Goal: Task Accomplishment & Management: Complete application form

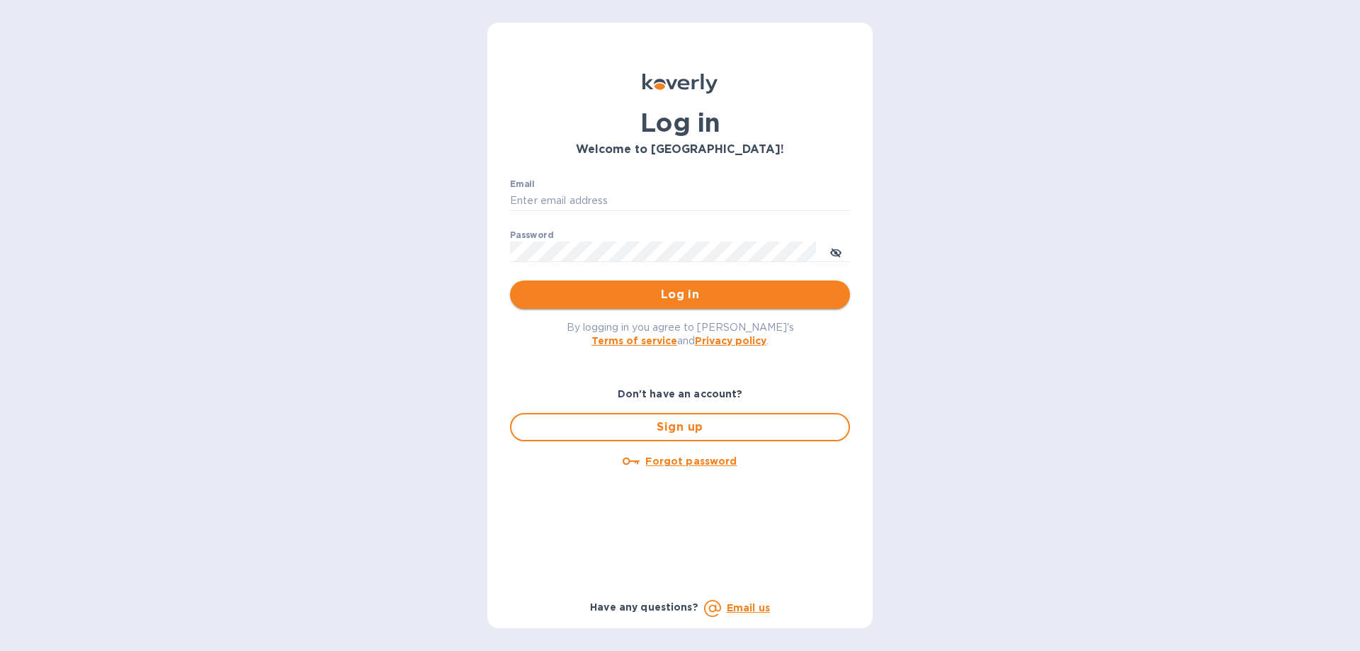
type input "[EMAIL_ADDRESS][DOMAIN_NAME]"
click at [694, 300] on span "Log in" at bounding box center [679, 294] width 317 height 17
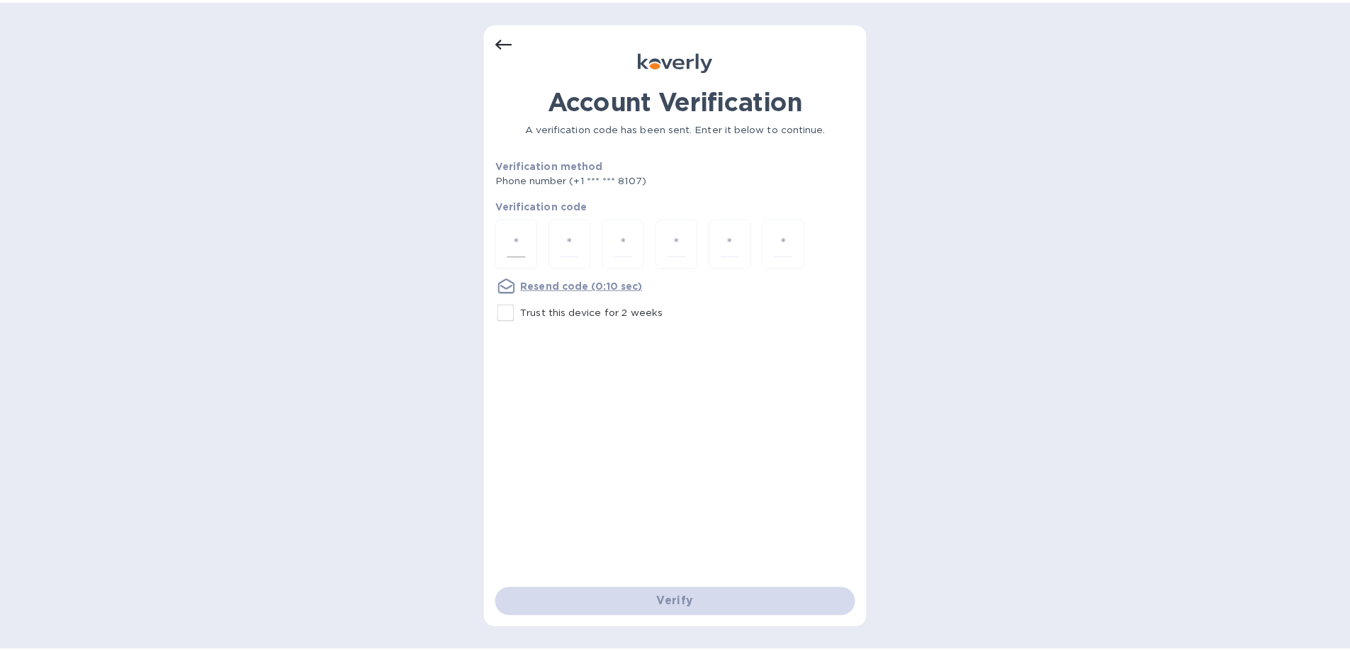
click at [520, 240] on input "number" at bounding box center [520, 243] width 18 height 26
type input "5"
type input "0"
type input "1"
type input "7"
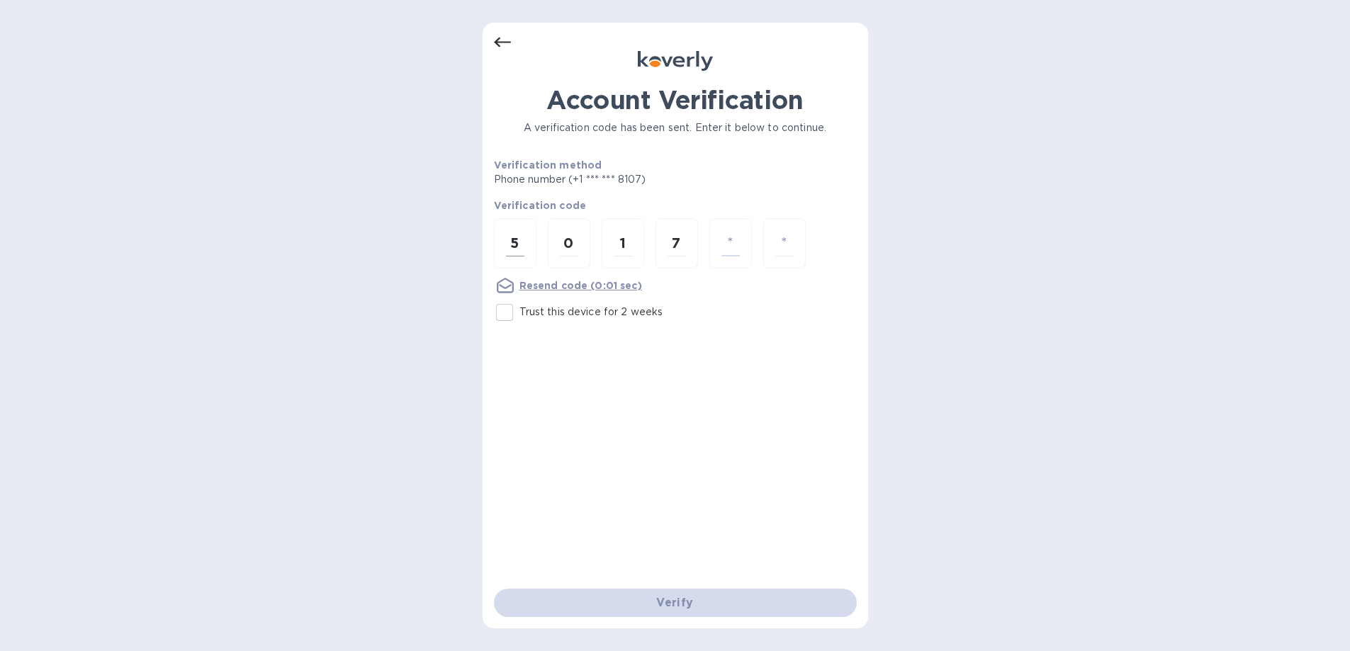
type input "6"
type input "8"
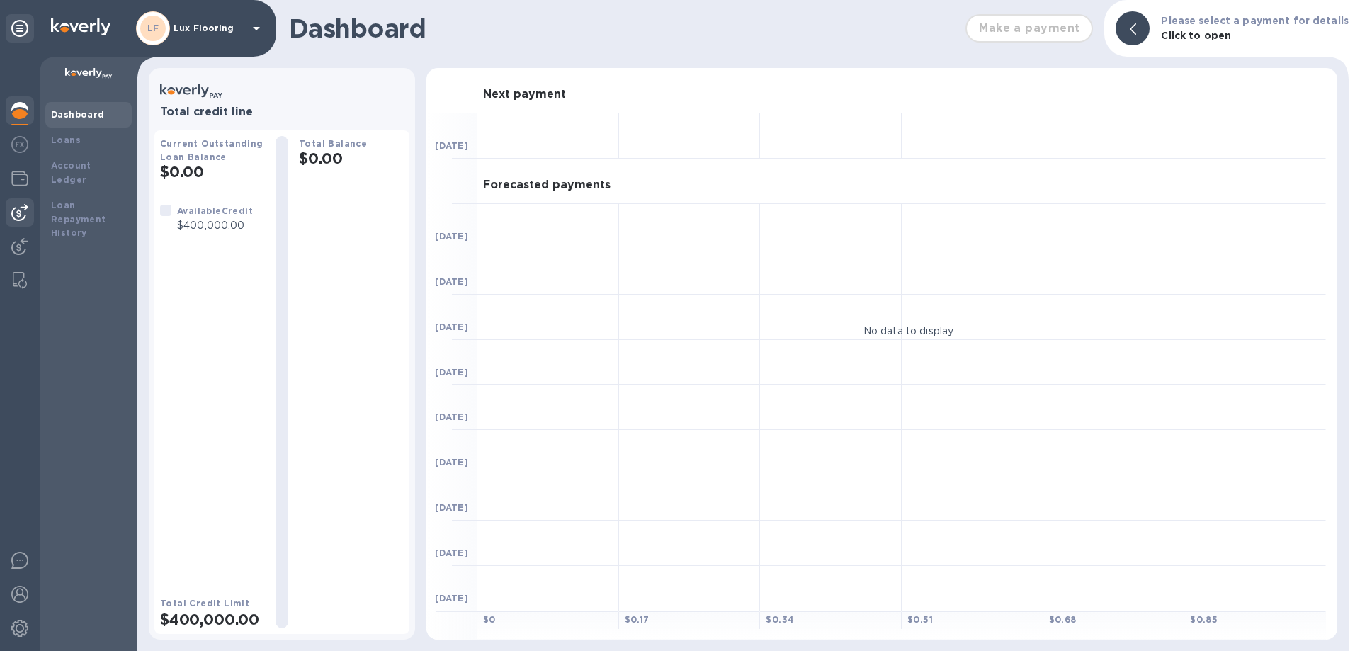
click at [13, 211] on img at bounding box center [19, 212] width 17 height 17
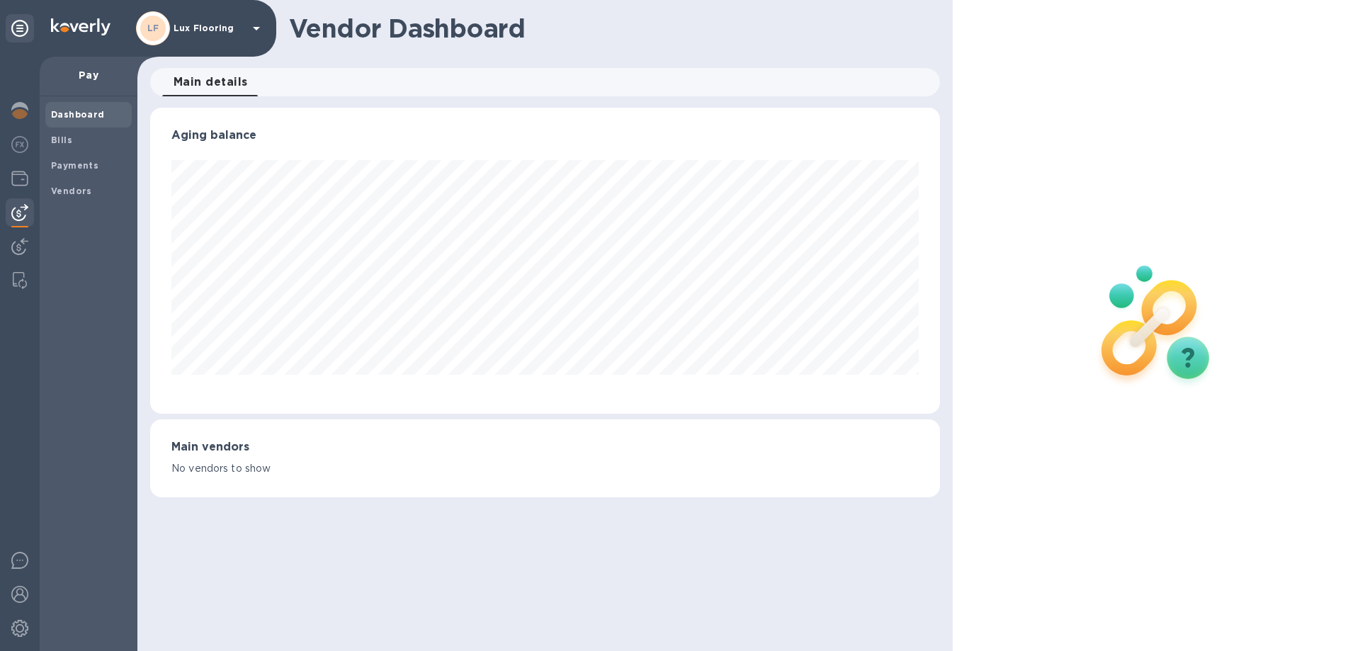
scroll to position [306, 789]
click at [17, 239] on img at bounding box center [19, 246] width 17 height 17
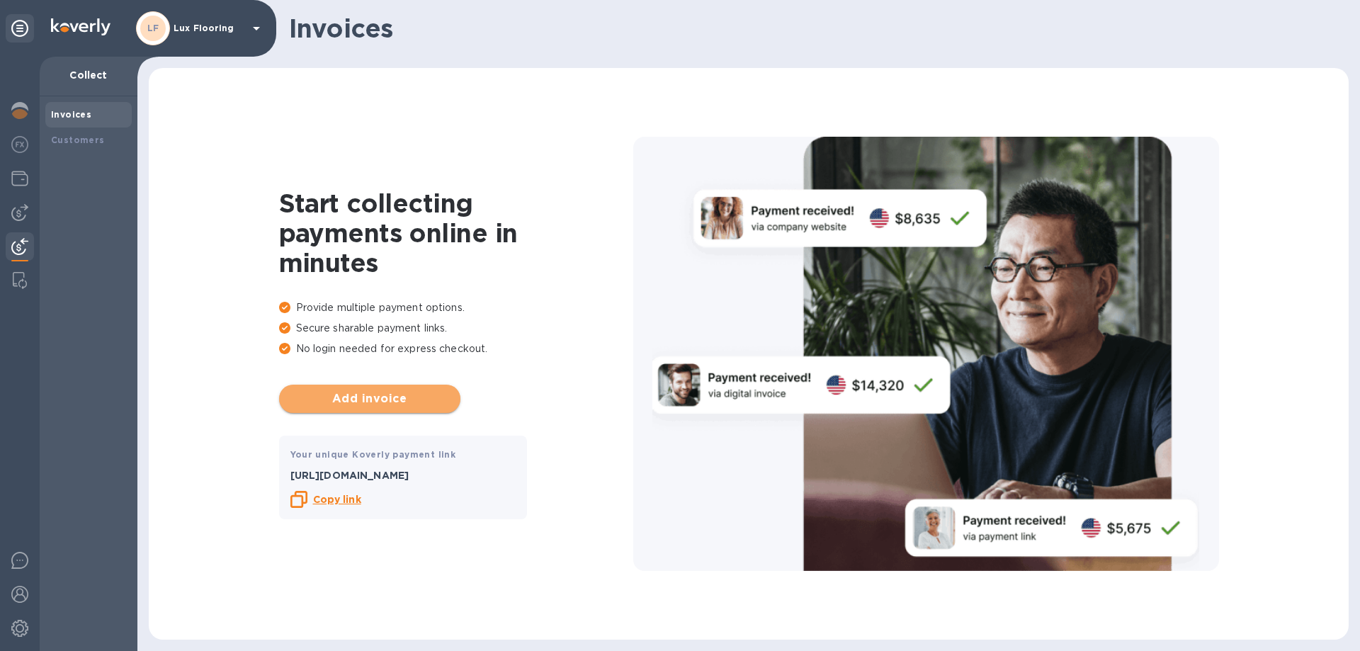
click at [380, 397] on span "Add invoice" at bounding box center [369, 398] width 159 height 17
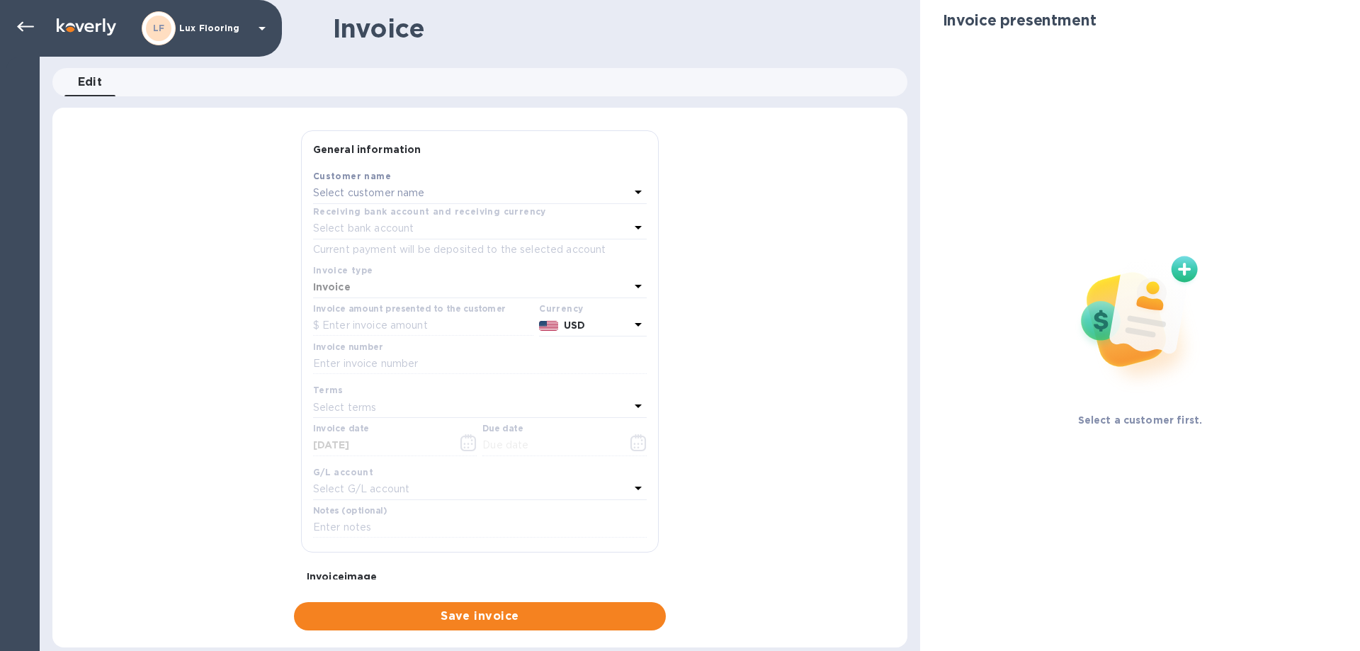
click at [395, 196] on p "Select customer name" at bounding box center [369, 193] width 112 height 15
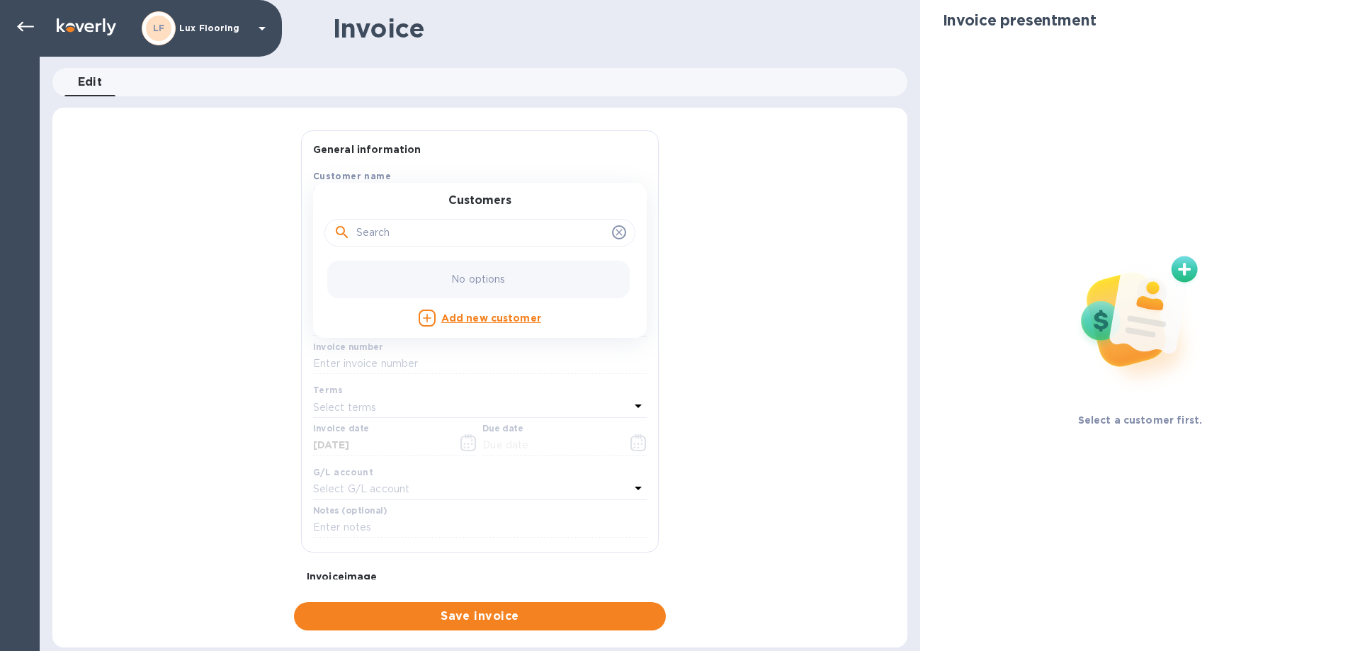
click at [466, 233] on input "text" at bounding box center [481, 232] width 250 height 21
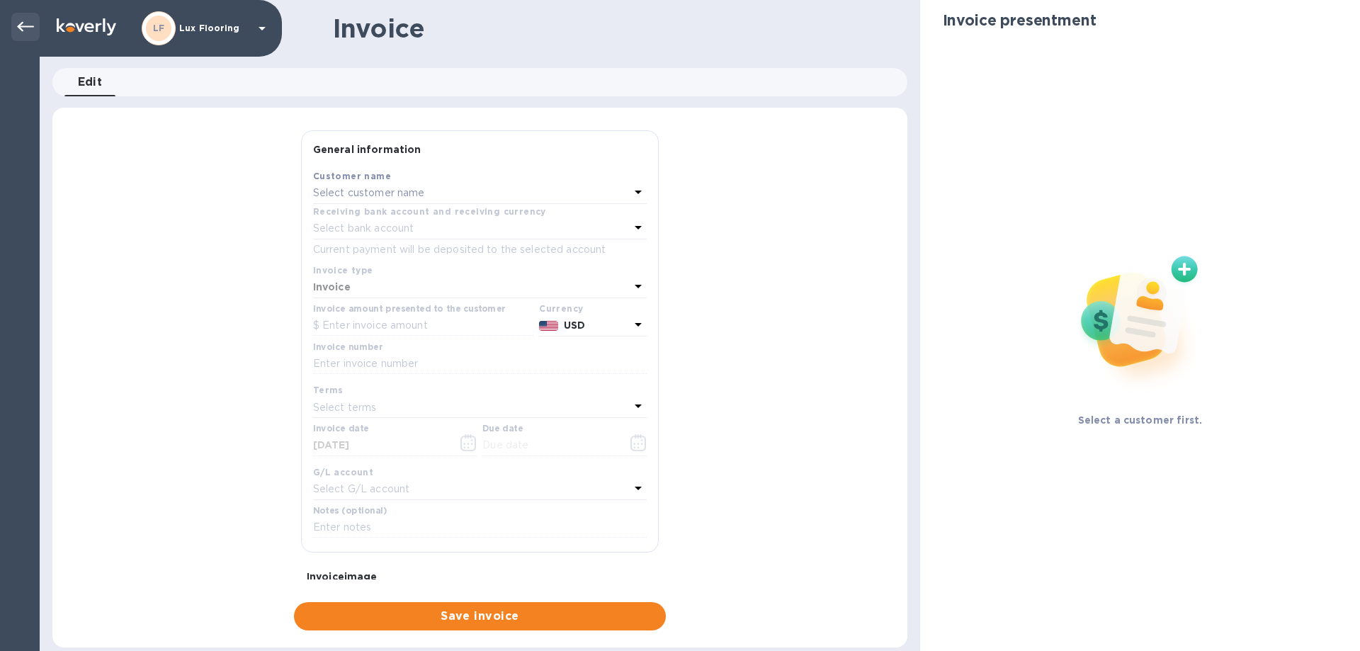
click at [20, 22] on icon at bounding box center [25, 26] width 17 height 17
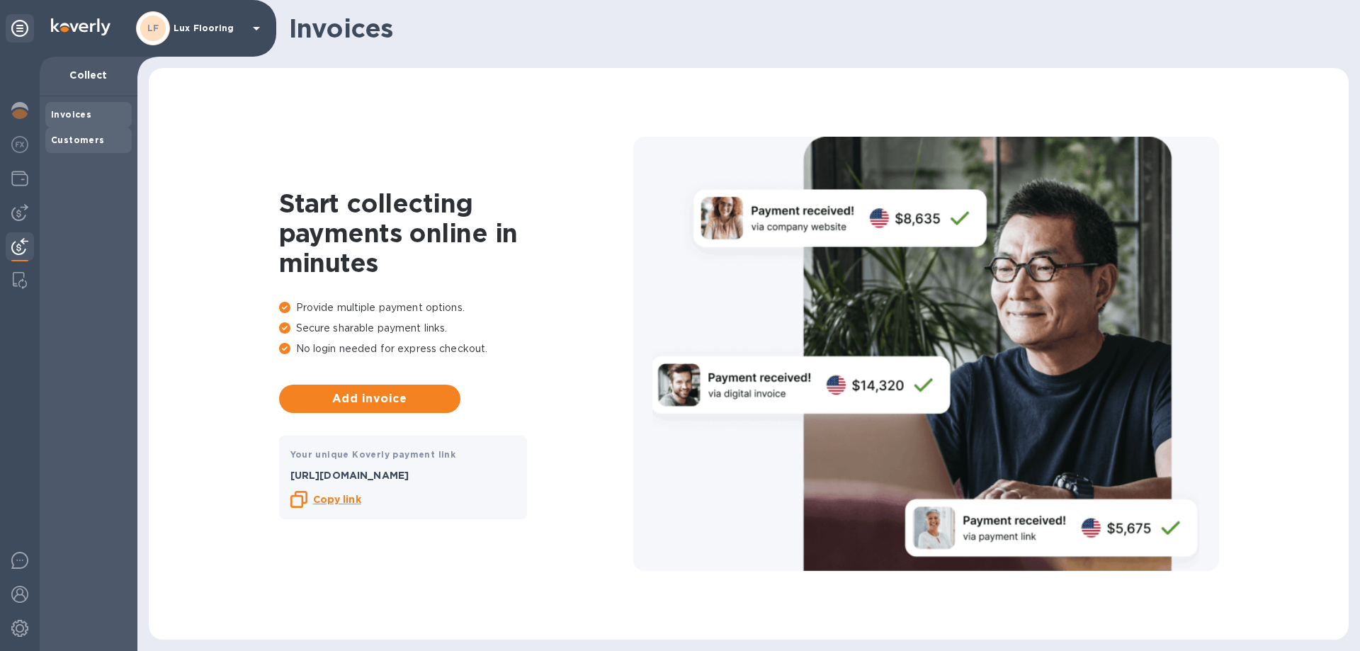
click at [80, 137] on b "Customers" at bounding box center [78, 140] width 54 height 11
click at [8, 142] on div at bounding box center [20, 145] width 28 height 31
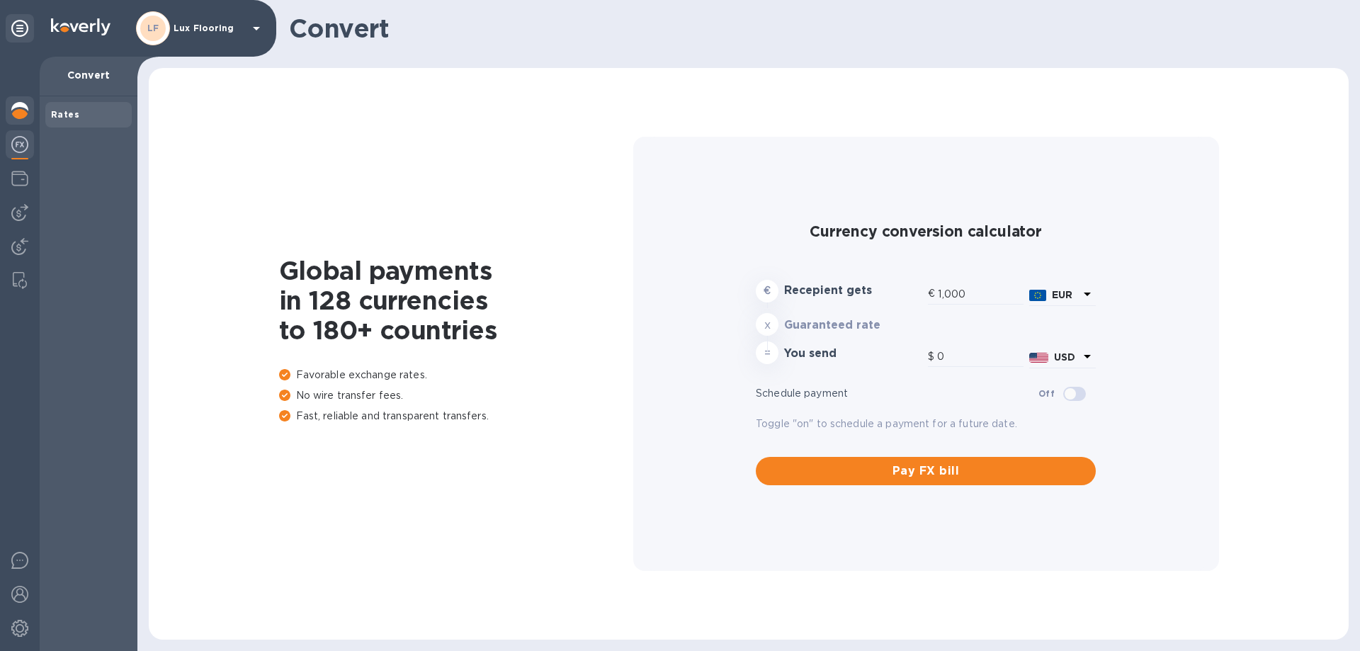
click at [18, 113] on img at bounding box center [19, 110] width 17 height 17
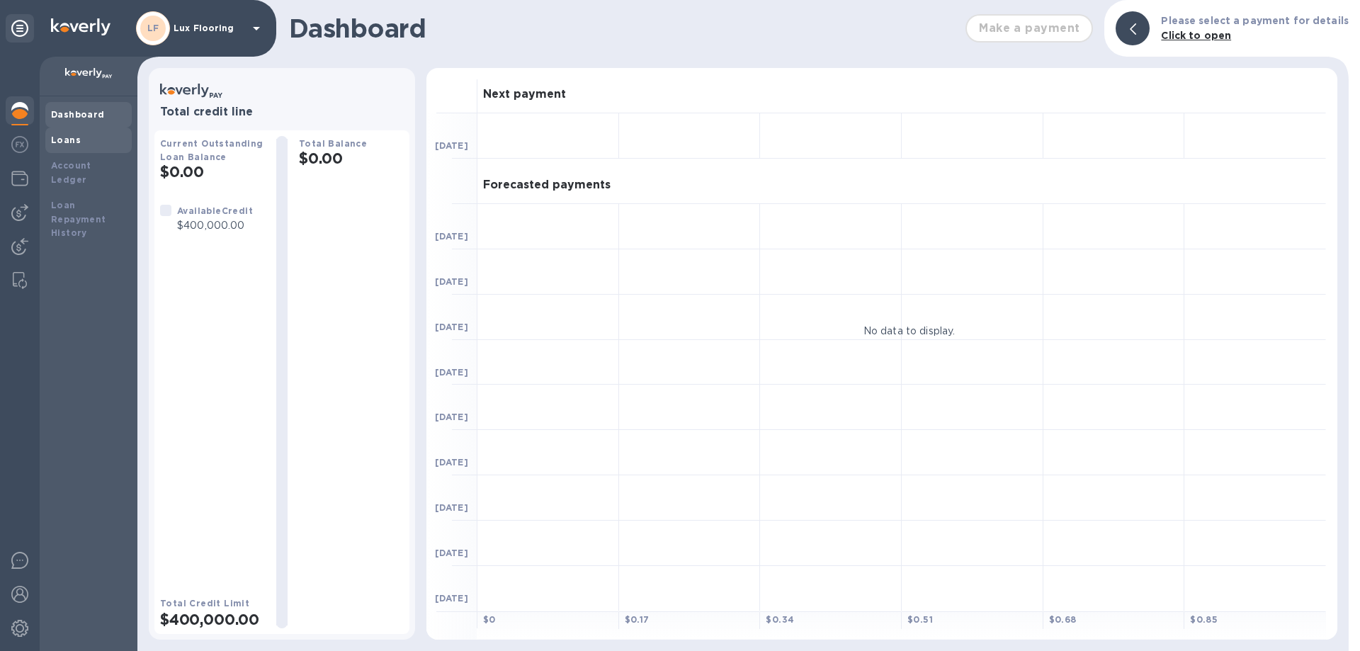
click at [62, 143] on b "Loans" at bounding box center [66, 140] width 30 height 11
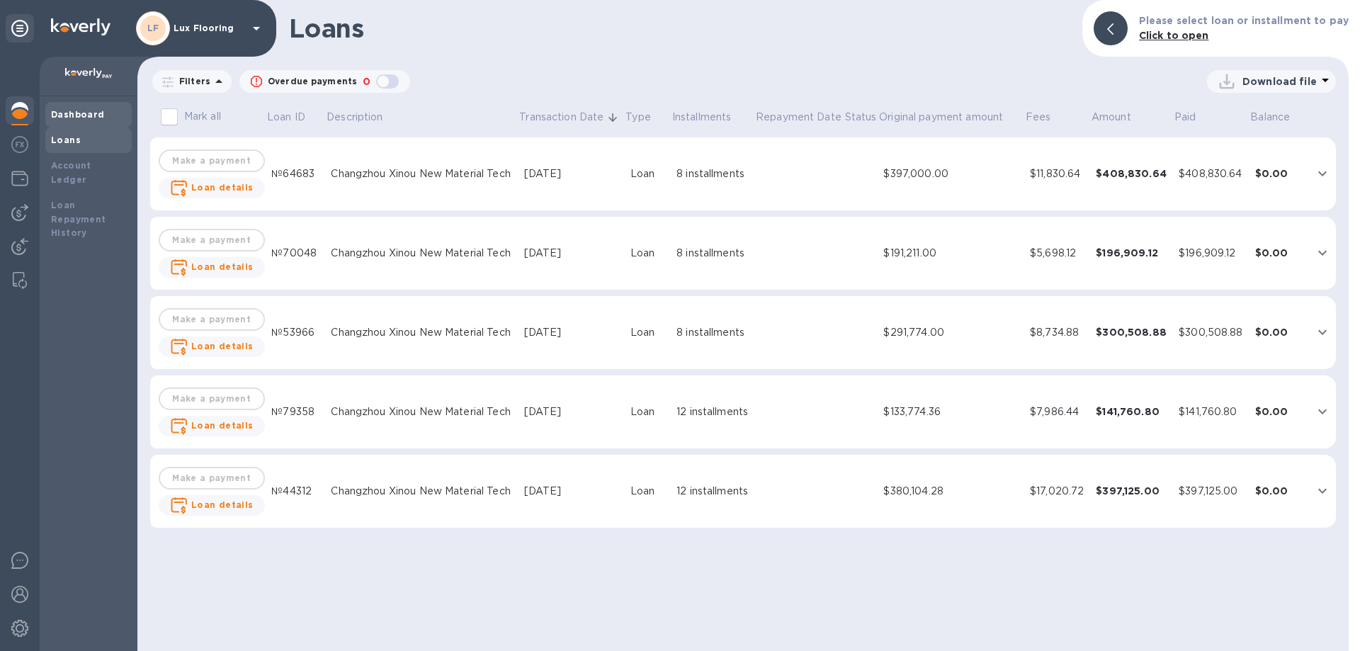
click at [64, 117] on b "Dashboard" at bounding box center [78, 114] width 54 height 11
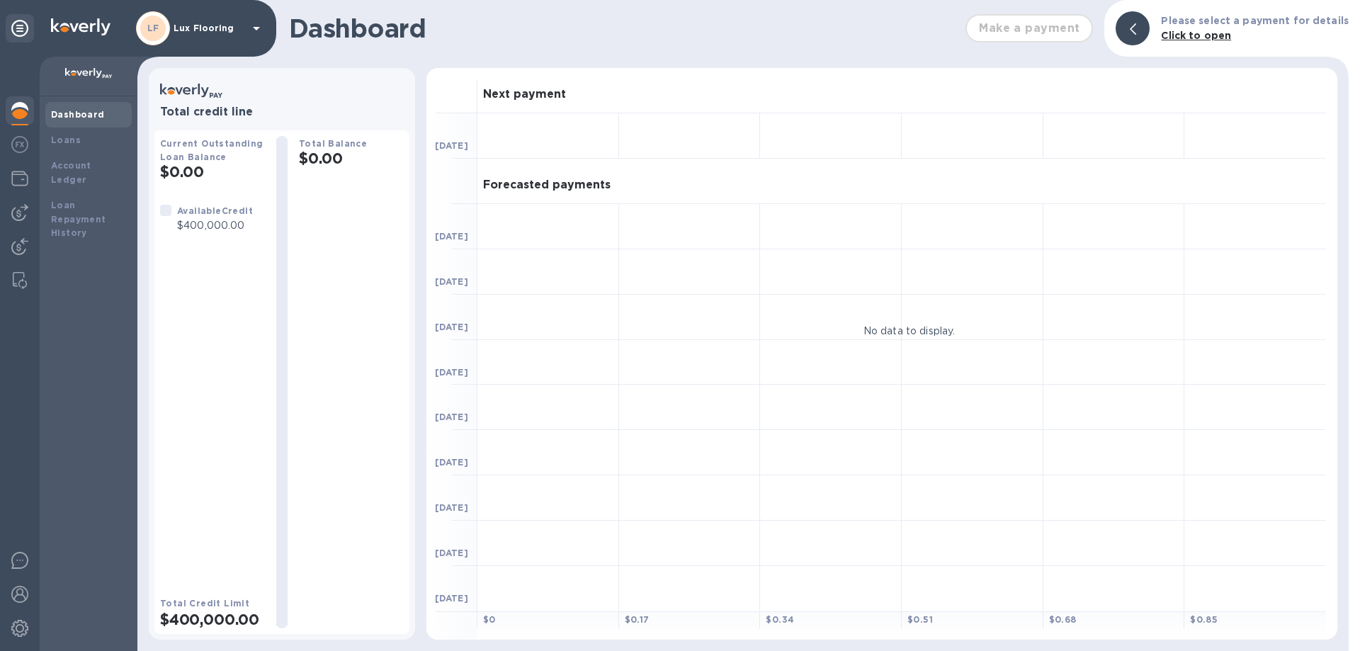
click at [1207, 36] on b "Click to open" at bounding box center [1196, 35] width 70 height 11
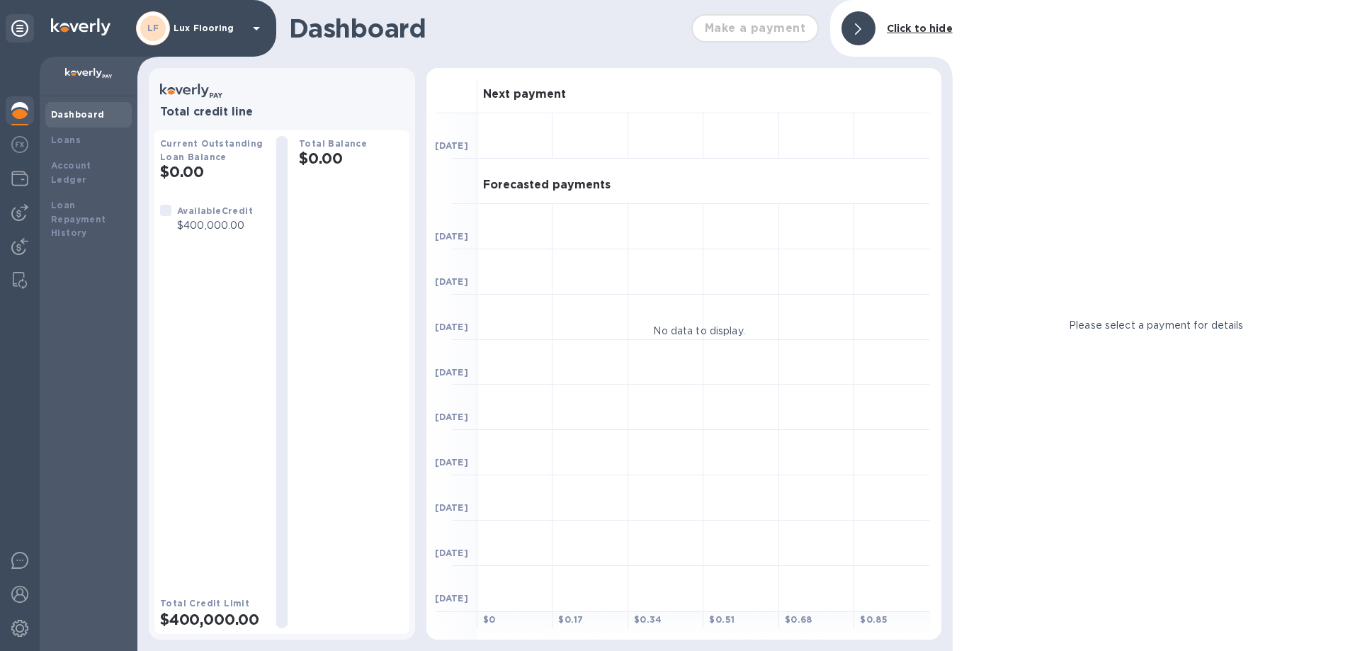
click at [772, 28] on div "Make a payment" at bounding box center [755, 29] width 139 height 40
click at [75, 144] on b "Loans" at bounding box center [66, 140] width 30 height 11
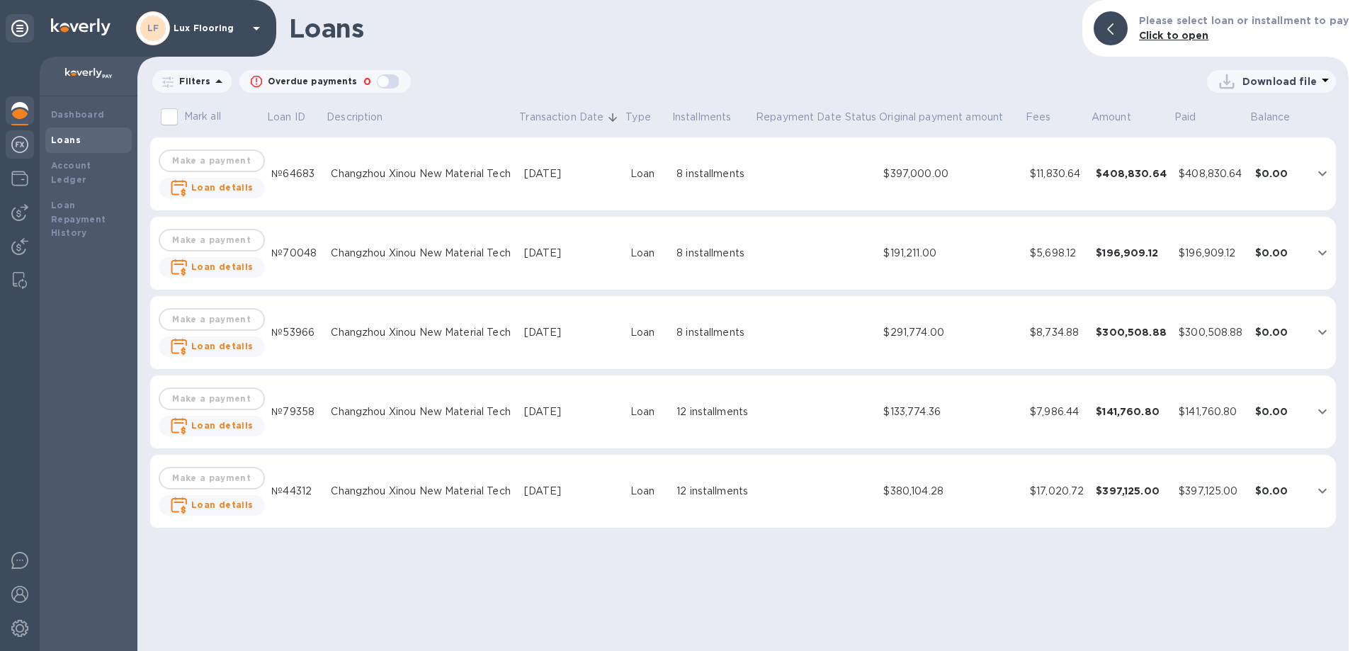
click at [16, 144] on img at bounding box center [19, 144] width 17 height 17
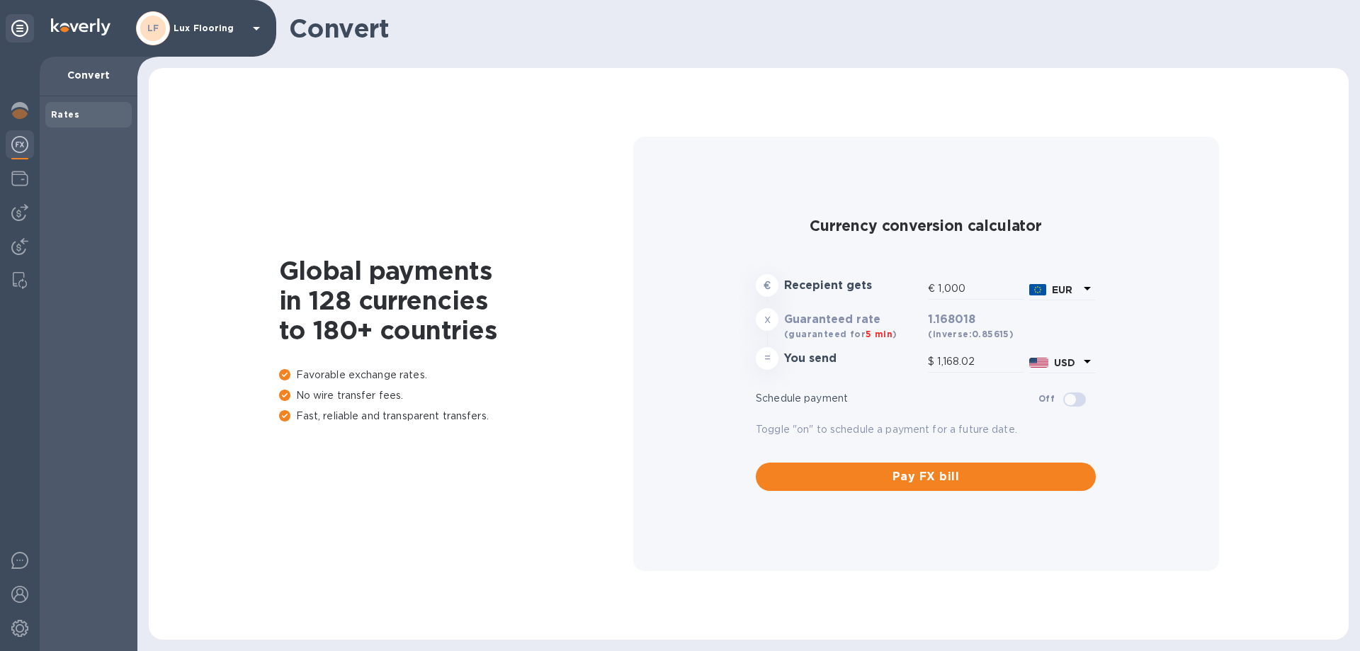
type input "1,168.02"
click at [12, 118] on img at bounding box center [19, 110] width 17 height 17
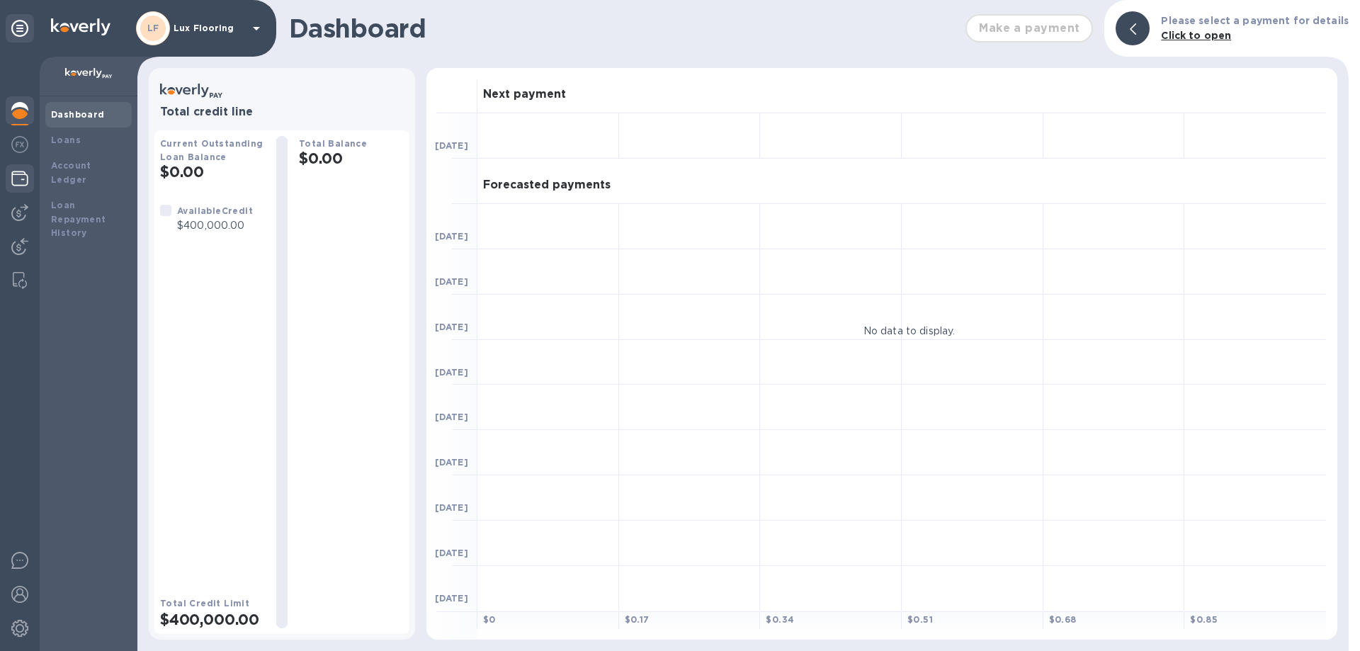
click at [21, 181] on img at bounding box center [19, 178] width 17 height 17
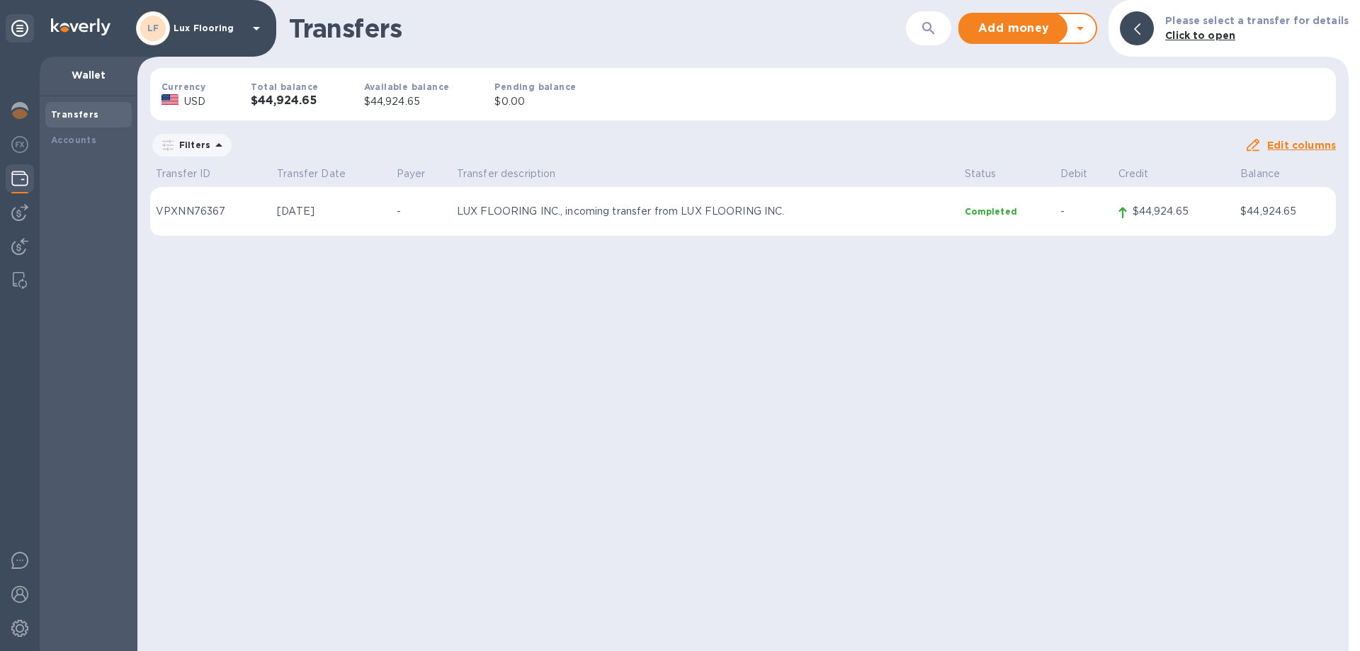
click at [1089, 26] on icon at bounding box center [1080, 28] width 17 height 17
click at [1054, 91] on b "Withdraw money" at bounding box center [1028, 94] width 91 height 11
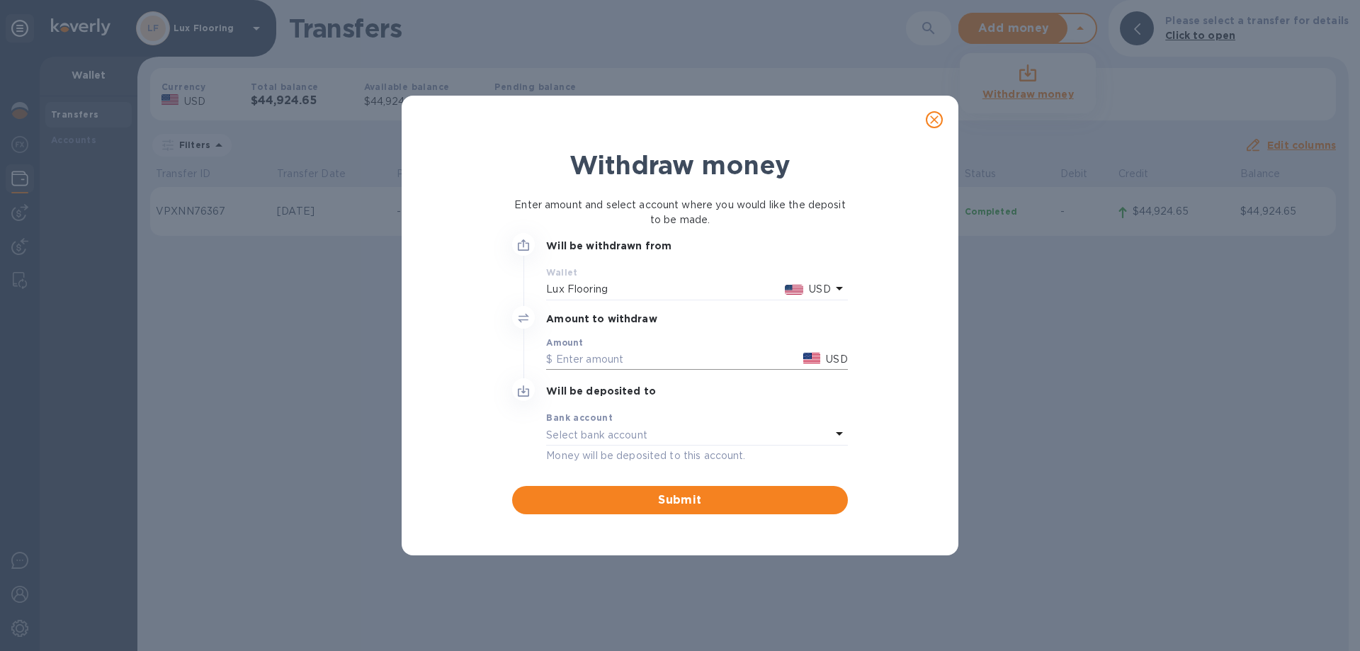
click at [572, 356] on input "text" at bounding box center [672, 359] width 252 height 21
type input "44,924.65"
click at [565, 441] on p "Select bank account" at bounding box center [596, 435] width 101 height 15
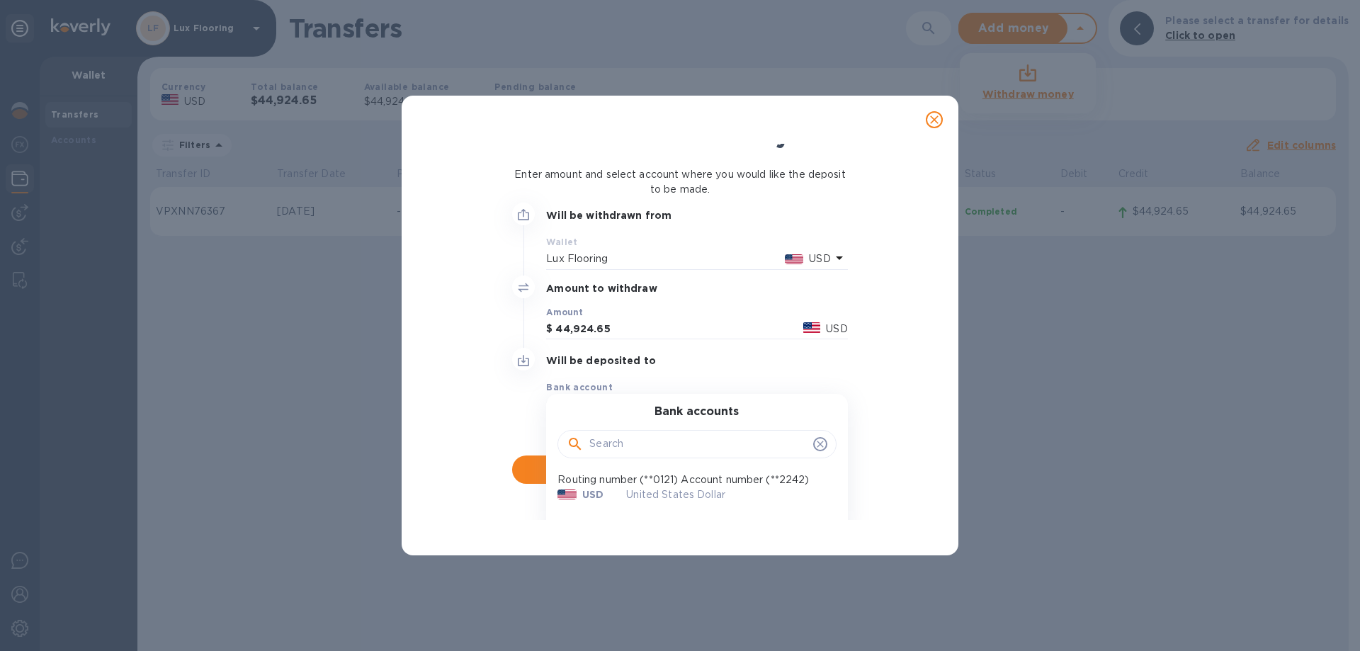
scroll to position [47, 0]
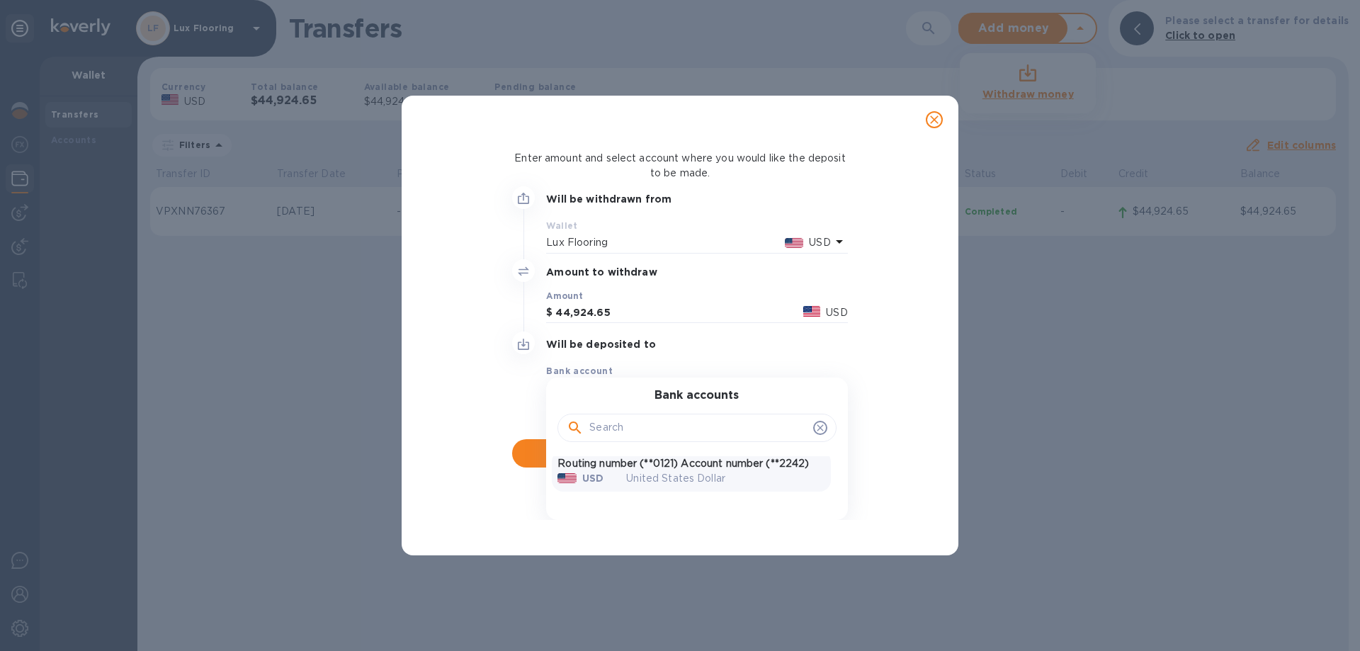
click at [705, 478] on p "United States Dollar" at bounding box center [725, 478] width 198 height 15
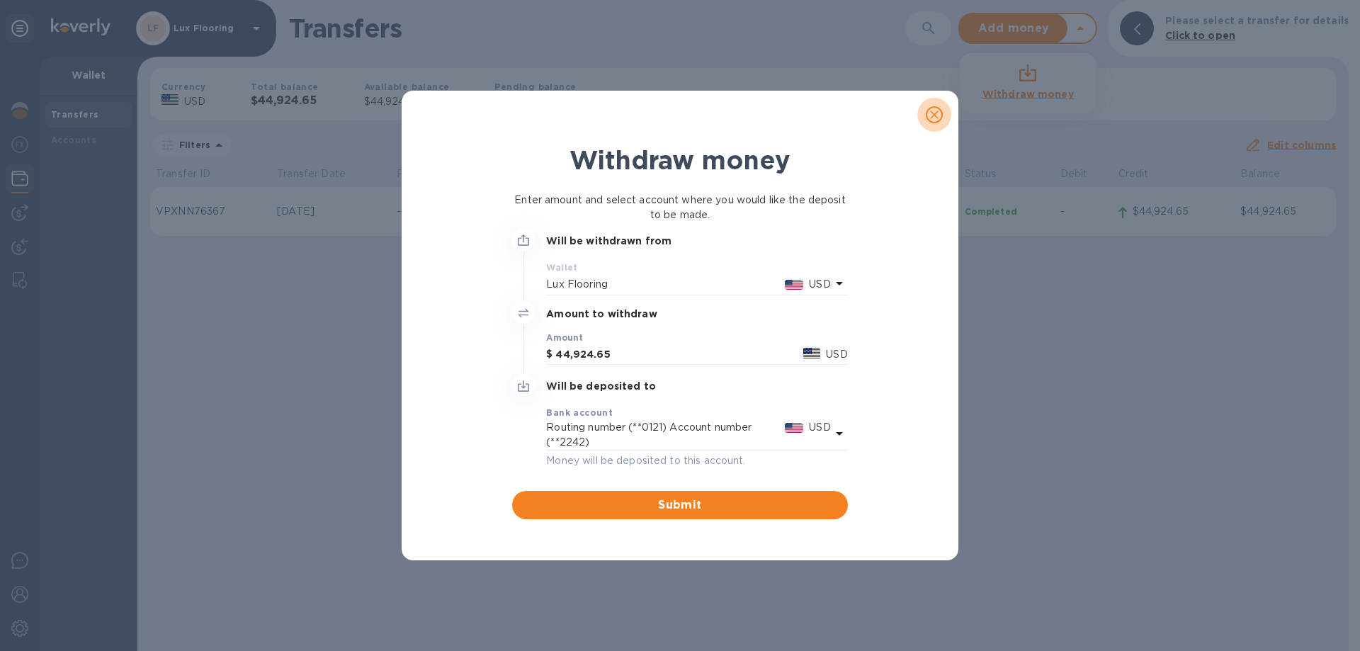
click at [939, 112] on icon "close" at bounding box center [934, 115] width 14 height 14
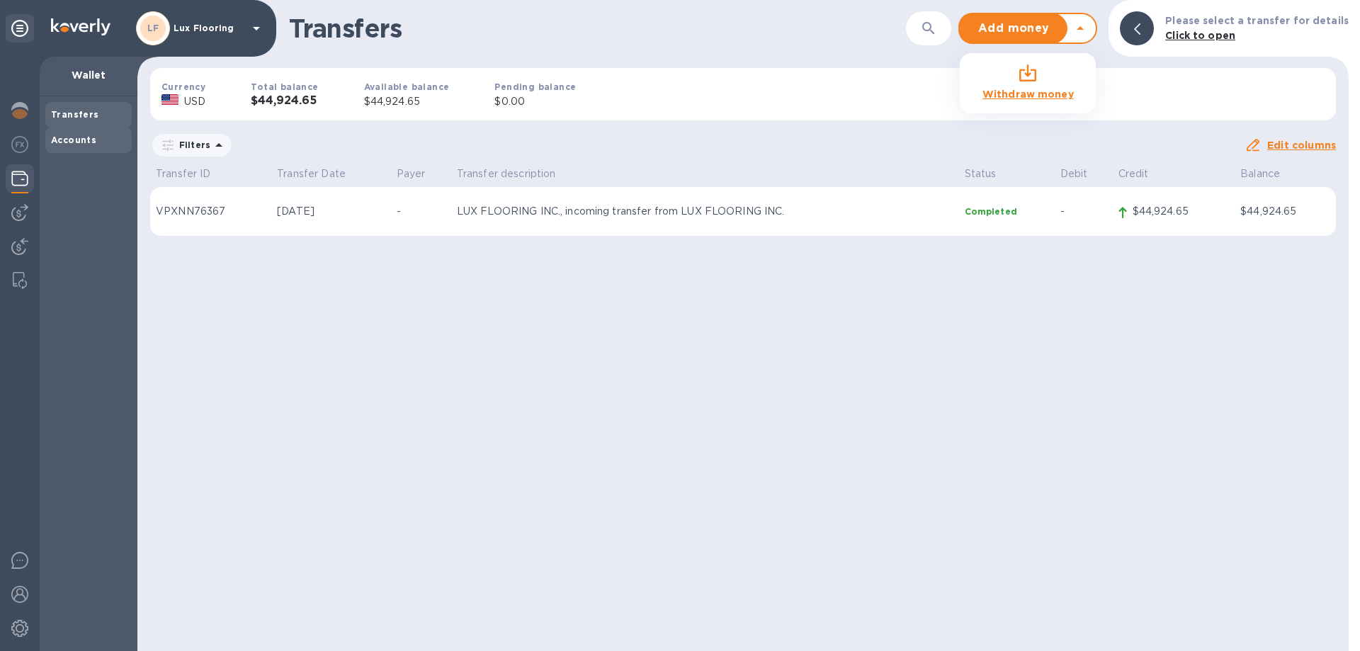
click at [84, 133] on div "Accounts" at bounding box center [88, 140] width 75 height 14
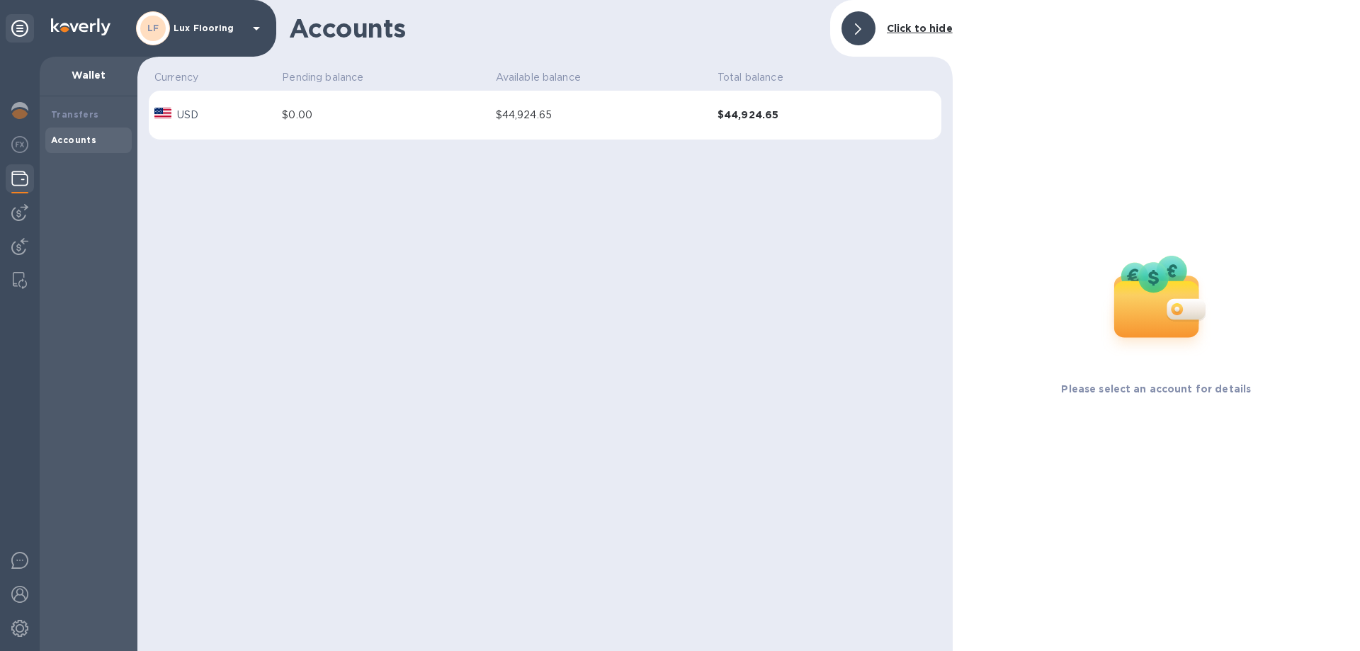
click at [412, 116] on div "$0.00" at bounding box center [383, 115] width 202 height 15
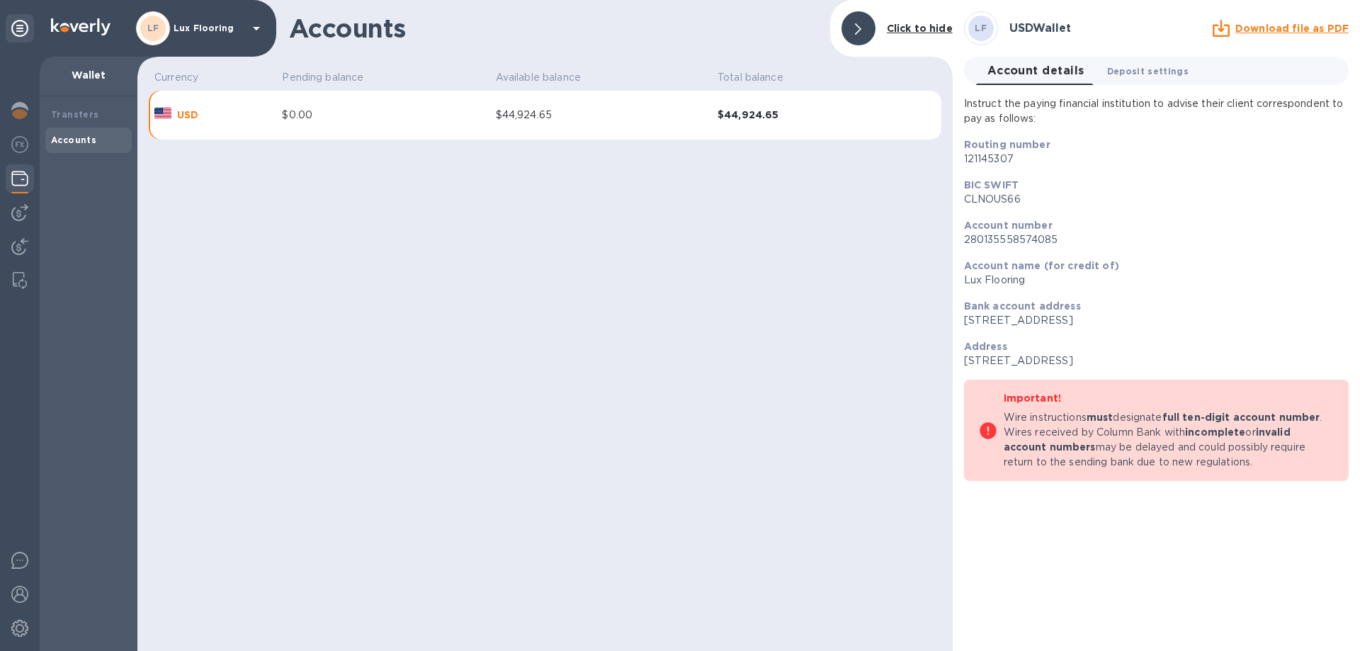
click at [1136, 72] on span "Deposit settings 0" at bounding box center [1148, 71] width 82 height 15
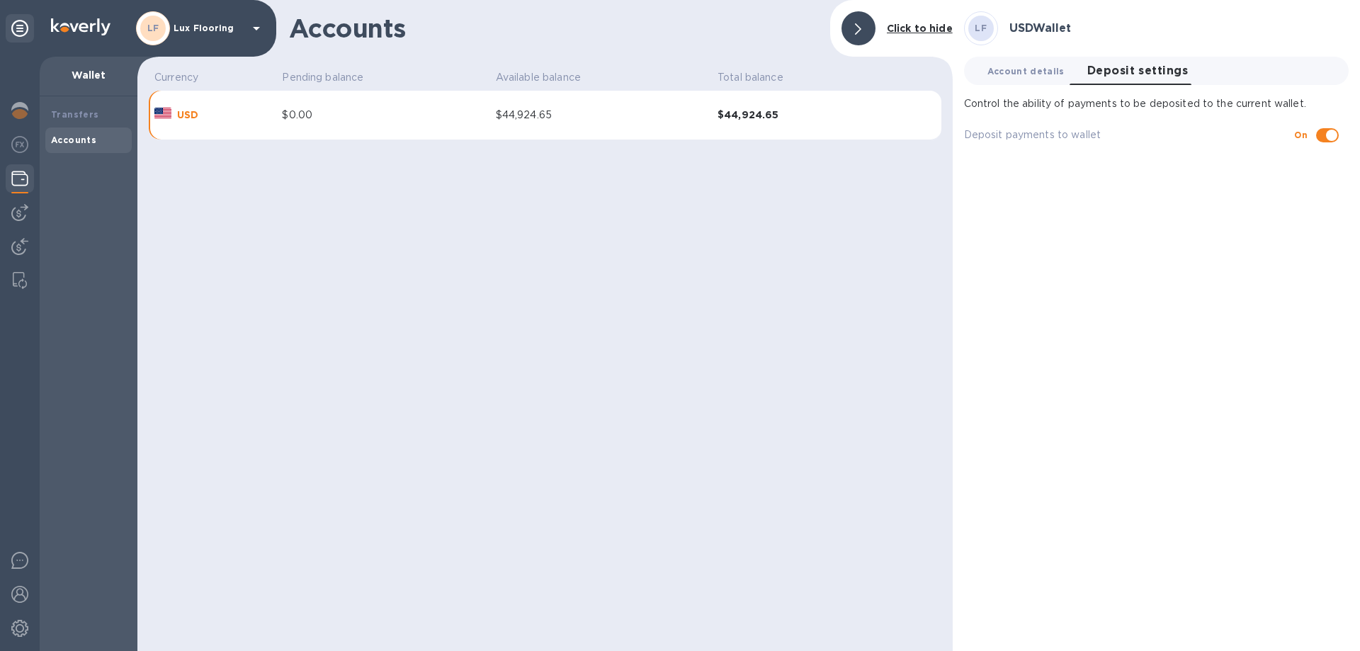
click at [1007, 72] on span "Account details 0" at bounding box center [1026, 71] width 77 height 15
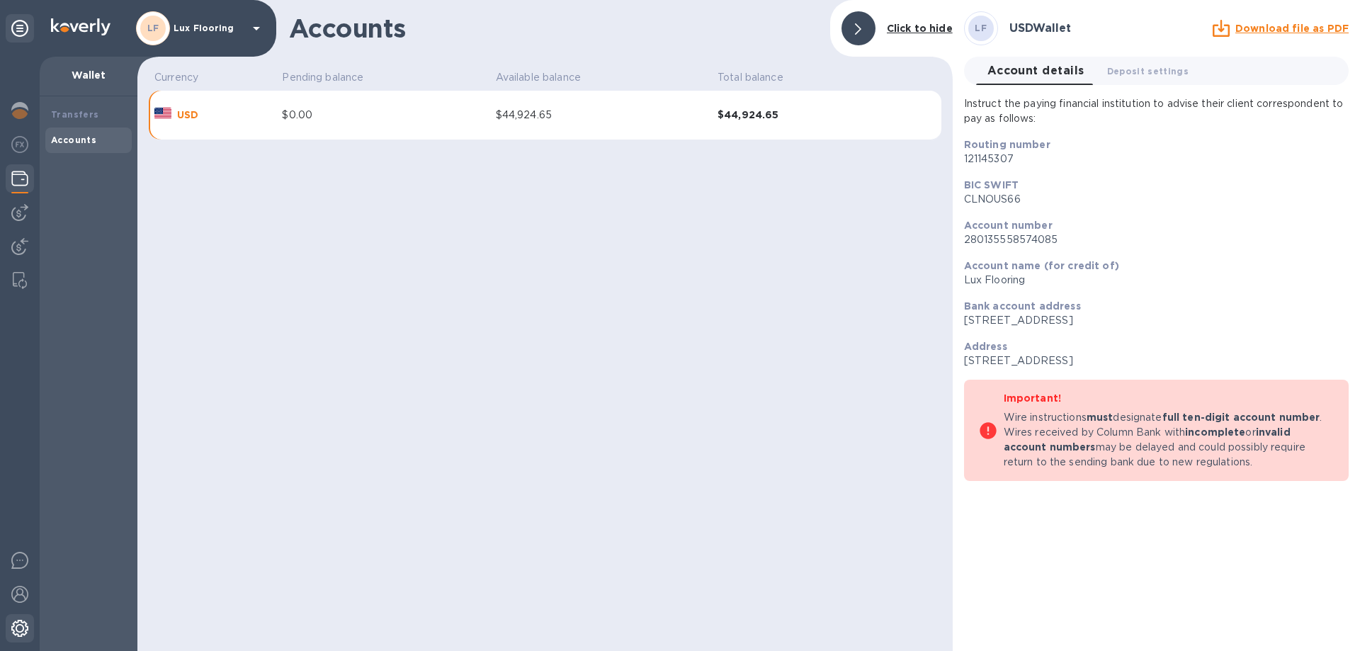
click at [19, 623] on img at bounding box center [19, 628] width 17 height 17
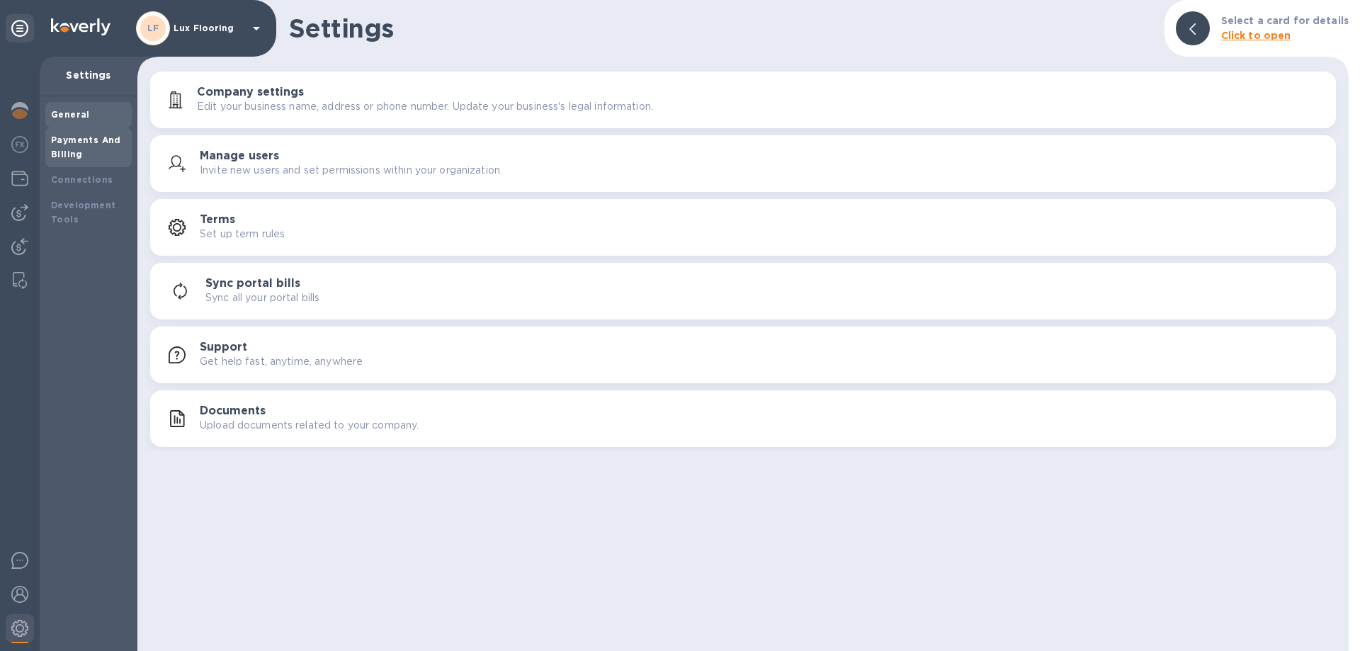
click at [72, 149] on b "Payments And Billing" at bounding box center [86, 147] width 70 height 25
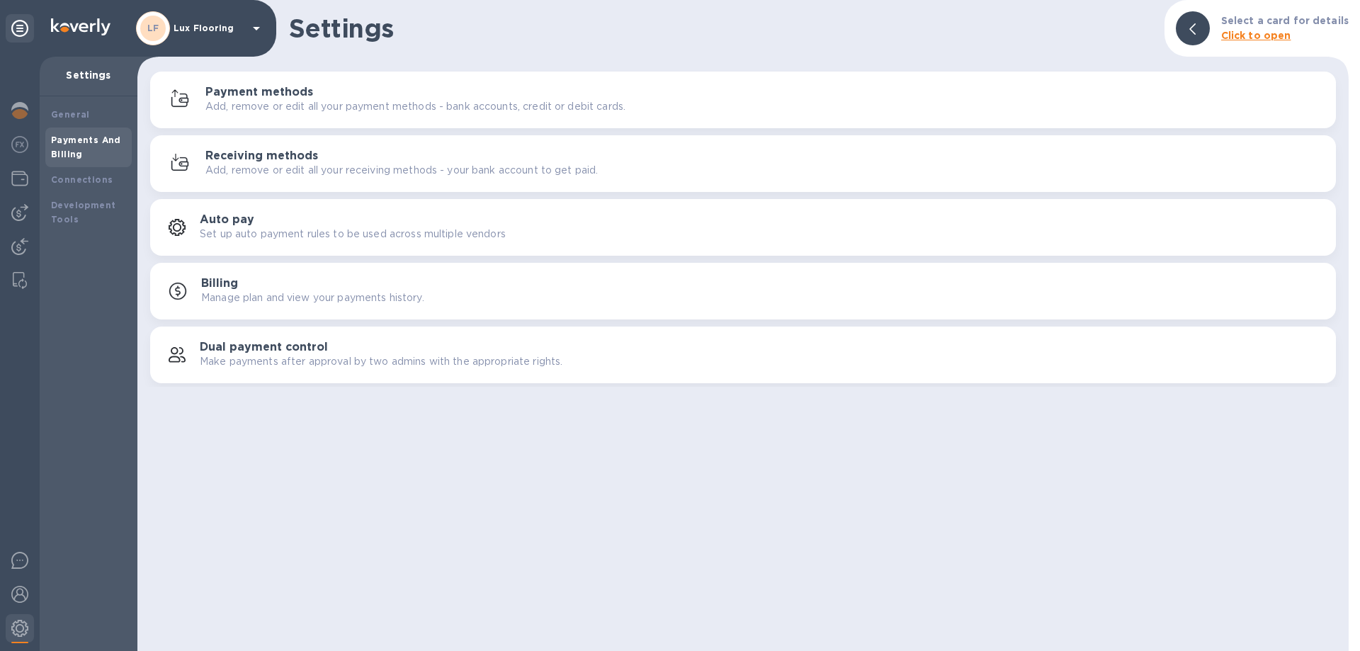
click at [281, 159] on h3 "Receiving methods" at bounding box center [261, 155] width 113 height 13
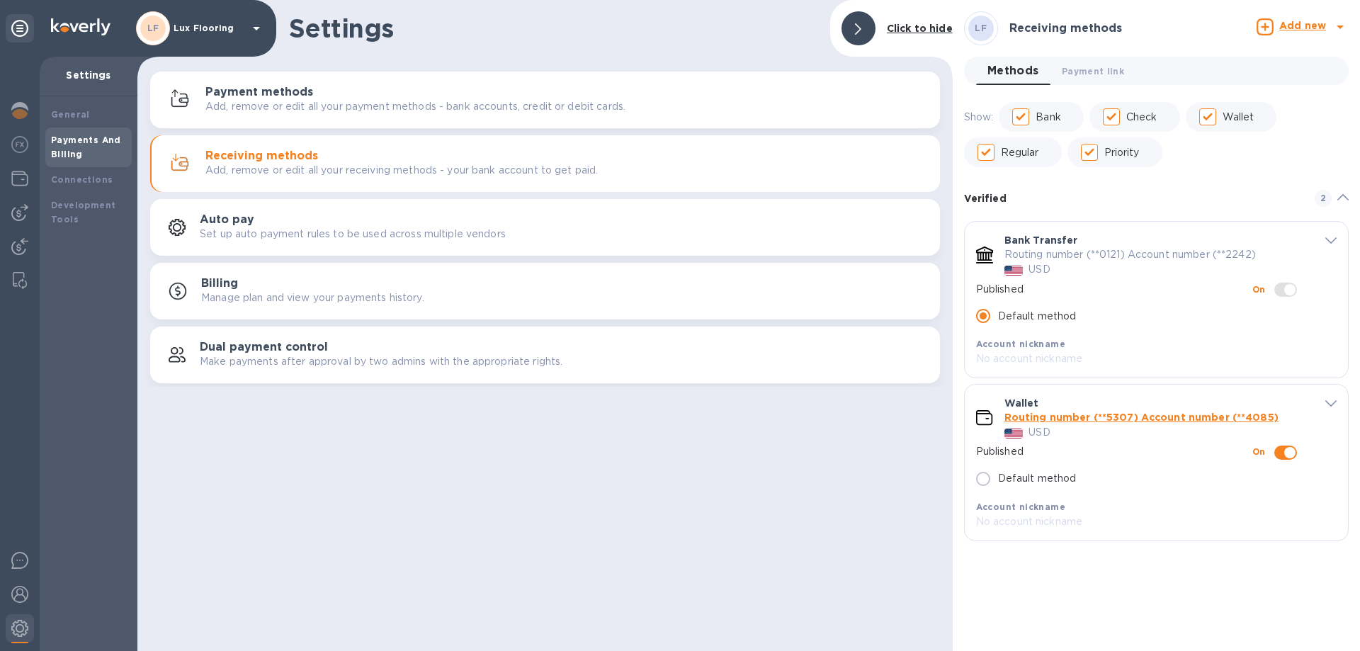
click at [1307, 21] on b "Add new" at bounding box center [1303, 25] width 47 height 11
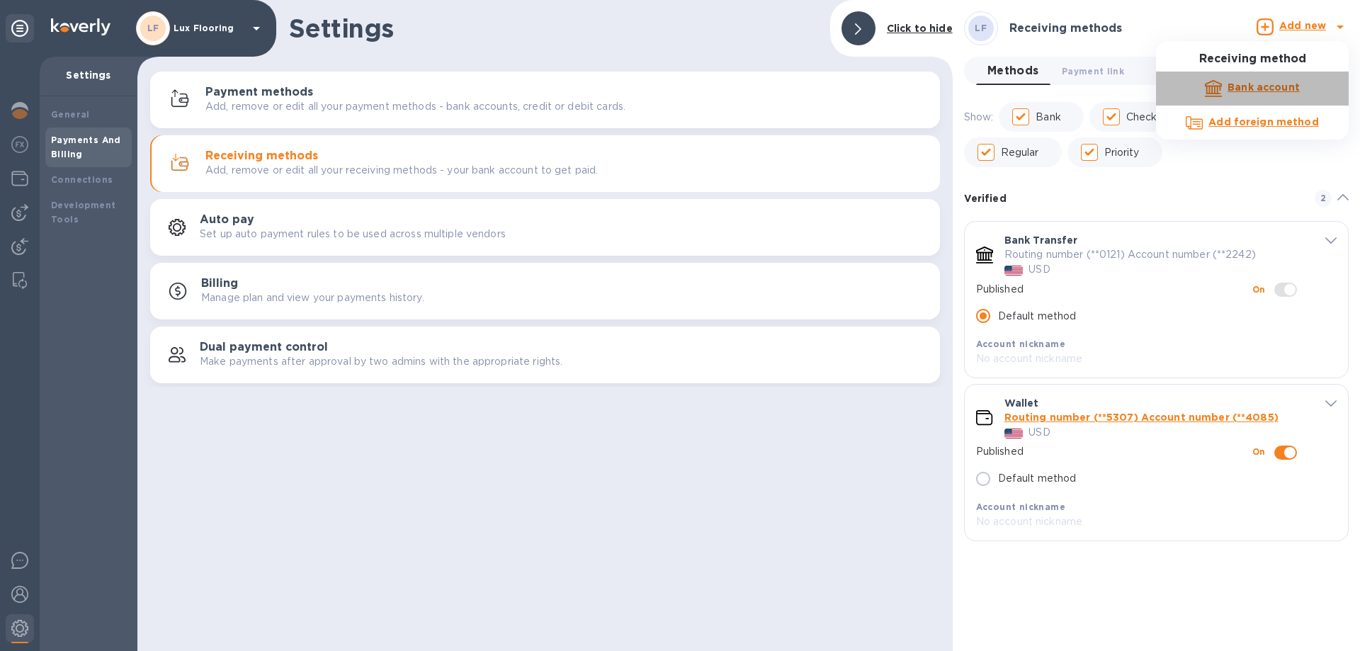
click at [1261, 89] on b "Bank account" at bounding box center [1264, 86] width 72 height 11
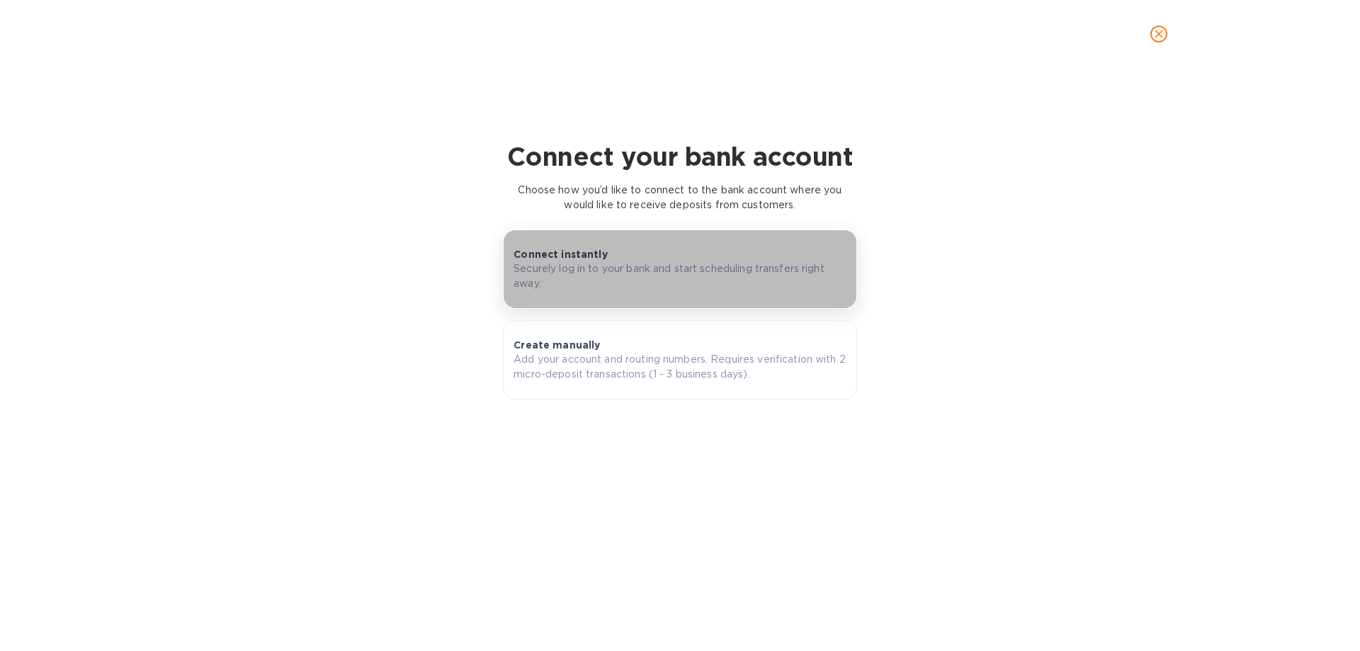
click at [594, 273] on p "Securely log in to your bank and start scheduling transfers right away." at bounding box center [680, 276] width 333 height 30
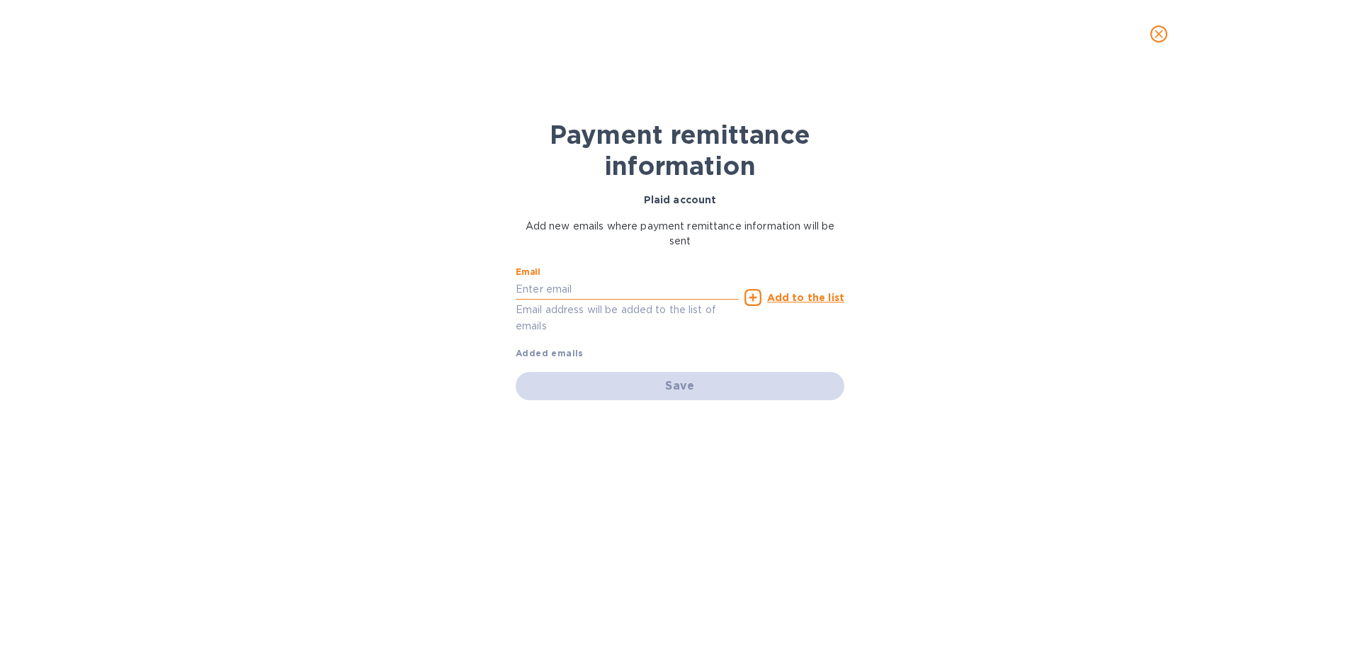
click at [558, 294] on input "text" at bounding box center [627, 288] width 223 height 21
type input "[EMAIL_ADDRESS][DOMAIN_NAME]"
click at [427, 343] on div "Payment remittance information Plaid account Add new emails where payment remit…" at bounding box center [680, 359] width 1360 height 583
click at [798, 302] on u "Add to the list" at bounding box center [805, 297] width 77 height 11
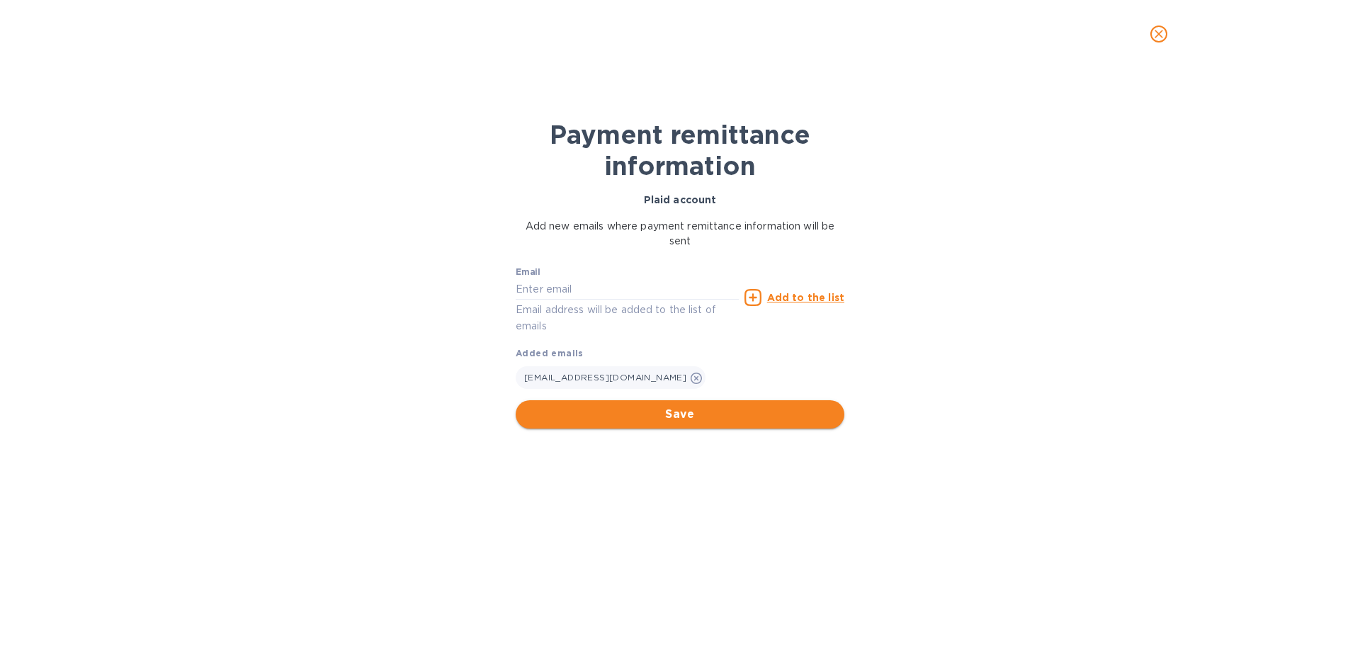
click at [695, 412] on span "Save" at bounding box center [680, 414] width 306 height 17
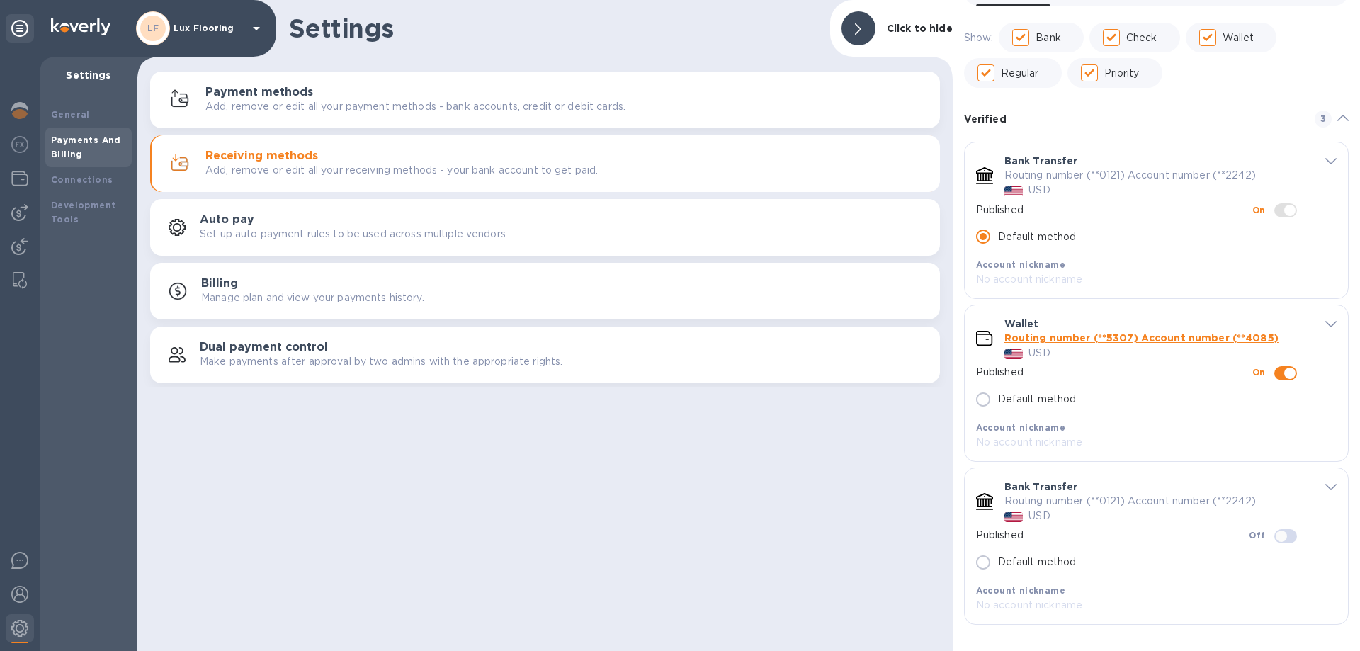
scroll to position [81, 0]
click at [1326, 157] on icon "default-method" at bounding box center [1331, 160] width 11 height 6
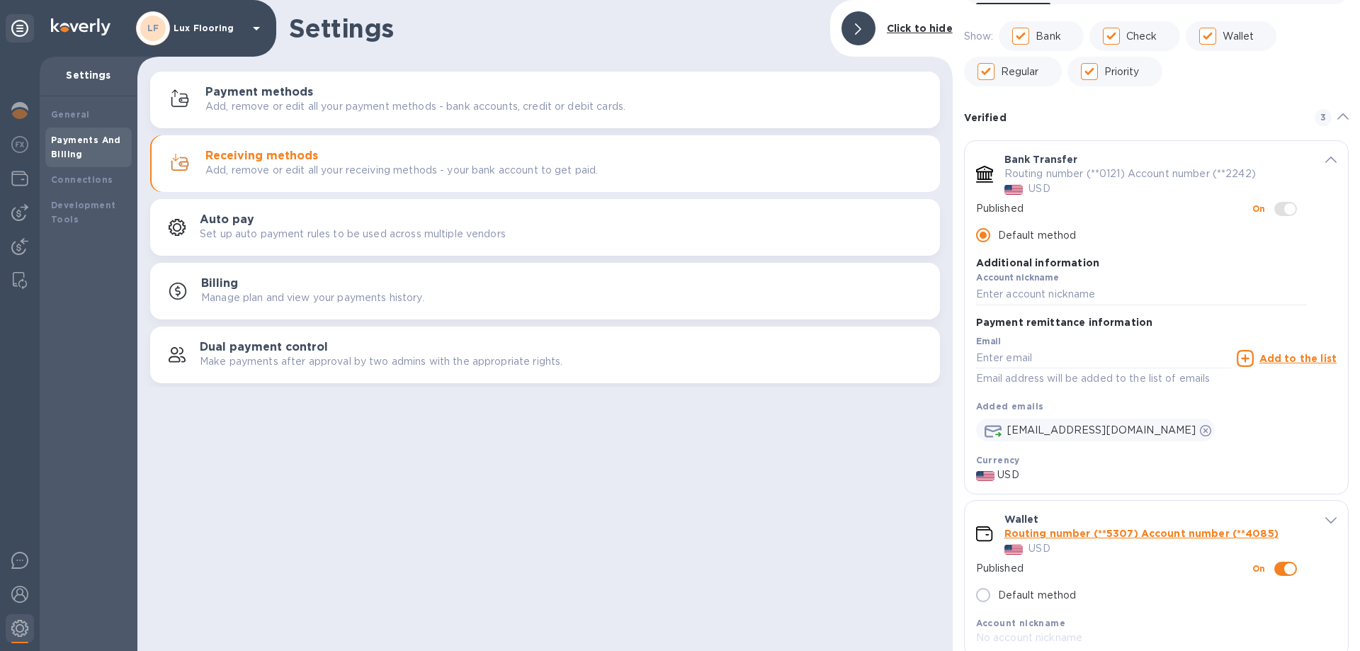
click at [1326, 157] on icon "default-method" at bounding box center [1331, 160] width 11 height 6
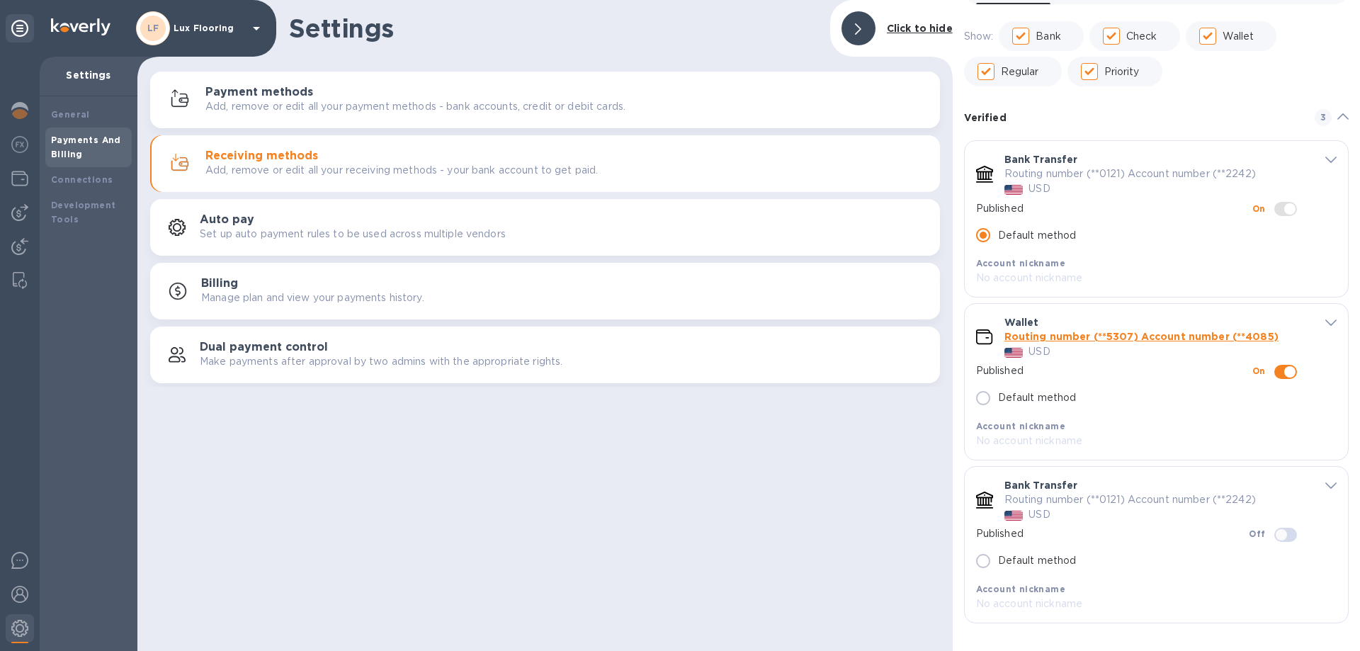
click at [1326, 482] on icon "default-method" at bounding box center [1331, 485] width 11 height 6
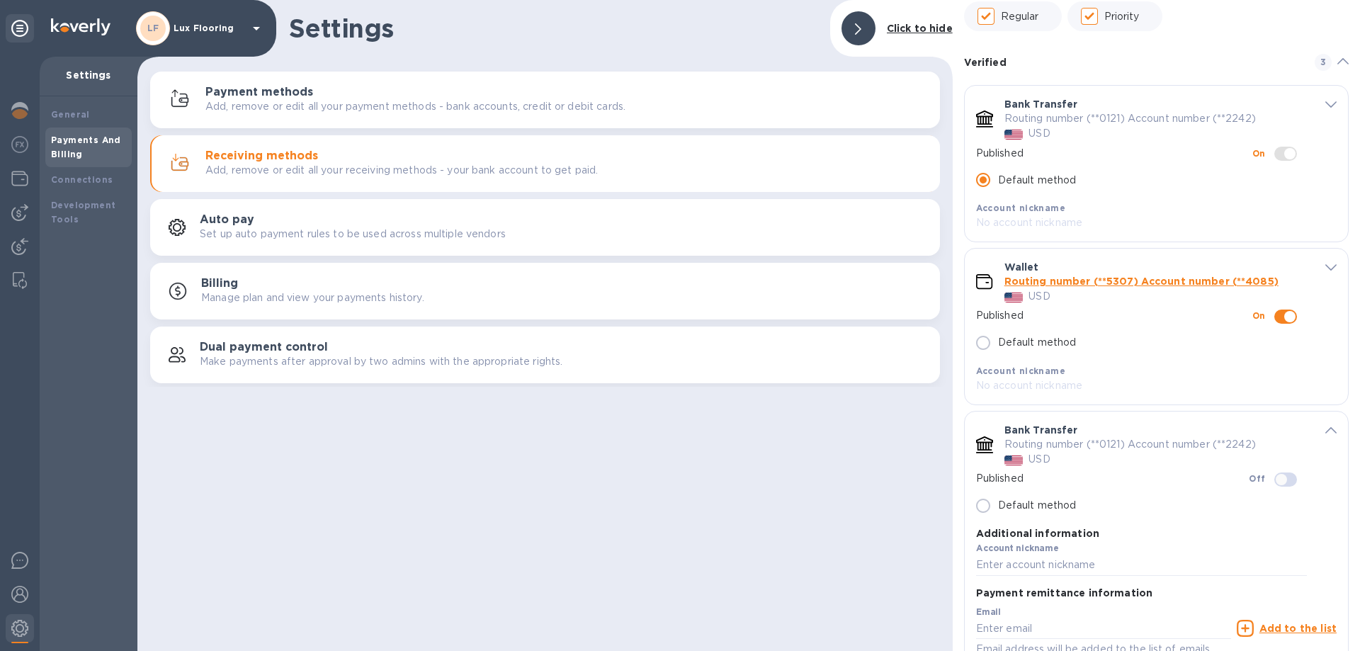
scroll to position [0, 0]
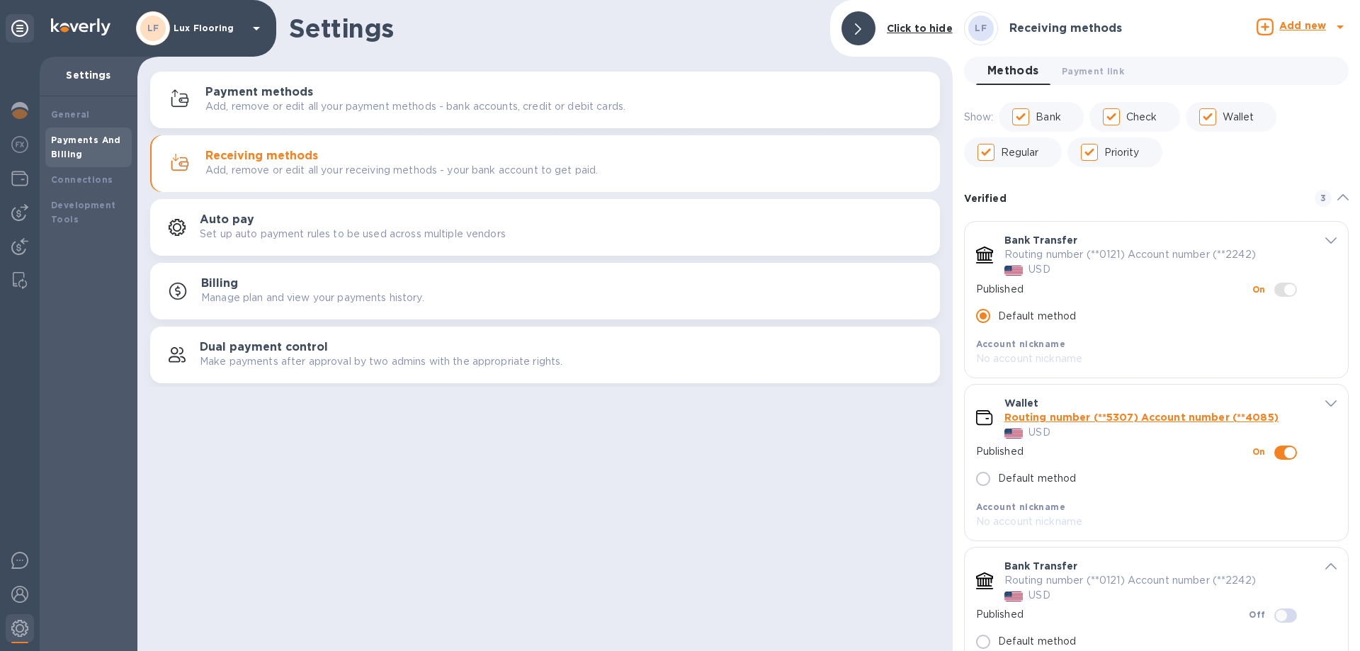
click at [1329, 567] on icon "default-method" at bounding box center [1331, 566] width 11 height 6
click at [1080, 81] on button "Payment link 0" at bounding box center [1093, 71] width 85 height 28
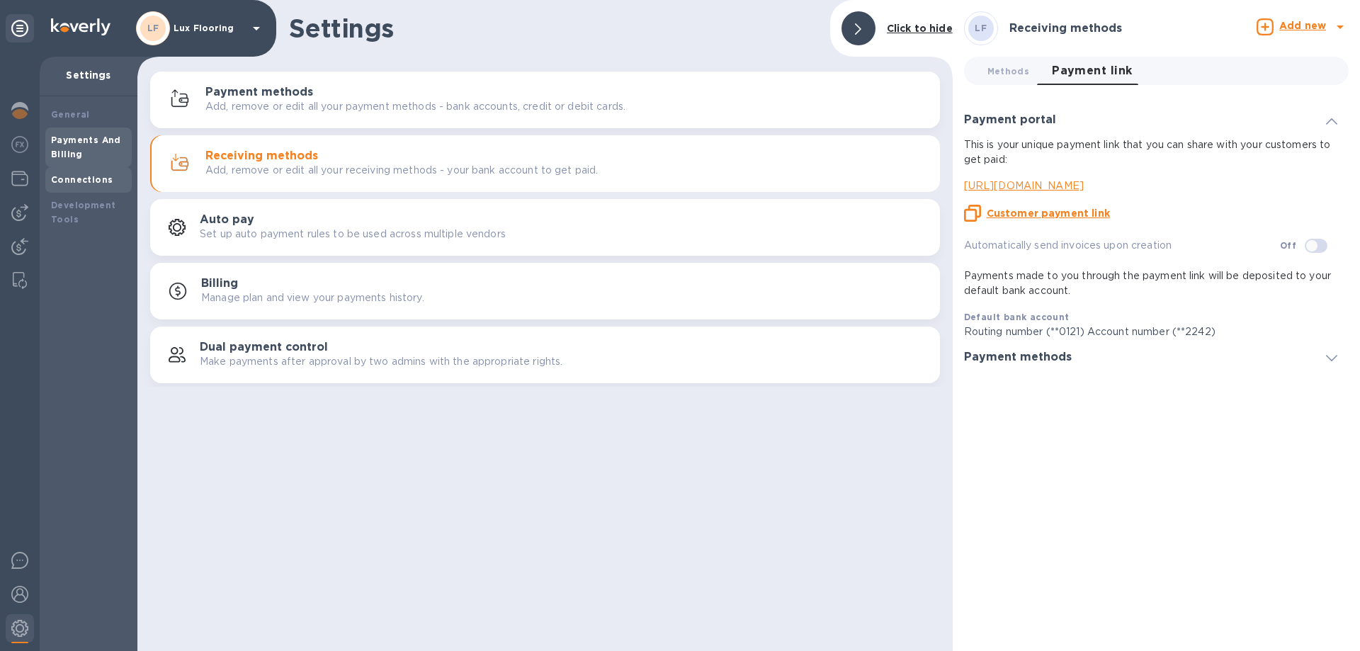
click at [72, 178] on b "Connections" at bounding box center [82, 179] width 62 height 11
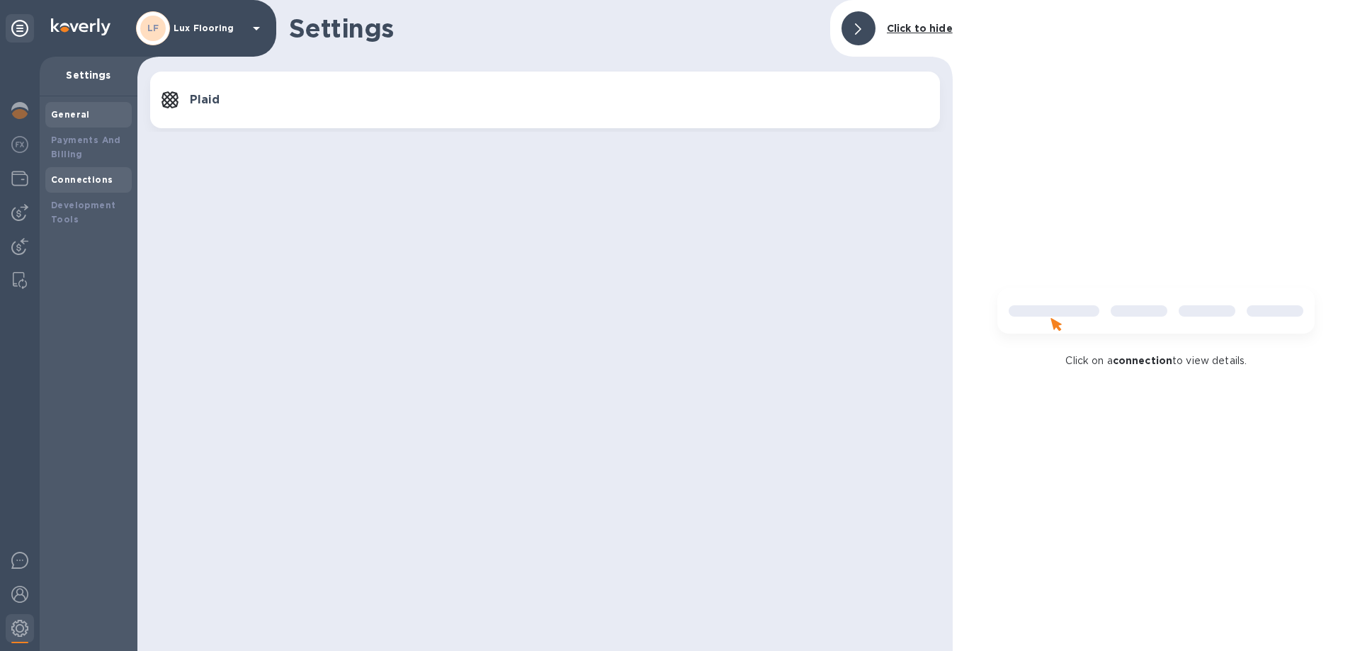
click at [72, 121] on div "General" at bounding box center [88, 115] width 75 height 14
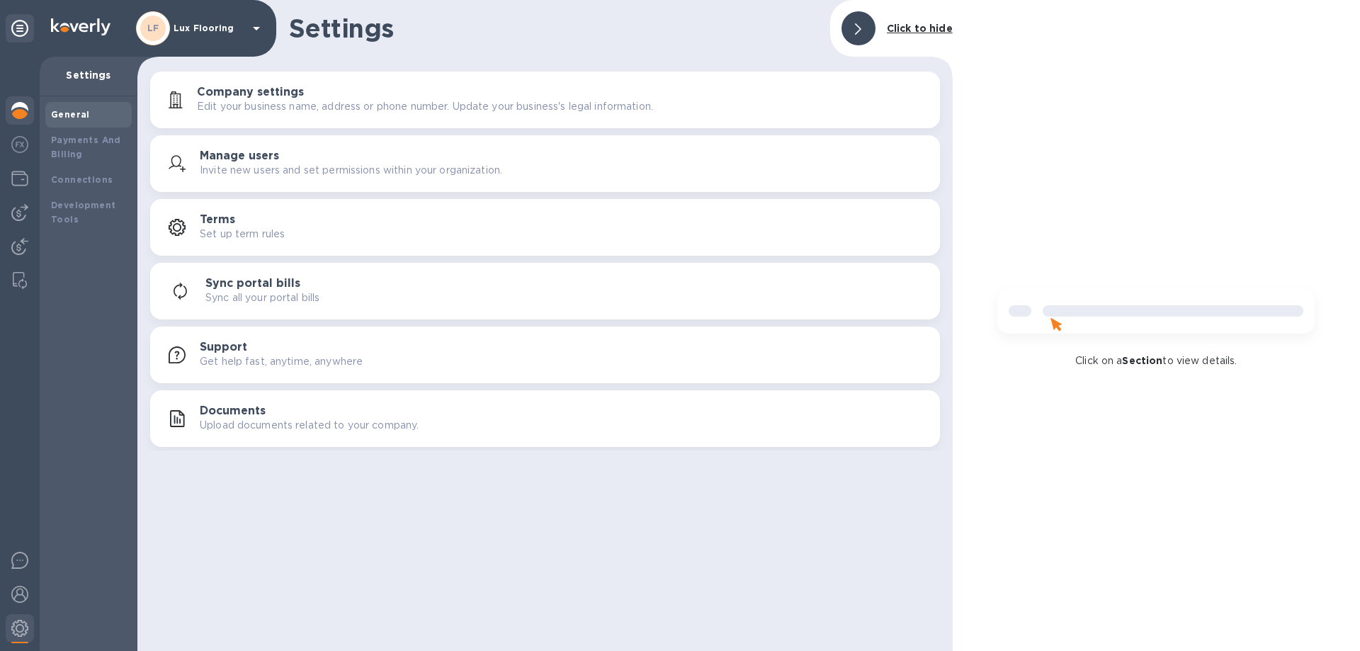
click at [17, 98] on div at bounding box center [20, 111] width 28 height 31
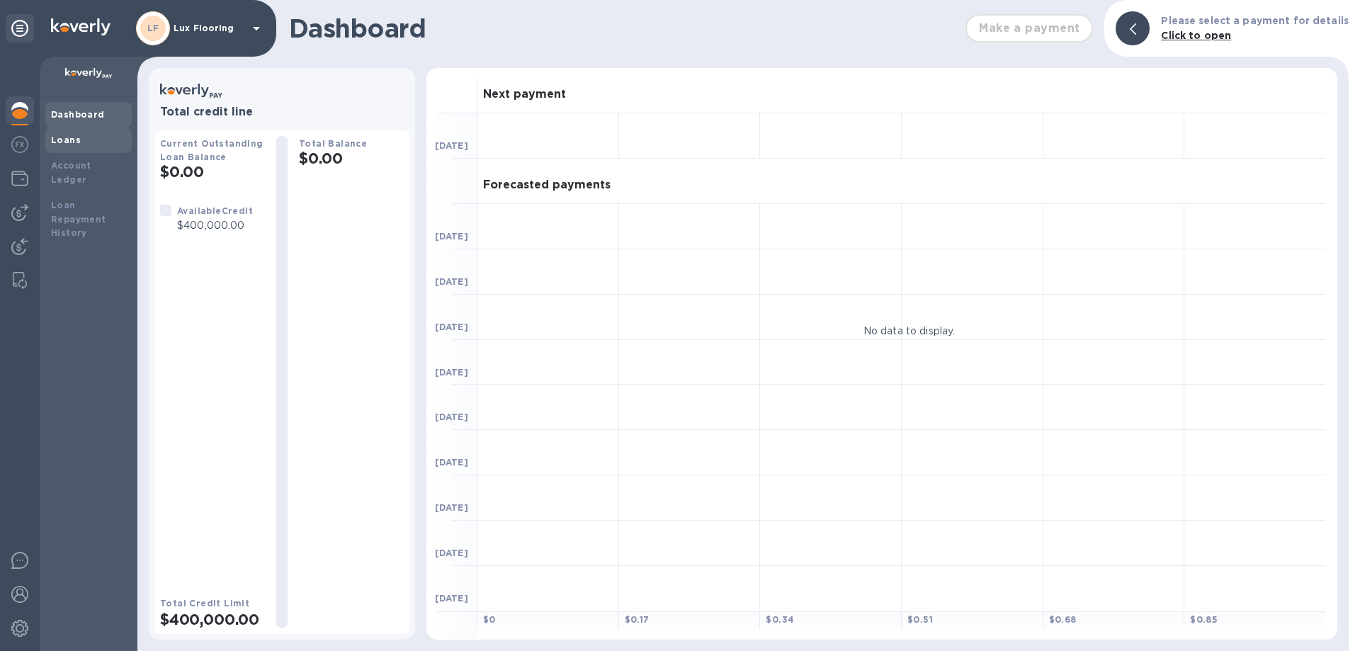
click at [80, 137] on div "Loans" at bounding box center [88, 140] width 75 height 14
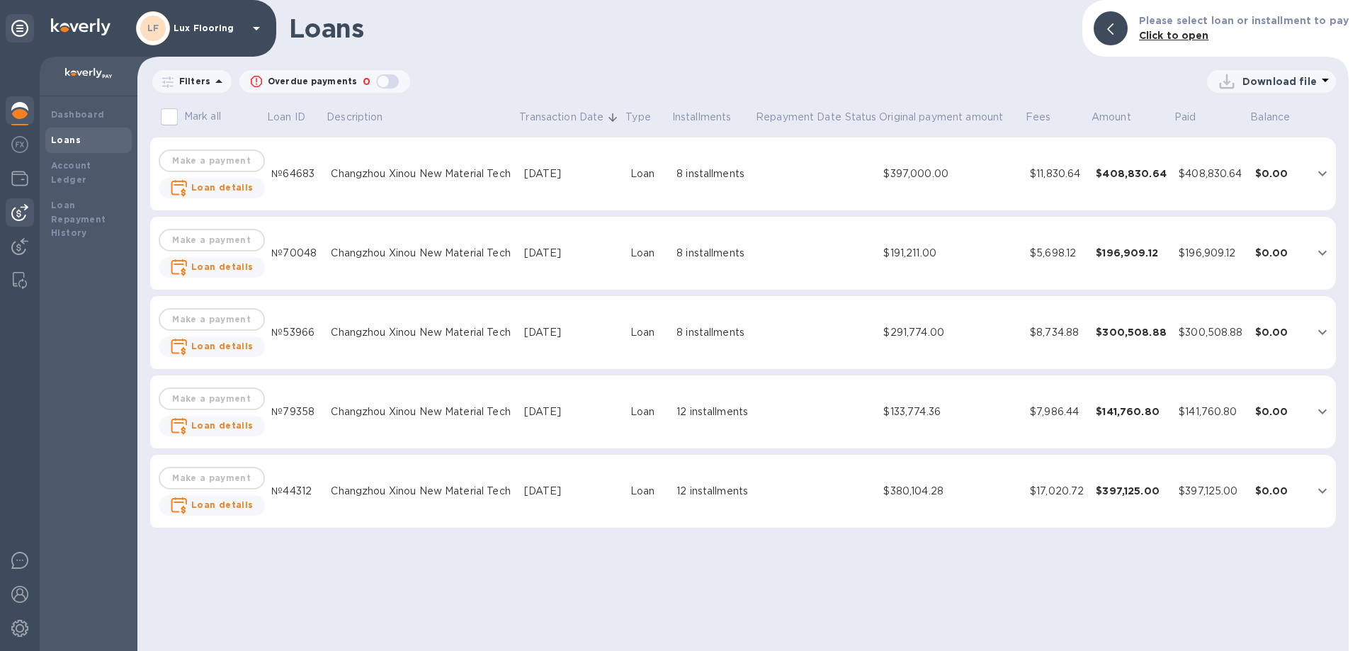
click at [18, 212] on img at bounding box center [19, 212] width 17 height 17
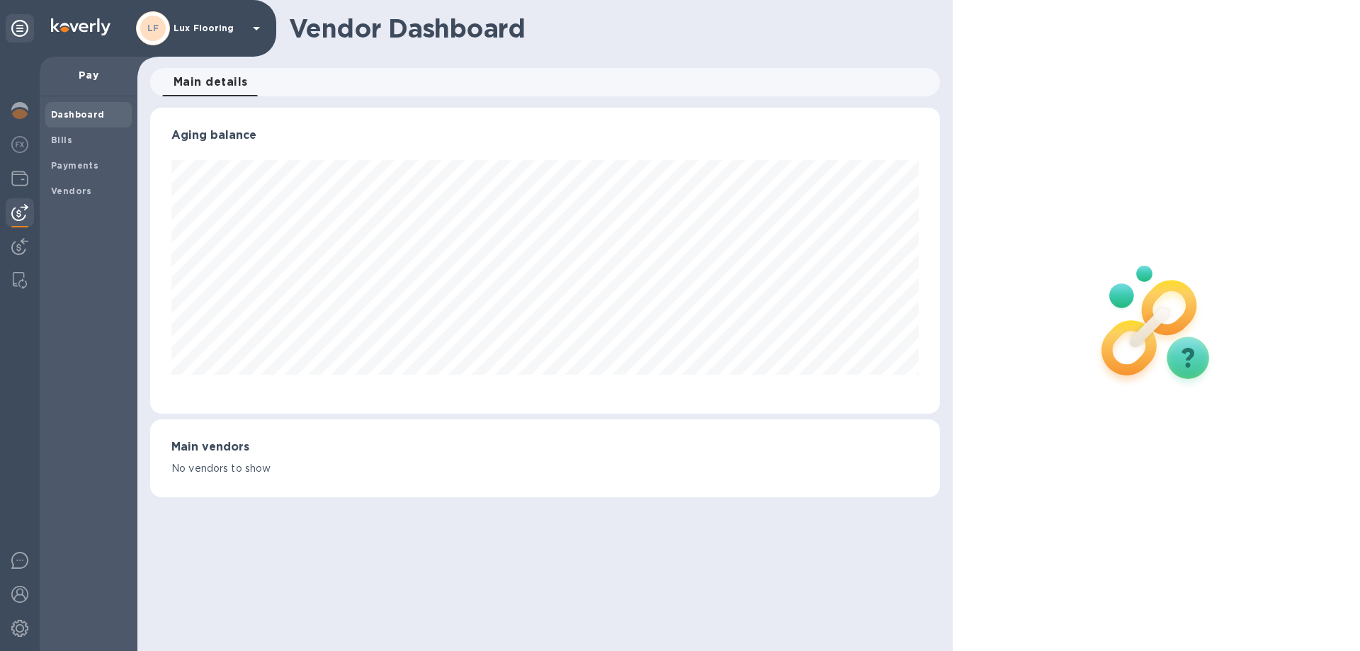
scroll to position [306, 789]
click at [63, 140] on b "Bills" at bounding box center [61, 140] width 21 height 11
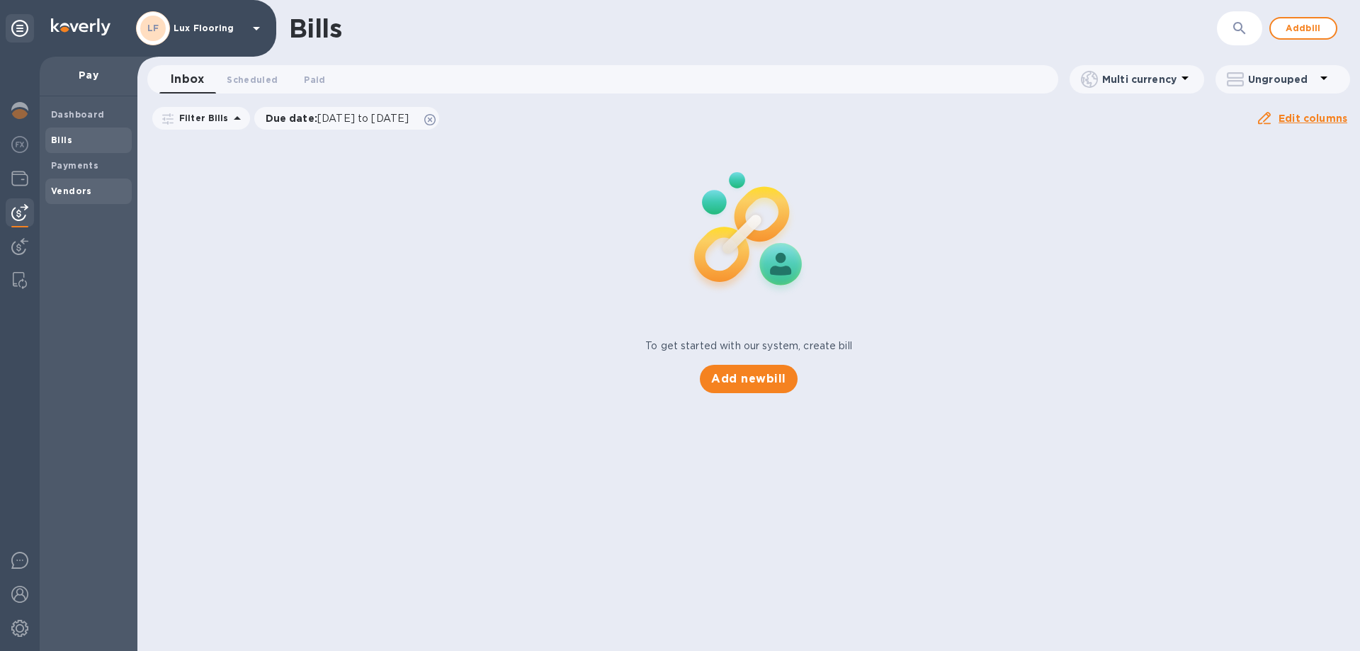
click at [80, 190] on b "Vendors" at bounding box center [71, 191] width 41 height 11
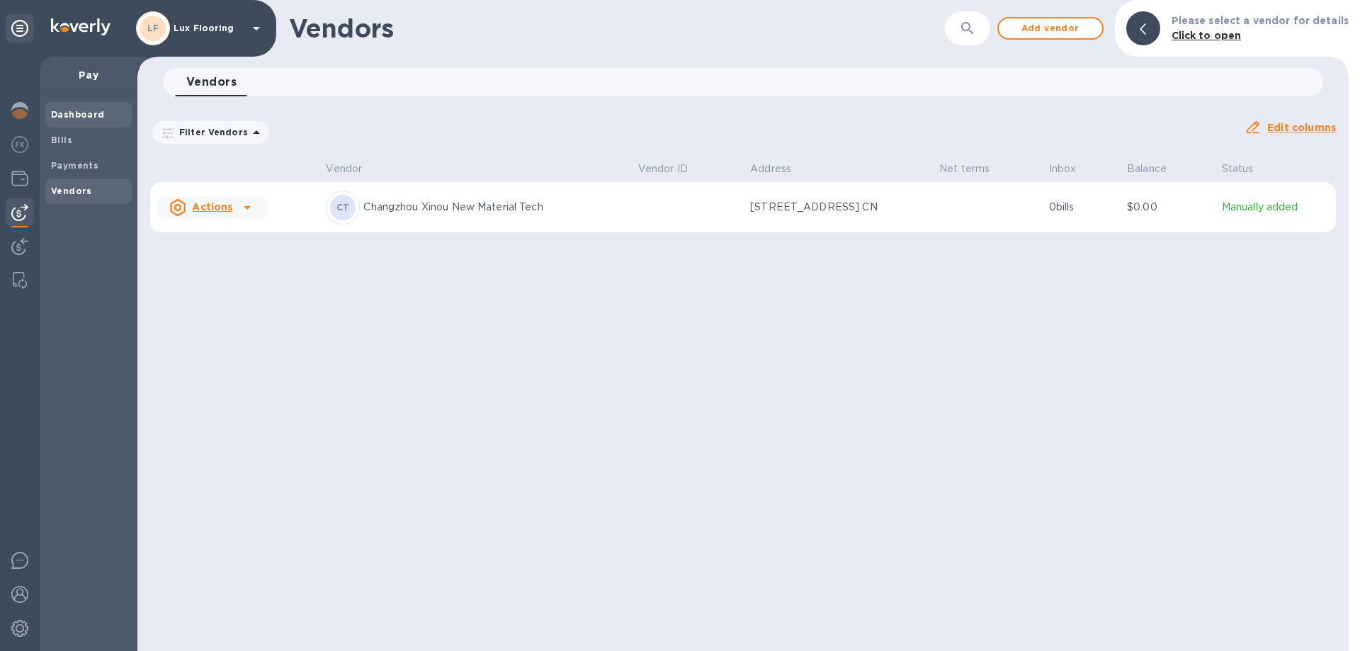
click at [87, 109] on b "Dashboard" at bounding box center [78, 114] width 54 height 11
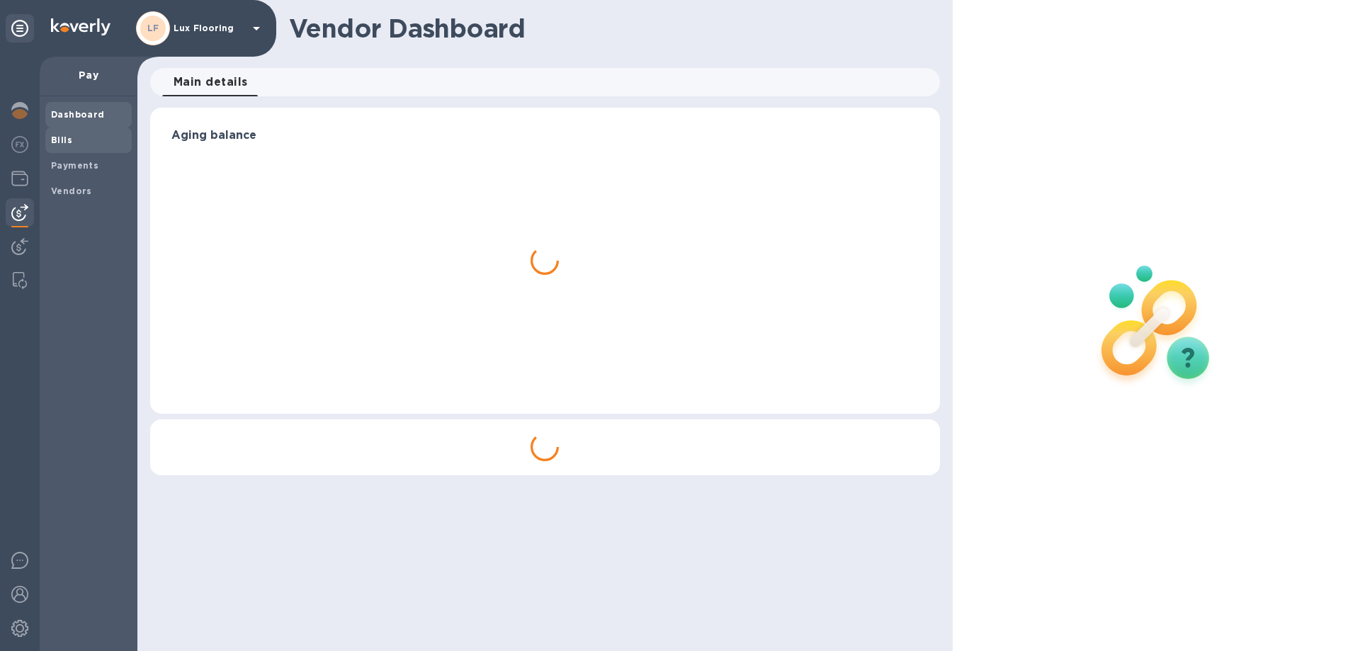
click at [75, 137] on span "Bills" at bounding box center [88, 140] width 75 height 14
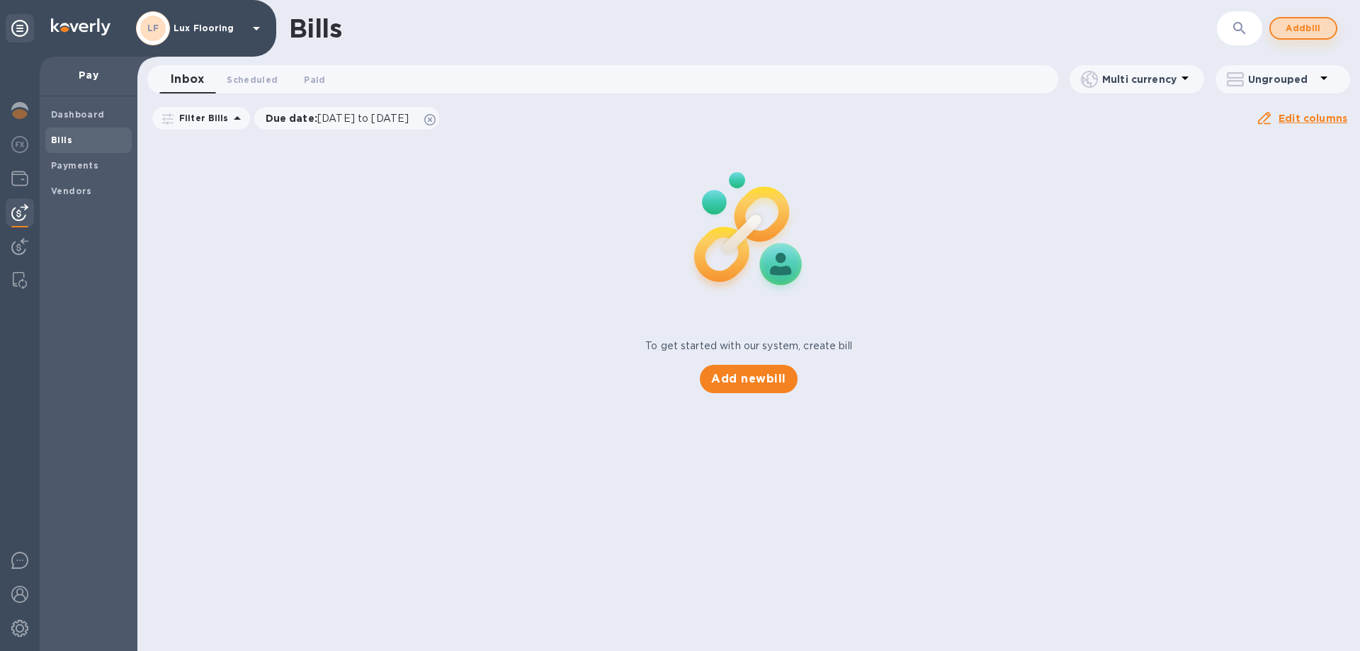
click at [1301, 34] on span "Add bill" at bounding box center [1303, 28] width 43 height 17
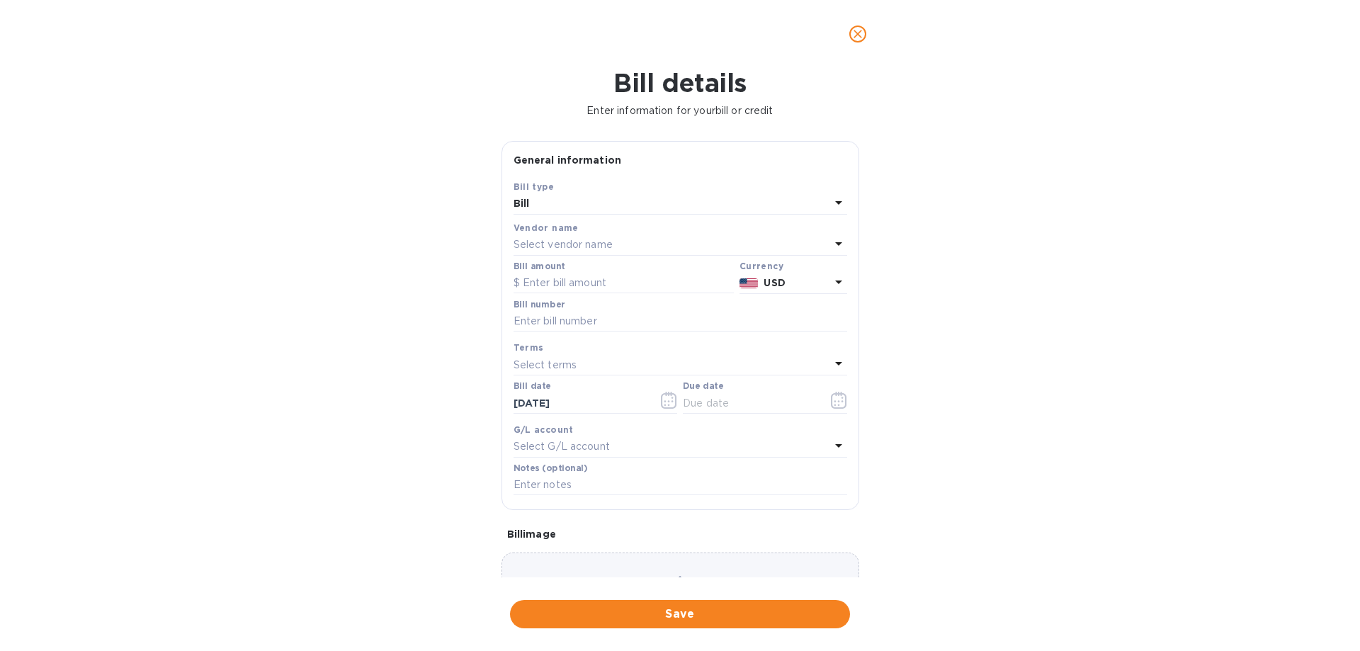
click at [616, 246] on div "Select vendor name" at bounding box center [672, 245] width 317 height 20
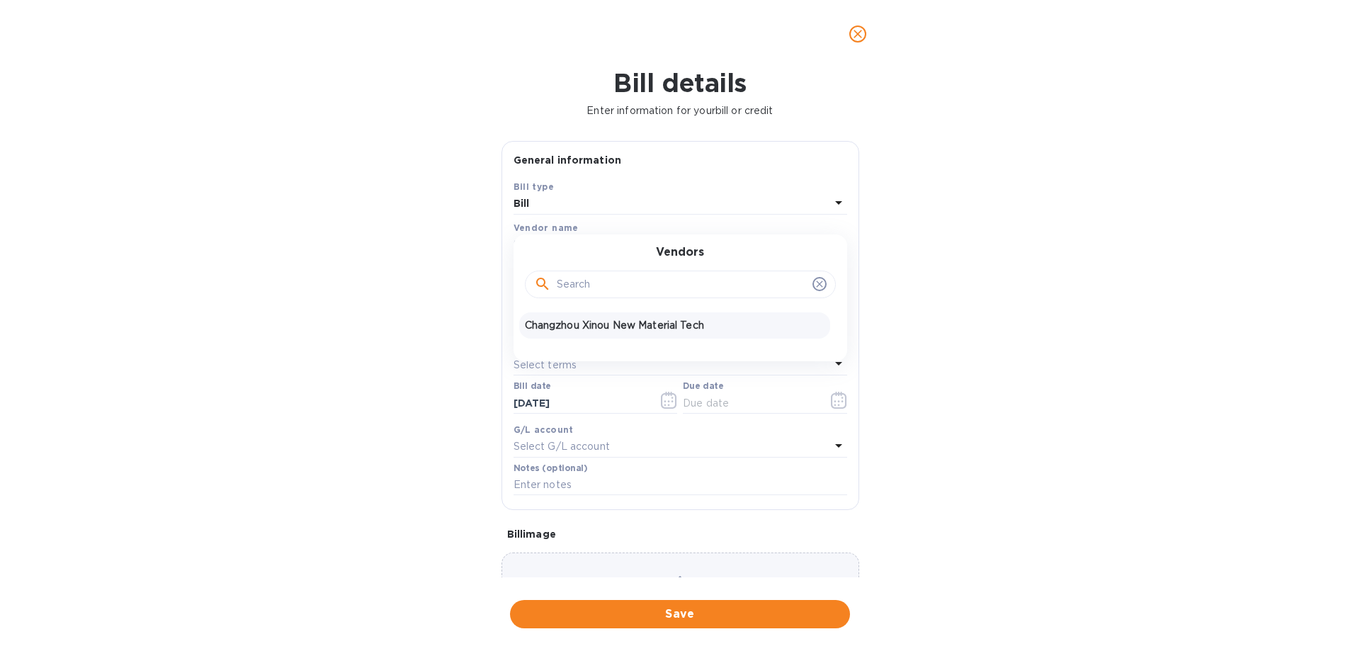
click at [637, 318] on p "Changzhou Xinou New Material Tech" at bounding box center [675, 325] width 300 height 15
type input "[DATE]"
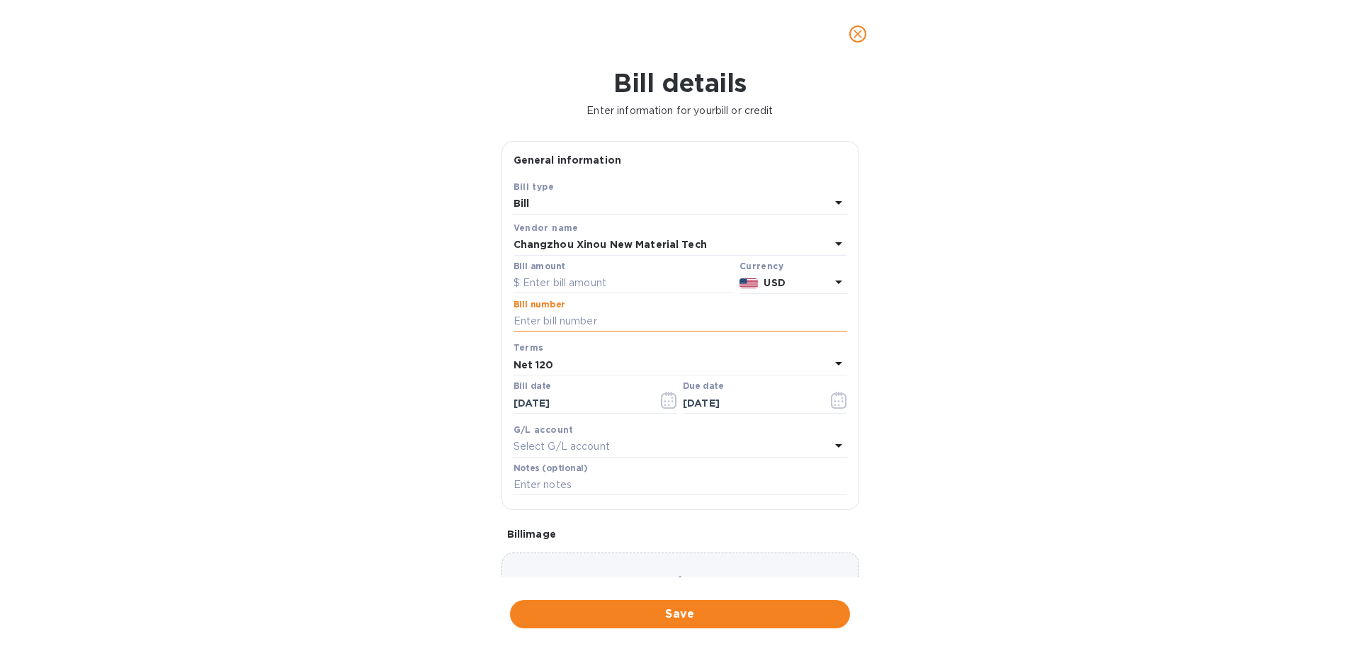
click at [553, 315] on input "text" at bounding box center [681, 321] width 334 height 21
paste input "250212-1"
type input "250212-1"
click at [572, 287] on input "text" at bounding box center [624, 283] width 220 height 21
paste input "196,272.64"
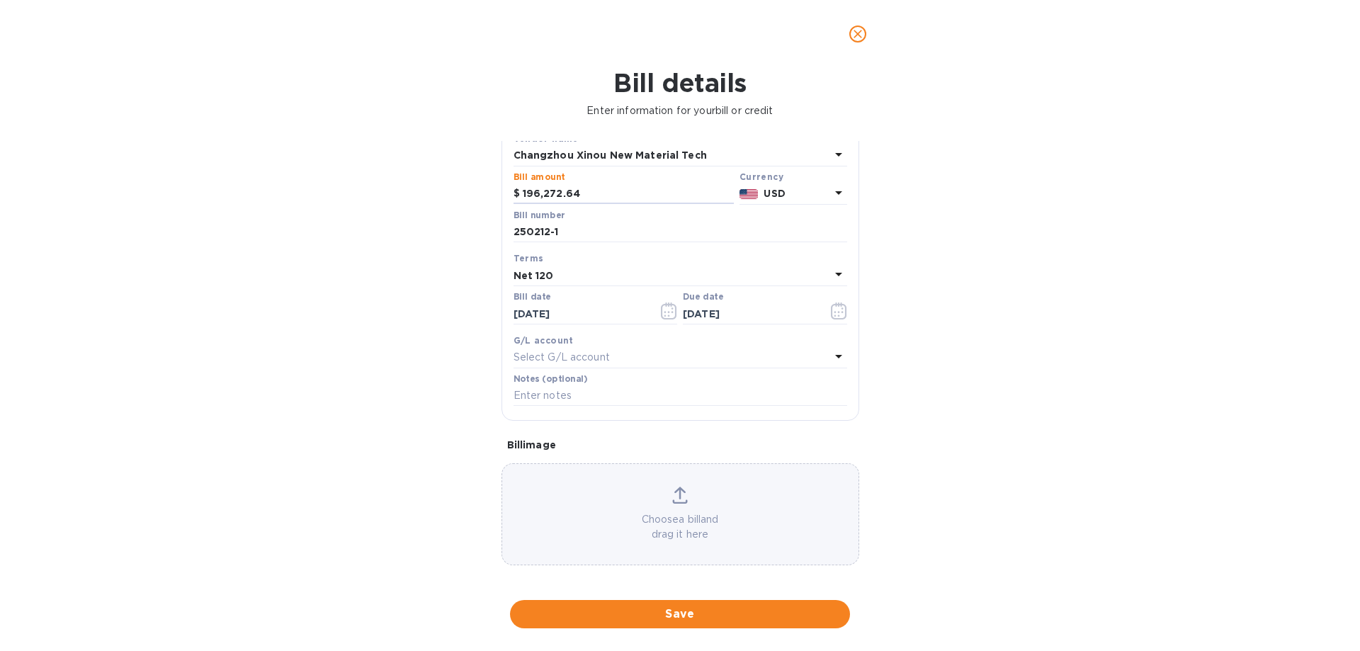
scroll to position [94, 0]
type input "196,272.64"
click at [661, 305] on icon "button" at bounding box center [669, 306] width 16 height 17
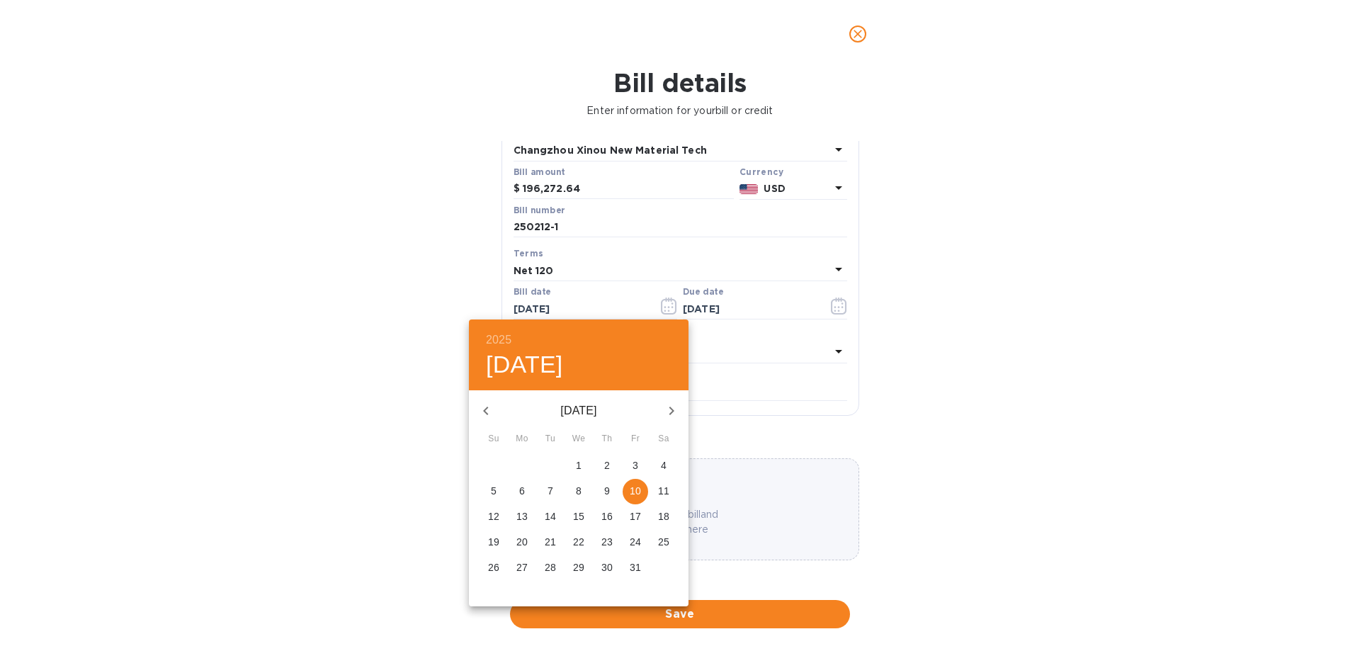
click at [487, 408] on icon "button" at bounding box center [485, 411] width 5 height 9
click at [494, 516] on p "10" at bounding box center [493, 516] width 11 height 14
type input "[DATE]"
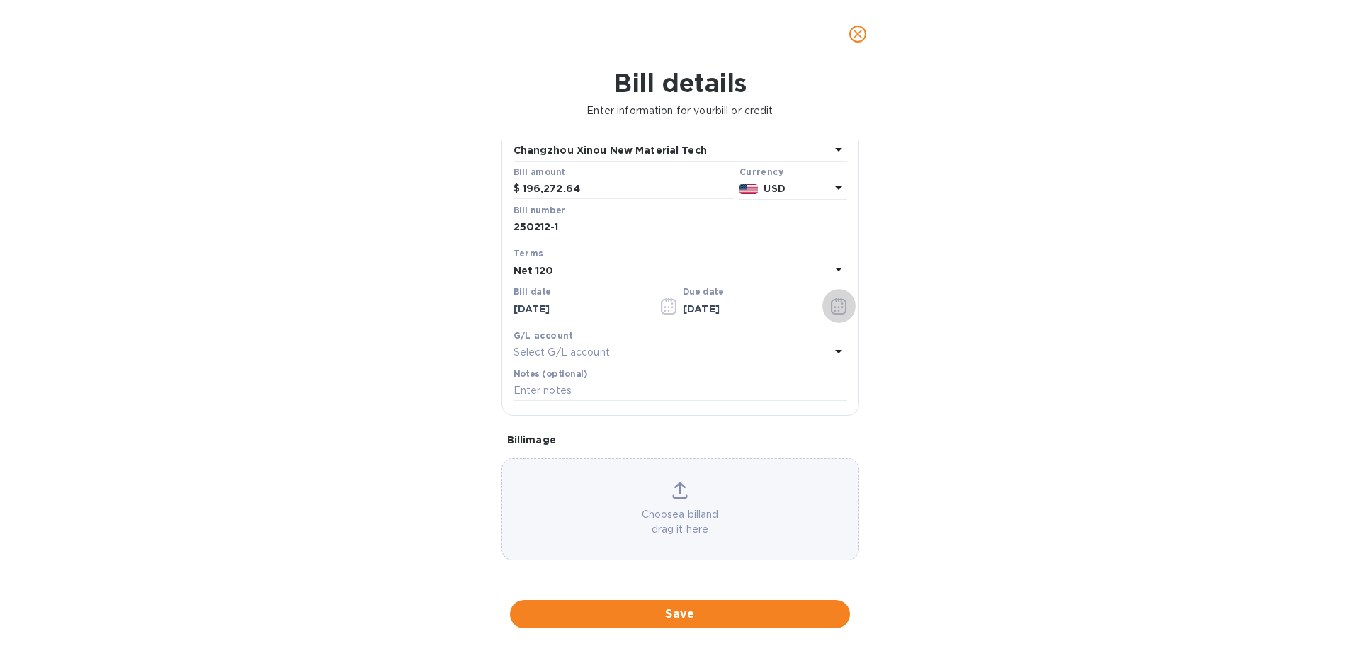
click at [835, 305] on icon "button" at bounding box center [839, 306] width 16 height 17
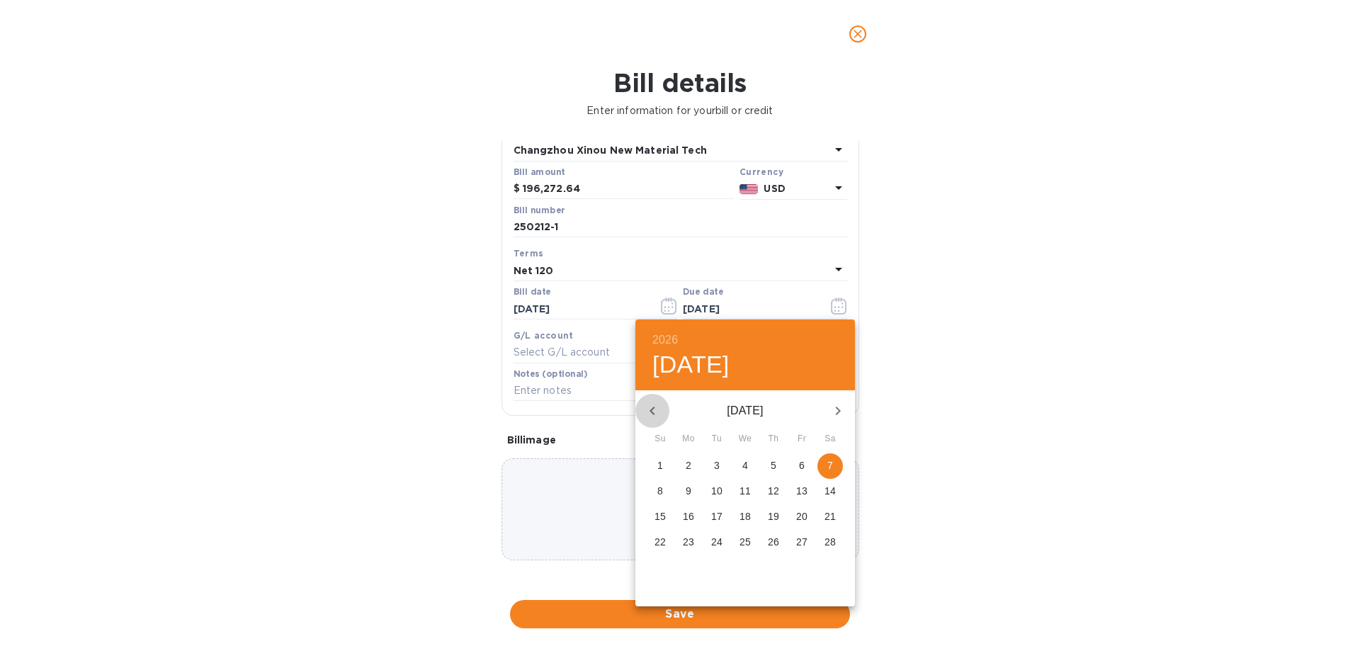
click at [657, 412] on icon "button" at bounding box center [652, 410] width 17 height 17
click at [691, 513] on p "10" at bounding box center [688, 516] width 11 height 14
type input "[DATE]"
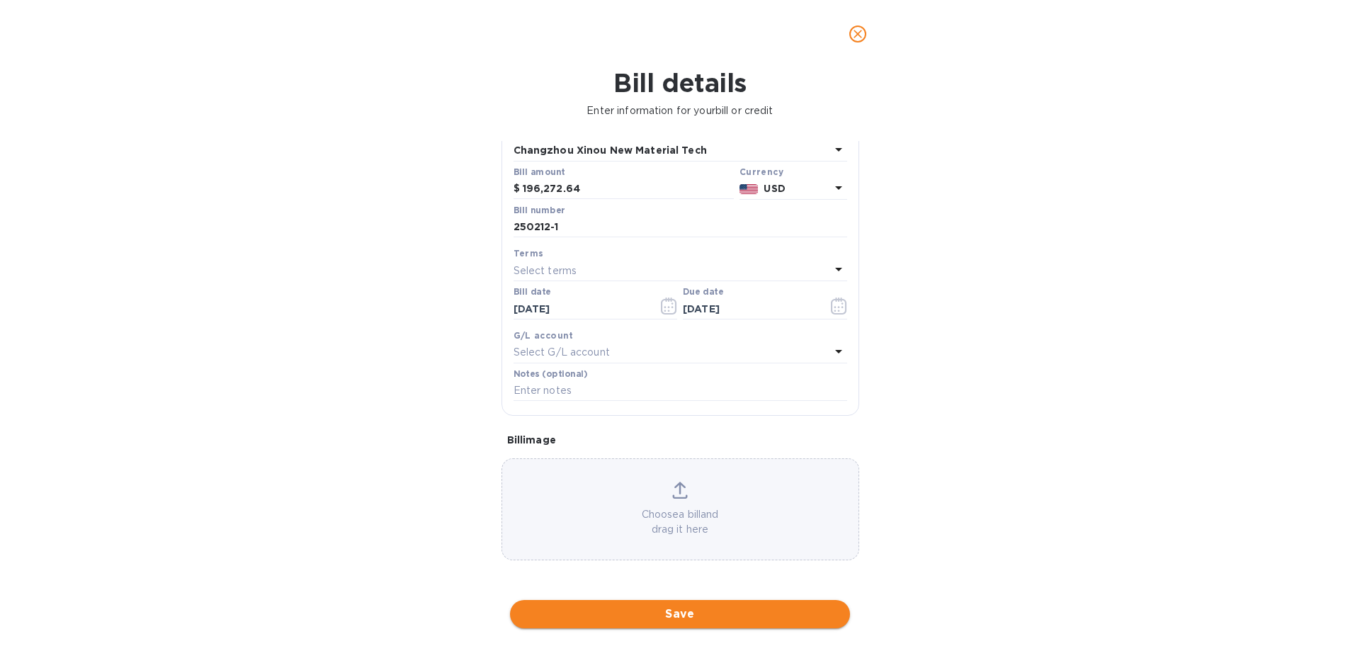
click at [684, 617] on span "Save" at bounding box center [679, 614] width 317 height 17
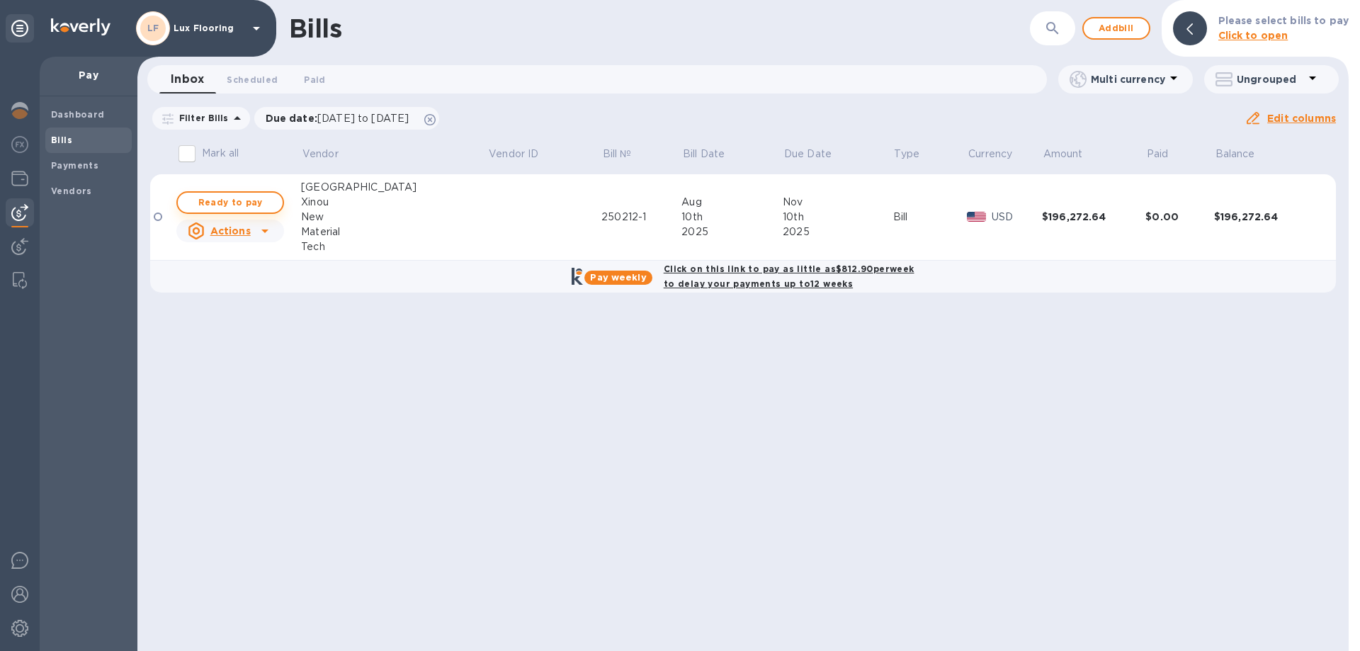
click at [244, 200] on span "Ready to pay" at bounding box center [230, 202] width 82 height 17
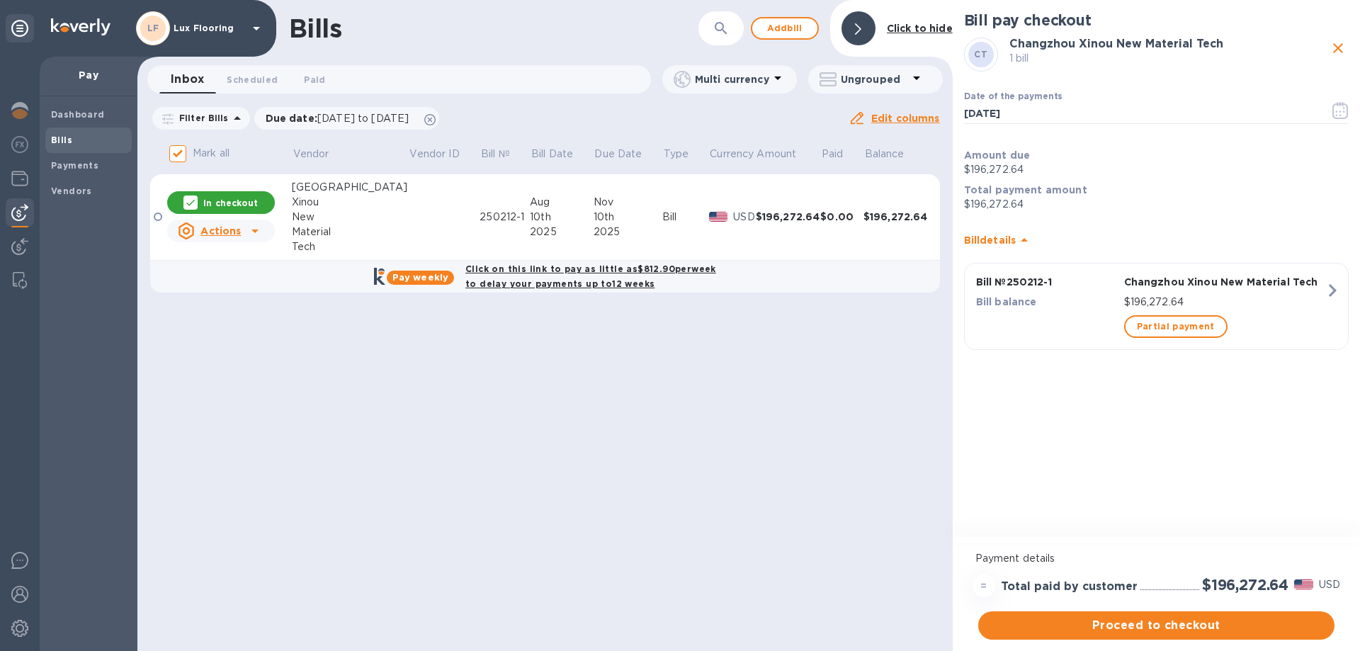
click at [623, 269] on b "Click on this link to pay as little as $812.90 per week to delay your payments …" at bounding box center [590, 277] width 251 height 26
click at [581, 283] on b "Click on this link to pay as little as $812.90 per week to delay your payments …" at bounding box center [590, 277] width 251 height 26
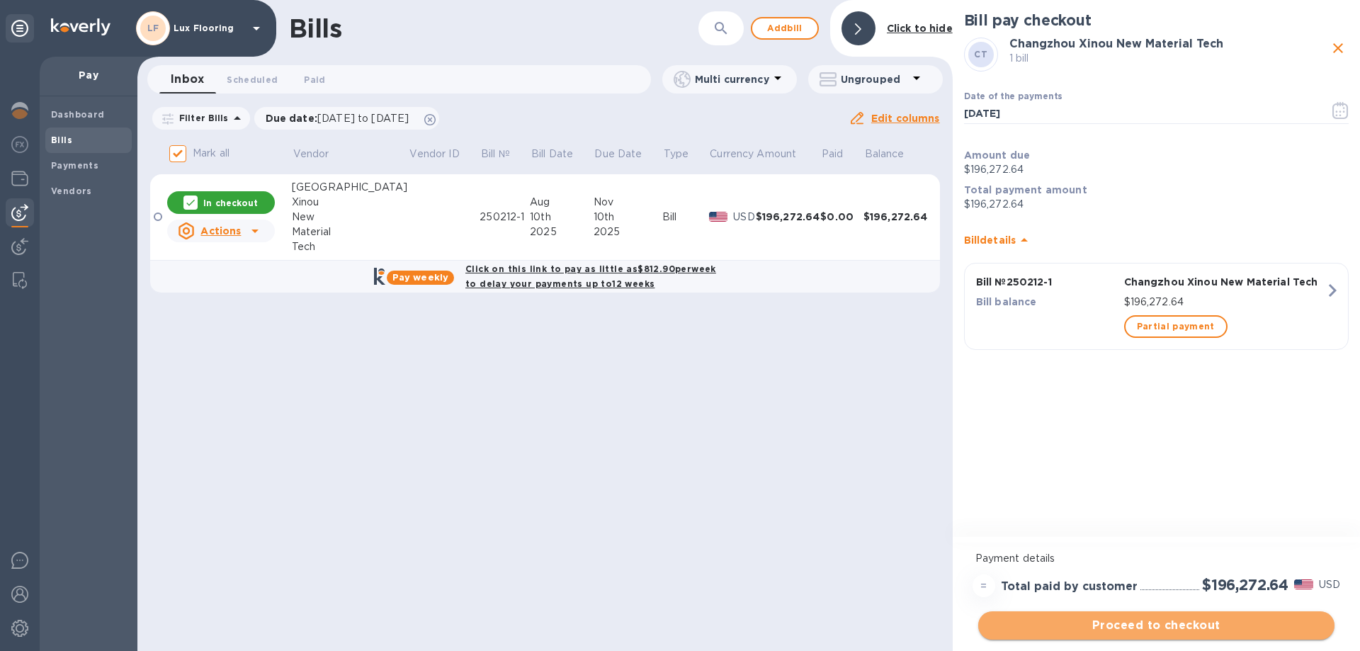
click at [1195, 624] on span "Proceed to checkout" at bounding box center [1157, 625] width 334 height 17
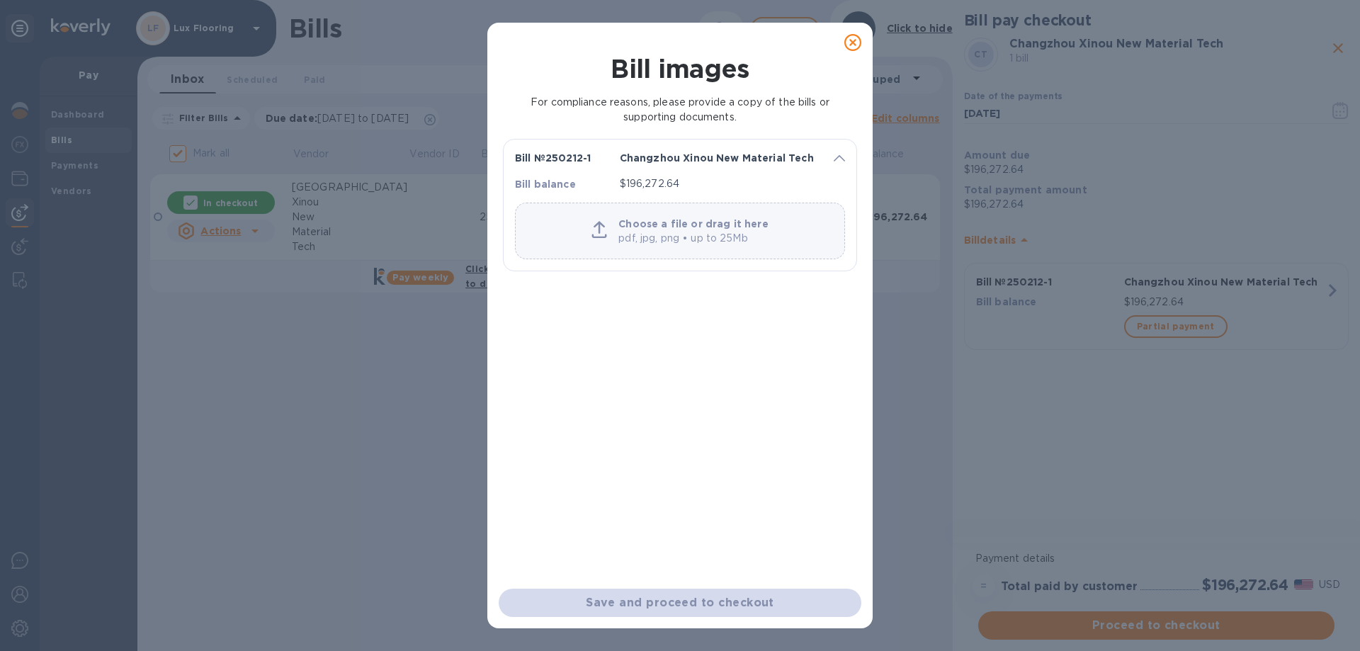
click at [845, 38] on icon at bounding box center [853, 42] width 17 height 17
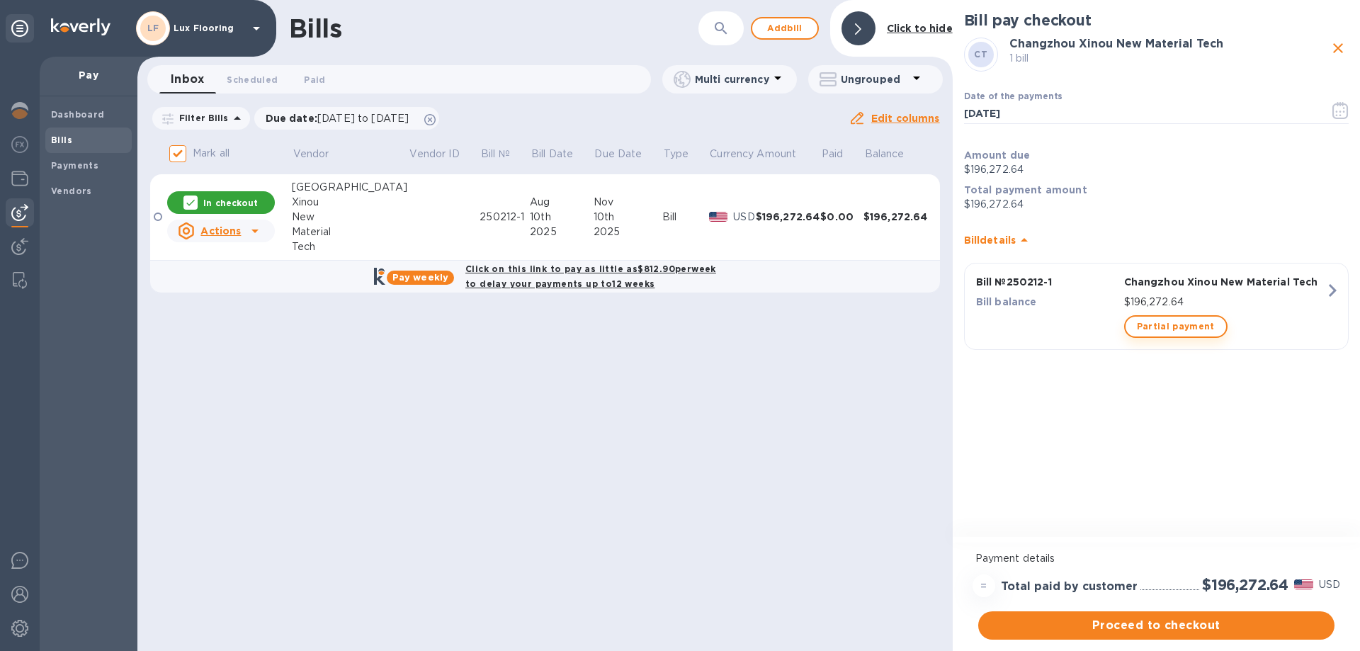
click at [1144, 328] on span "Partial payment" at bounding box center [1176, 326] width 78 height 17
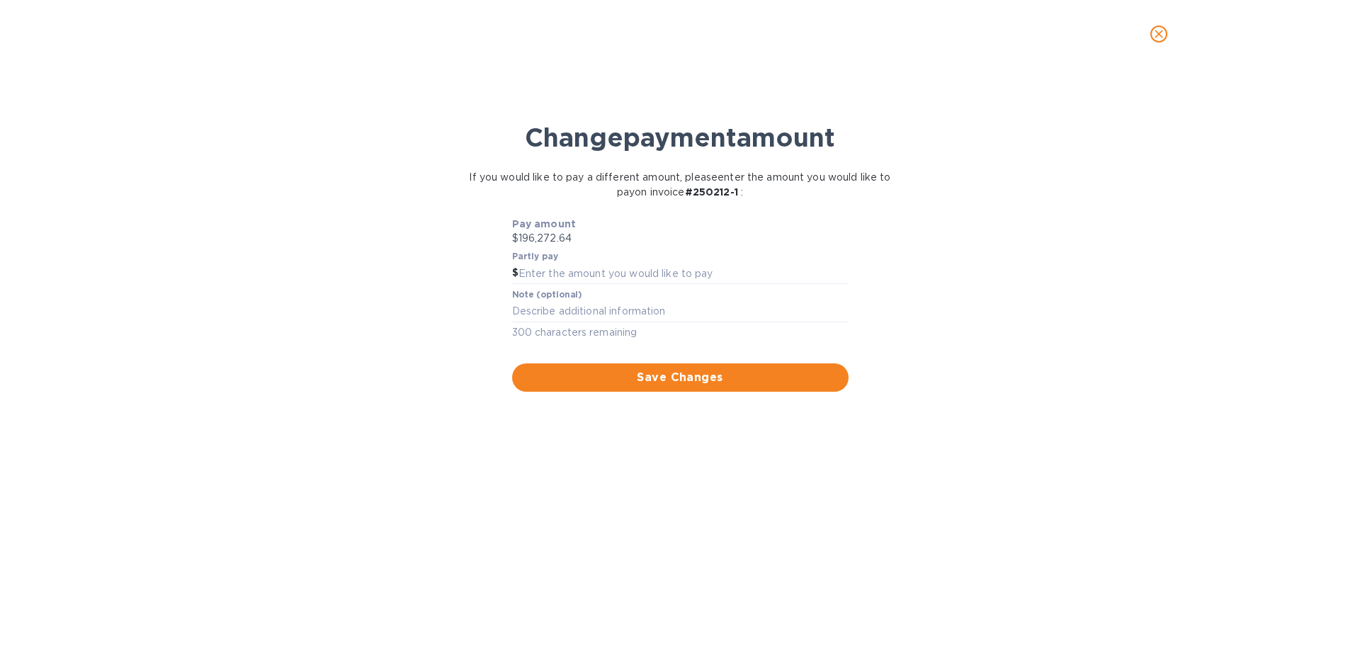
click at [1164, 37] on icon "close" at bounding box center [1159, 34] width 14 height 14
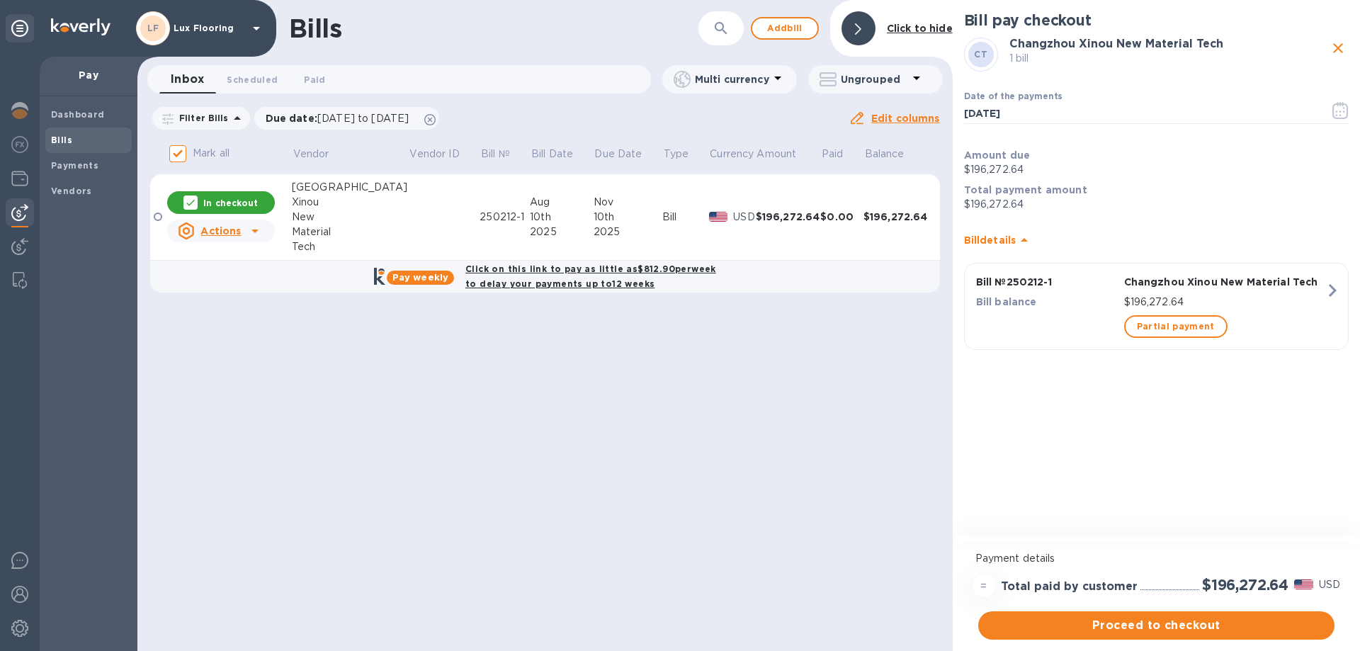
click at [259, 230] on icon at bounding box center [255, 230] width 17 height 17
click at [550, 270] on div at bounding box center [680, 325] width 1360 height 651
click at [550, 270] on b "Click on this link to pay as little as $812.90 per week to delay your payments …" at bounding box center [590, 277] width 251 height 26
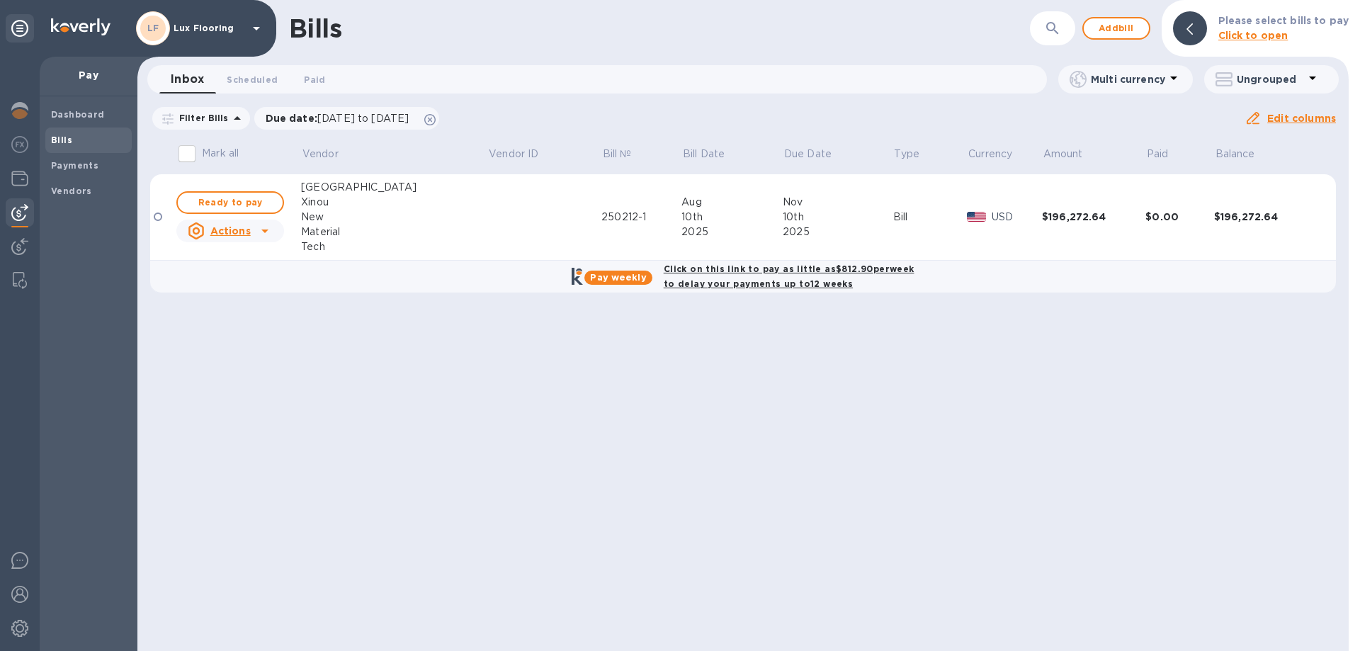
checkbox input "true"
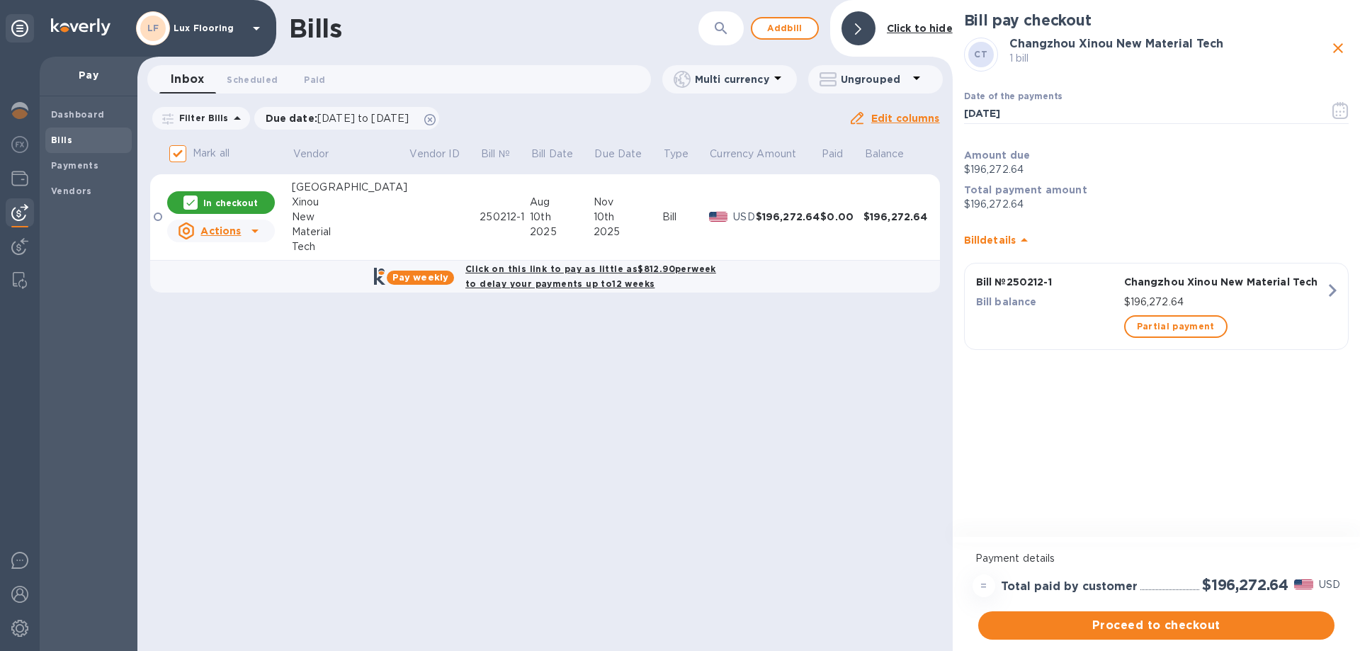
click at [264, 230] on icon at bounding box center [255, 230] width 17 height 17
click at [983, 589] on div at bounding box center [680, 325] width 1360 height 651
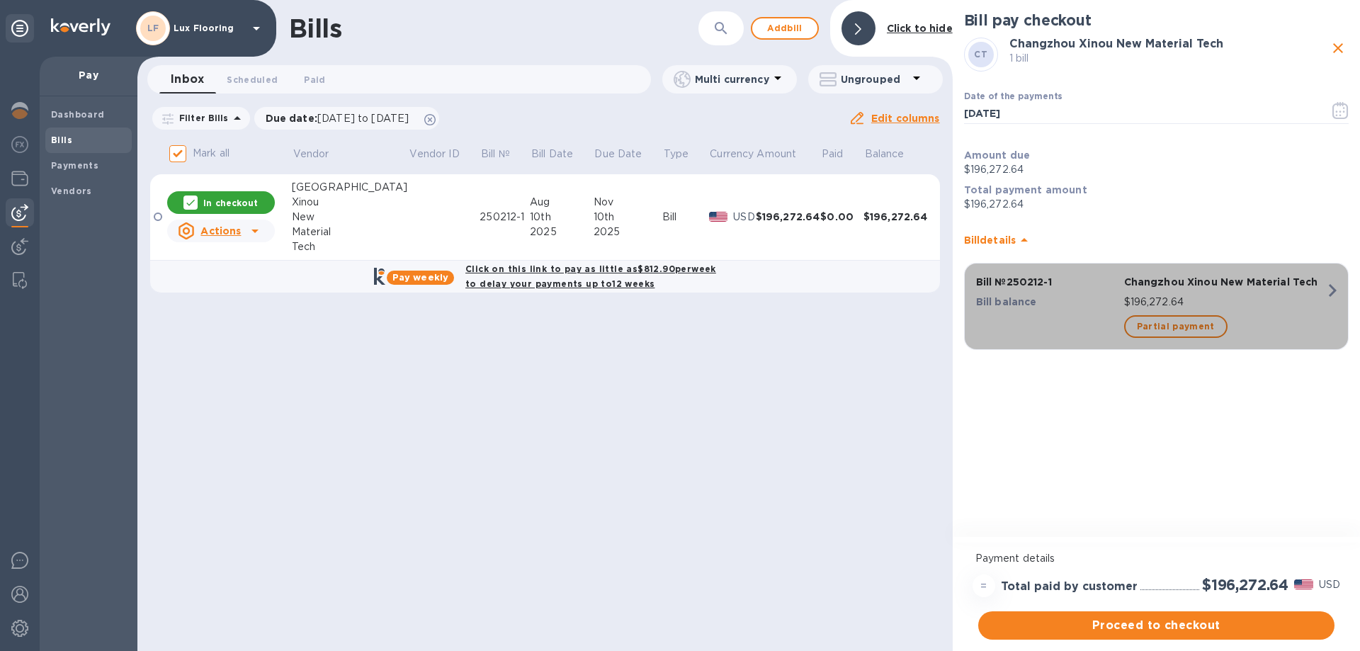
click at [1326, 293] on icon "button" at bounding box center [1333, 291] width 26 height 26
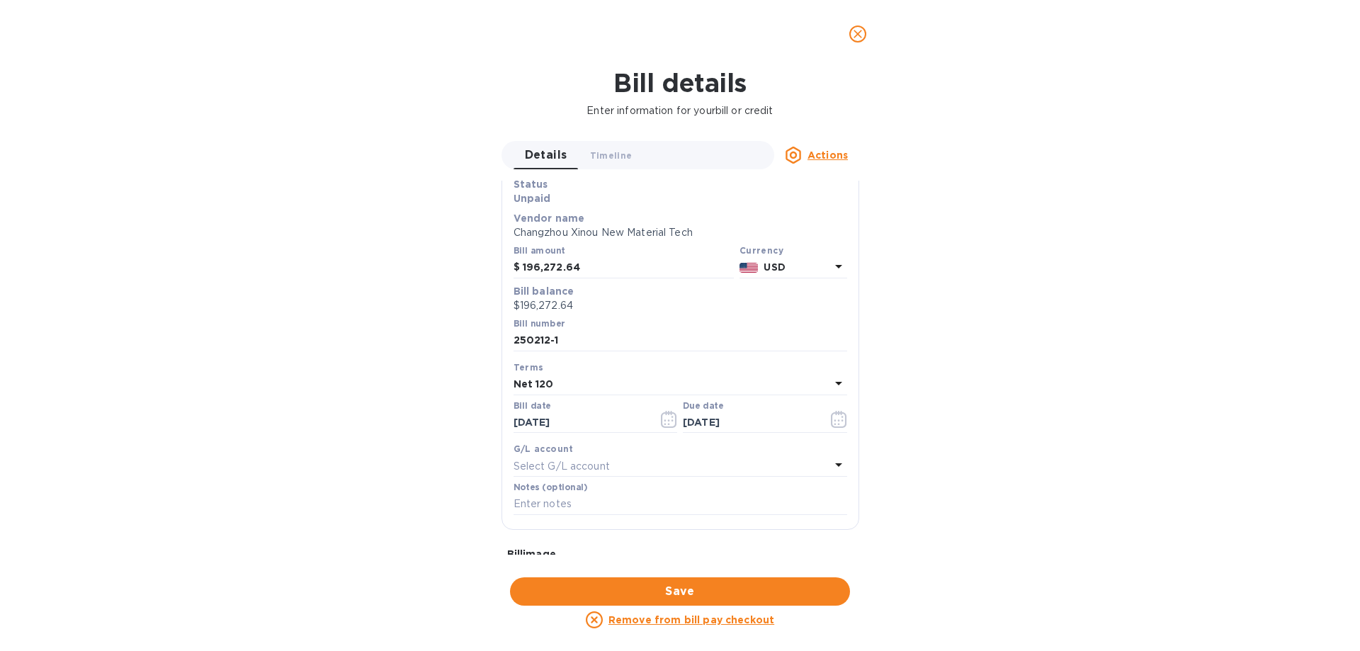
scroll to position [196, 0]
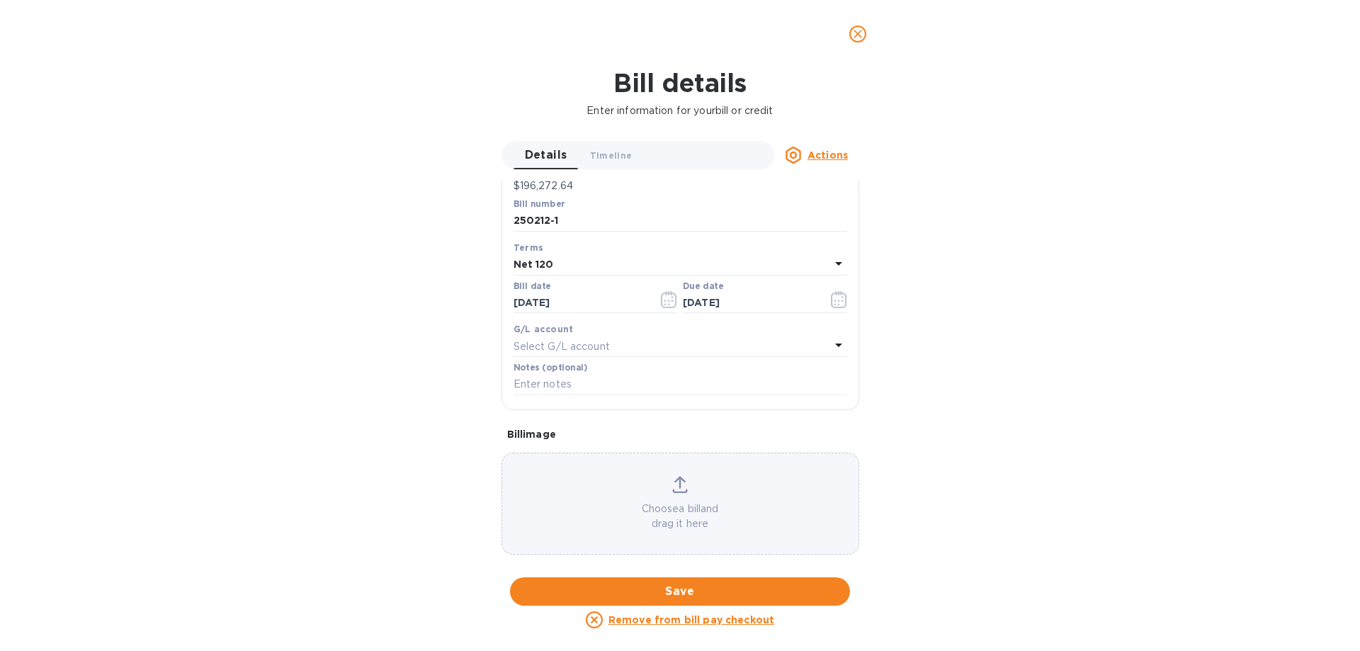
click at [670, 506] on p "Choose a bill and drag it here" at bounding box center [680, 517] width 356 height 30
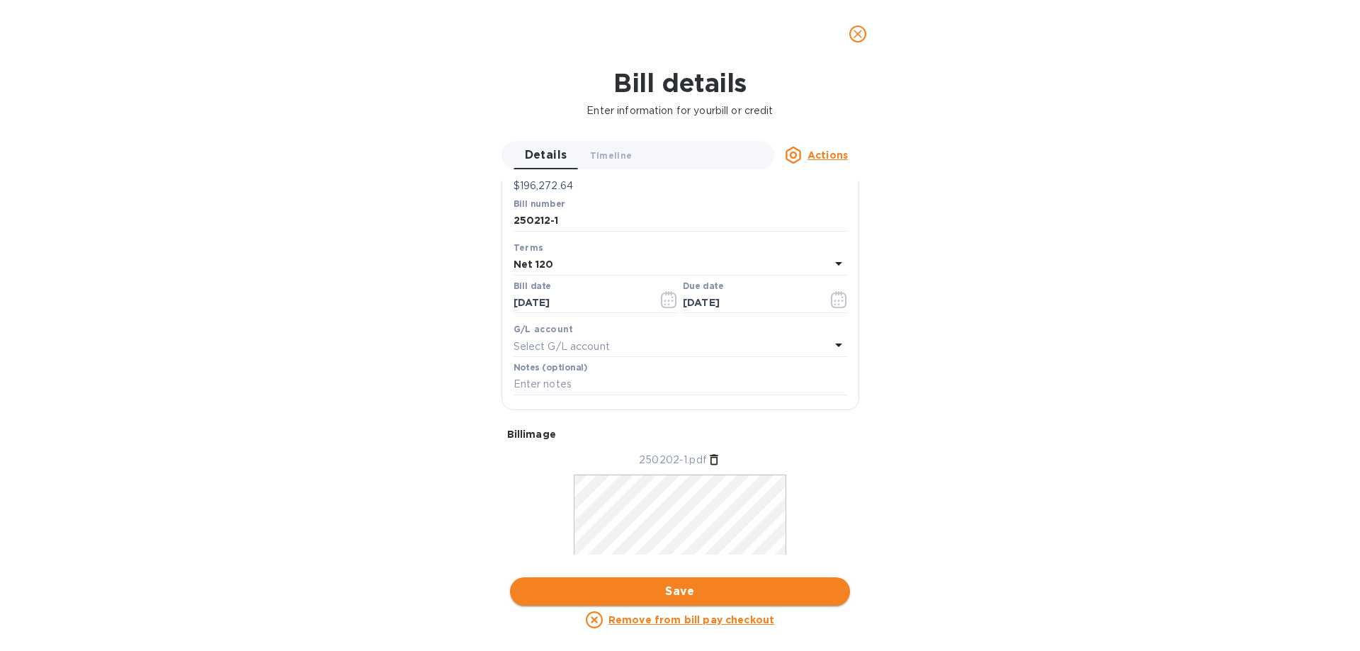
click at [679, 590] on span "Save" at bounding box center [679, 591] width 317 height 17
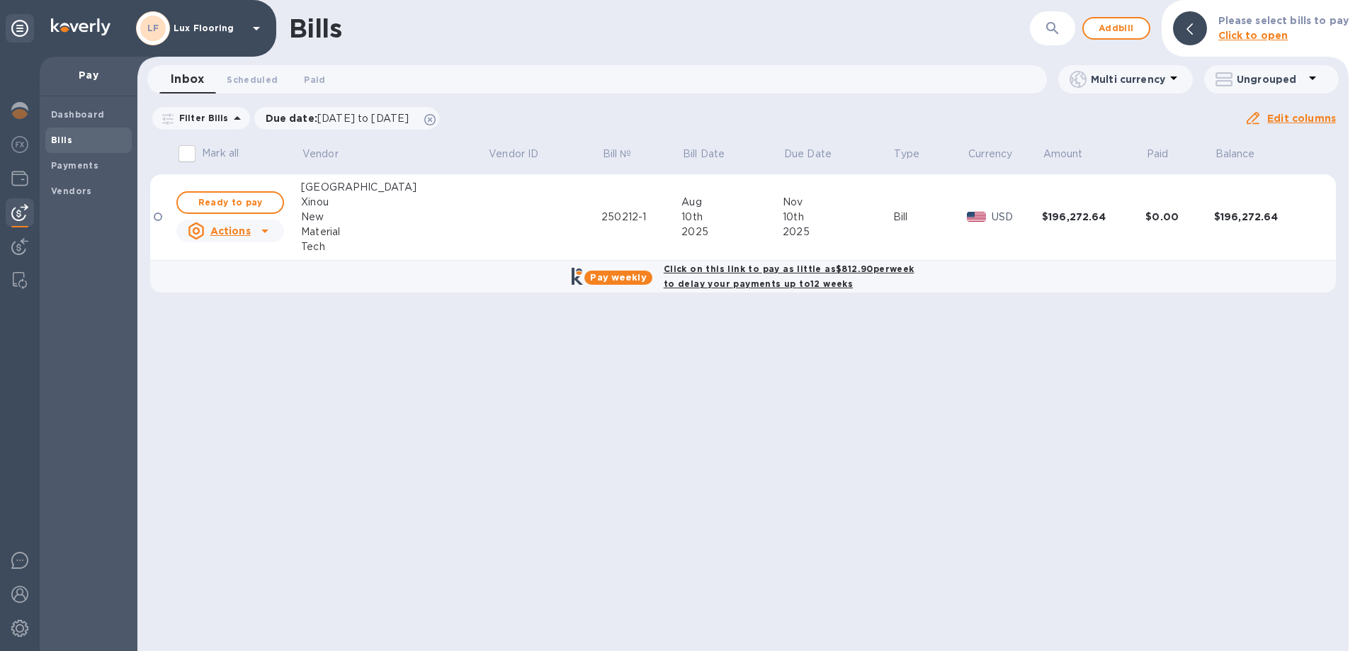
click at [778, 266] on b "Click on this link to pay as little as $812.90 per week to delay your payments …" at bounding box center [789, 277] width 251 height 26
checkbox input "true"
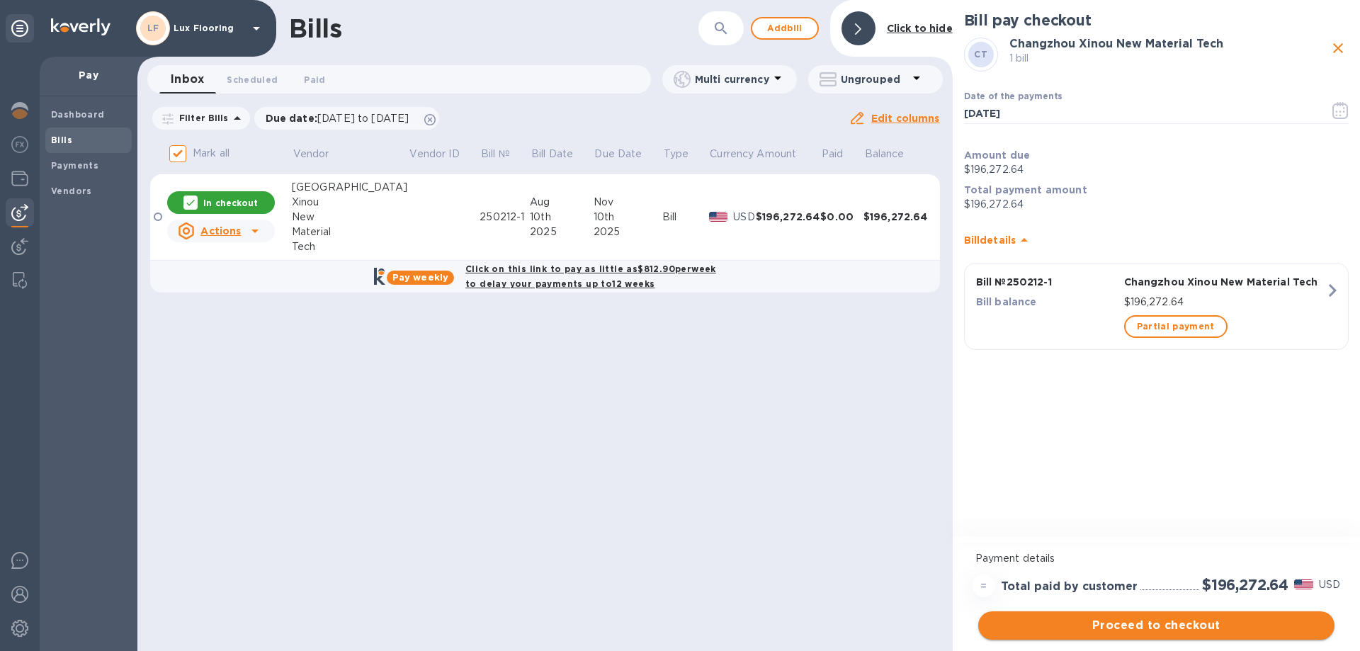
click at [1192, 624] on span "Proceed to checkout" at bounding box center [1157, 625] width 334 height 17
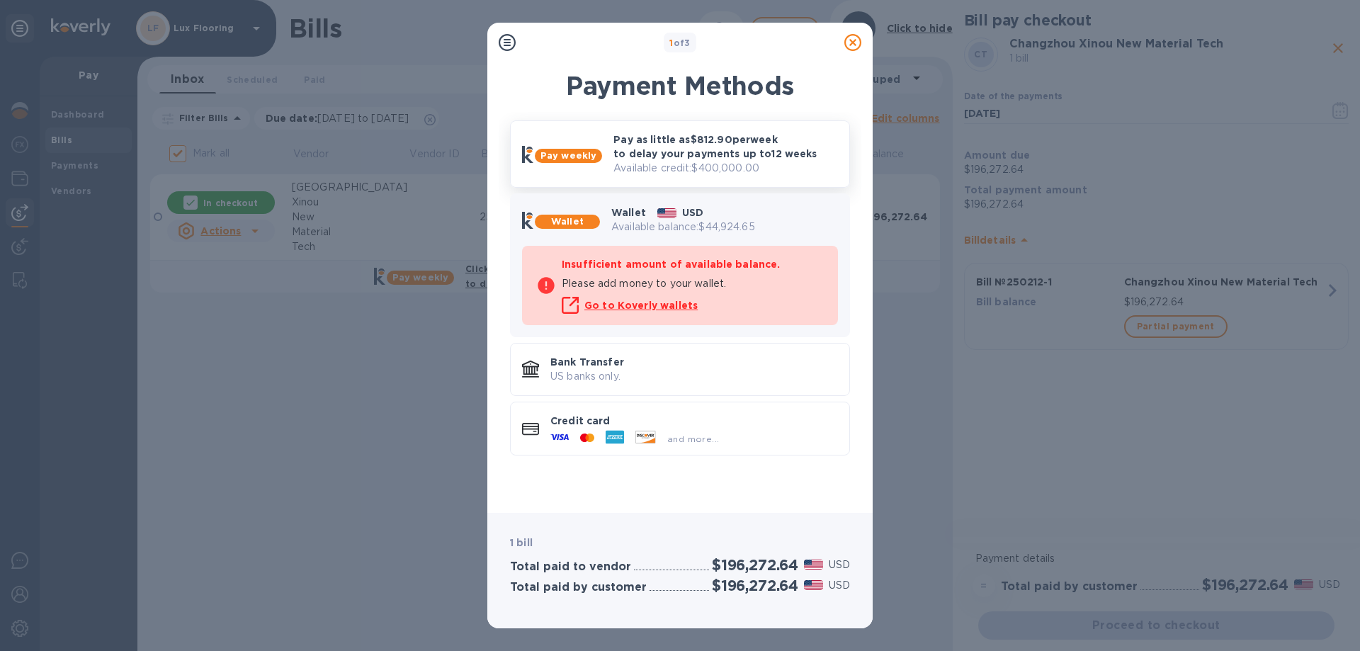
click at [651, 154] on p "Pay as little as $812.90 per week to delay your payments up to 12 weeks" at bounding box center [726, 146] width 225 height 28
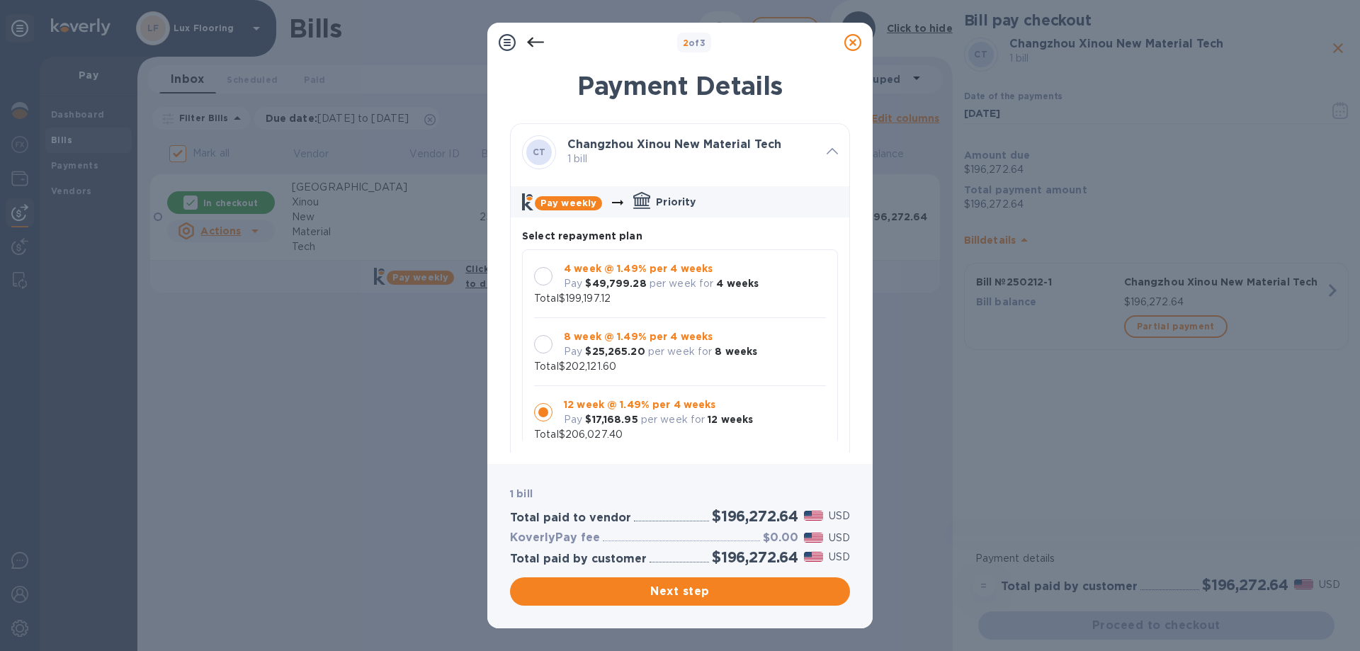
scroll to position [13, 0]
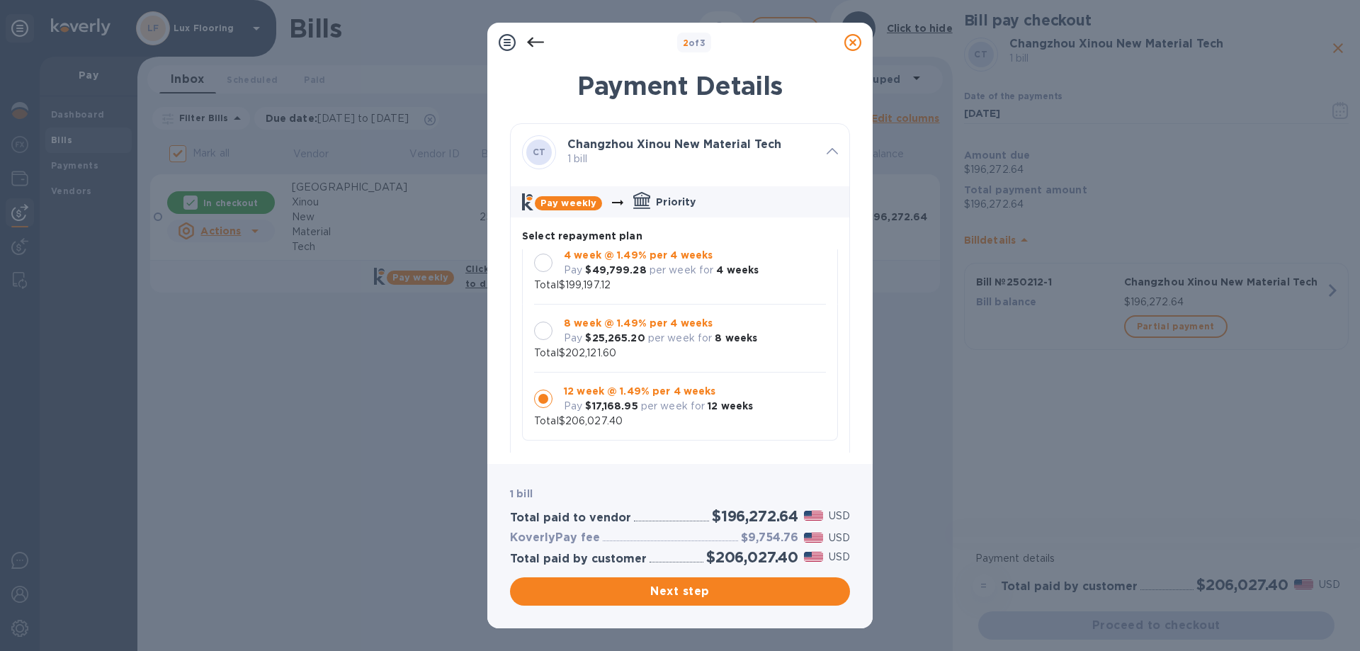
click at [649, 260] on b "4 week @ 1.49% per 4 weeks" at bounding box center [638, 254] width 149 height 11
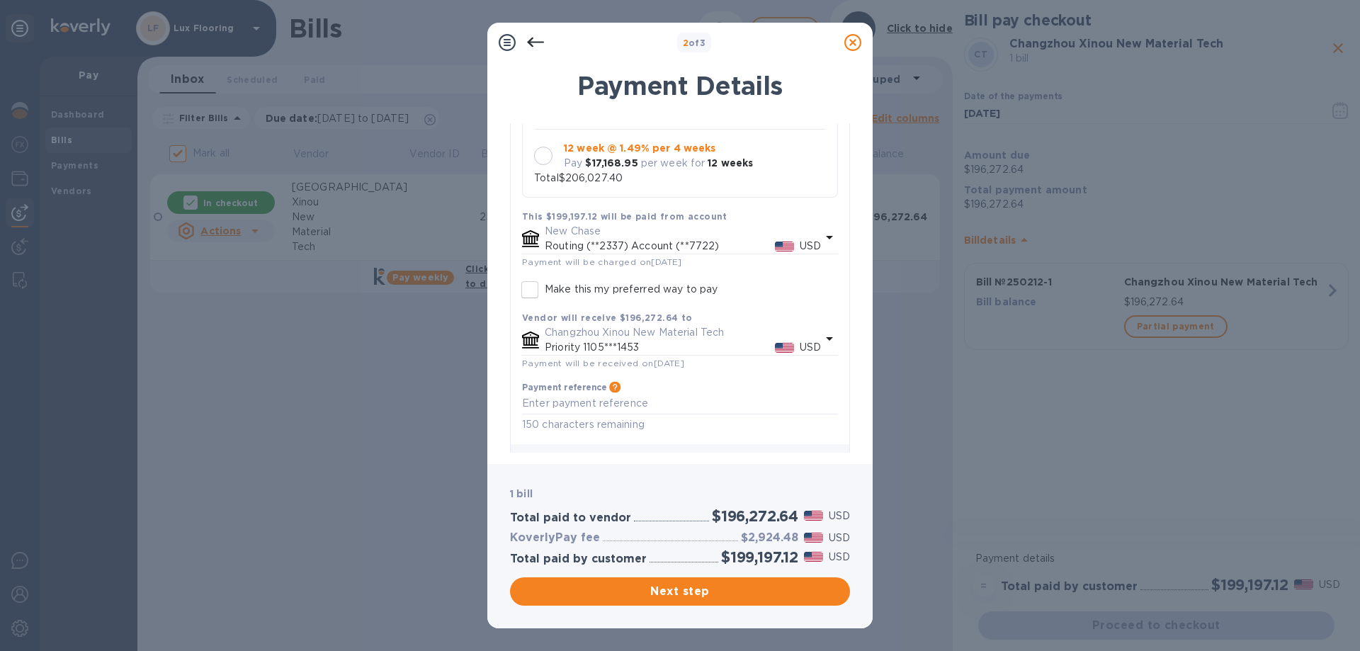
scroll to position [276, 0]
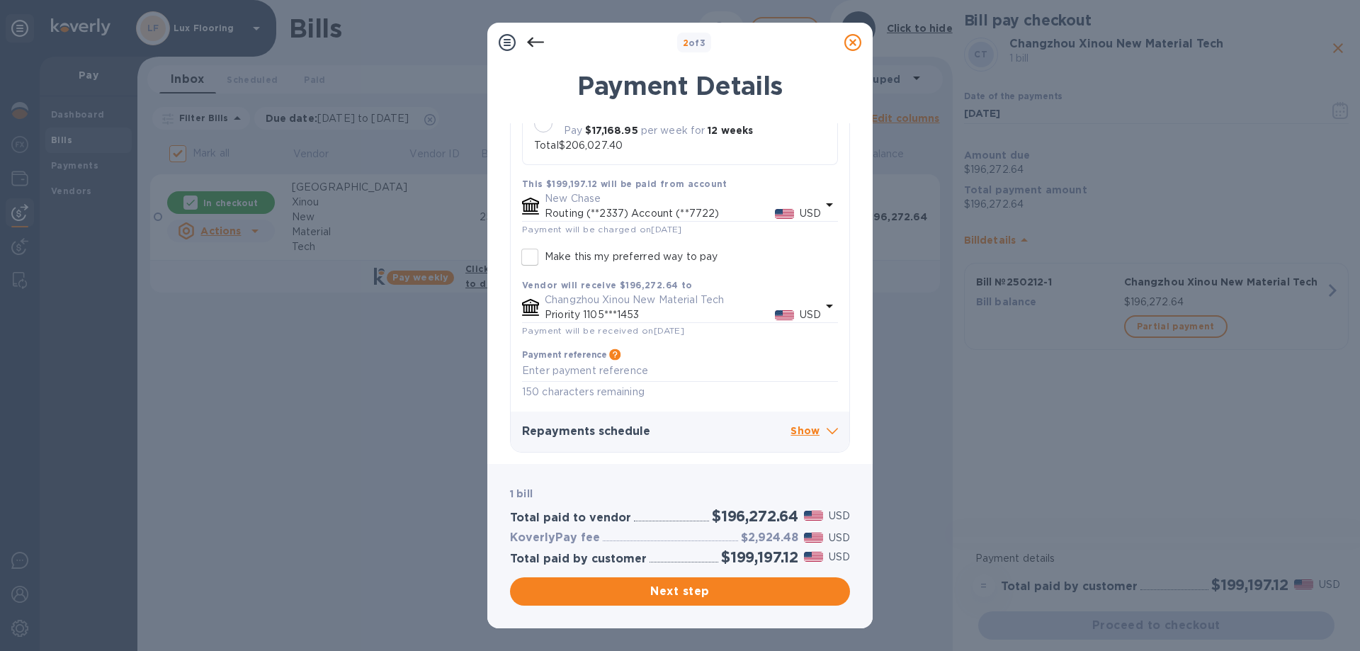
click at [808, 434] on p "Show" at bounding box center [814, 432] width 47 height 18
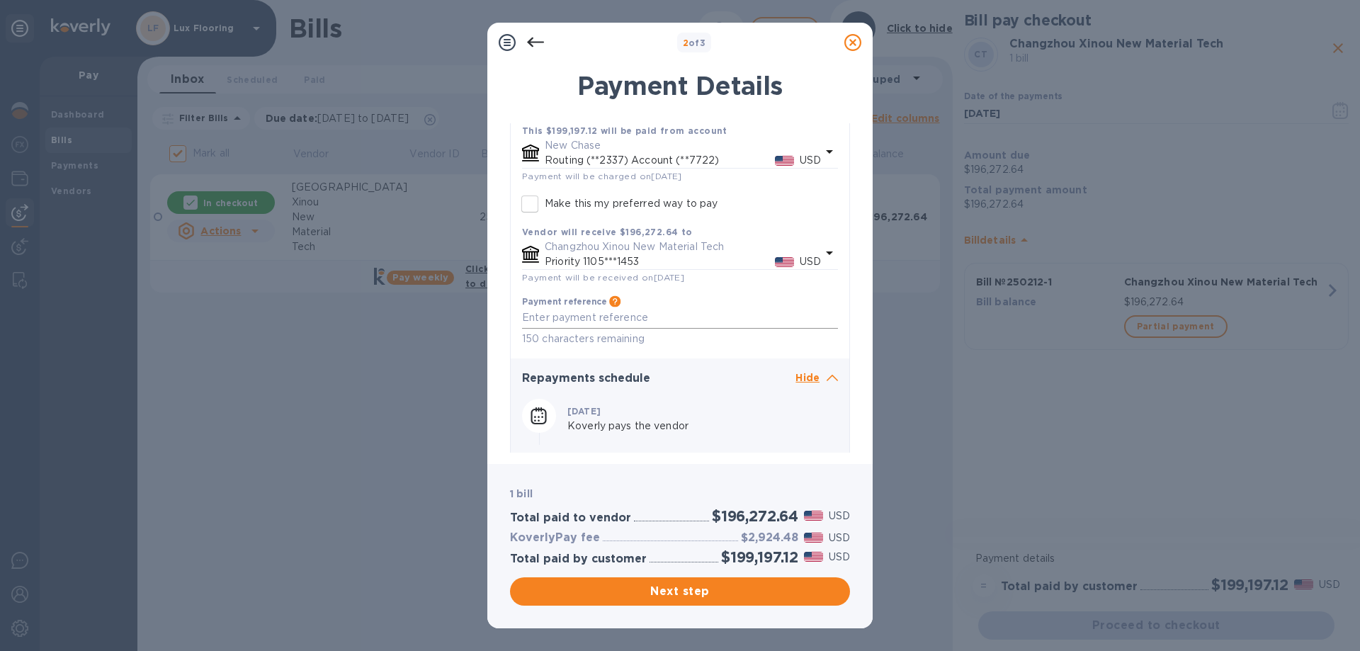
scroll to position [424, 0]
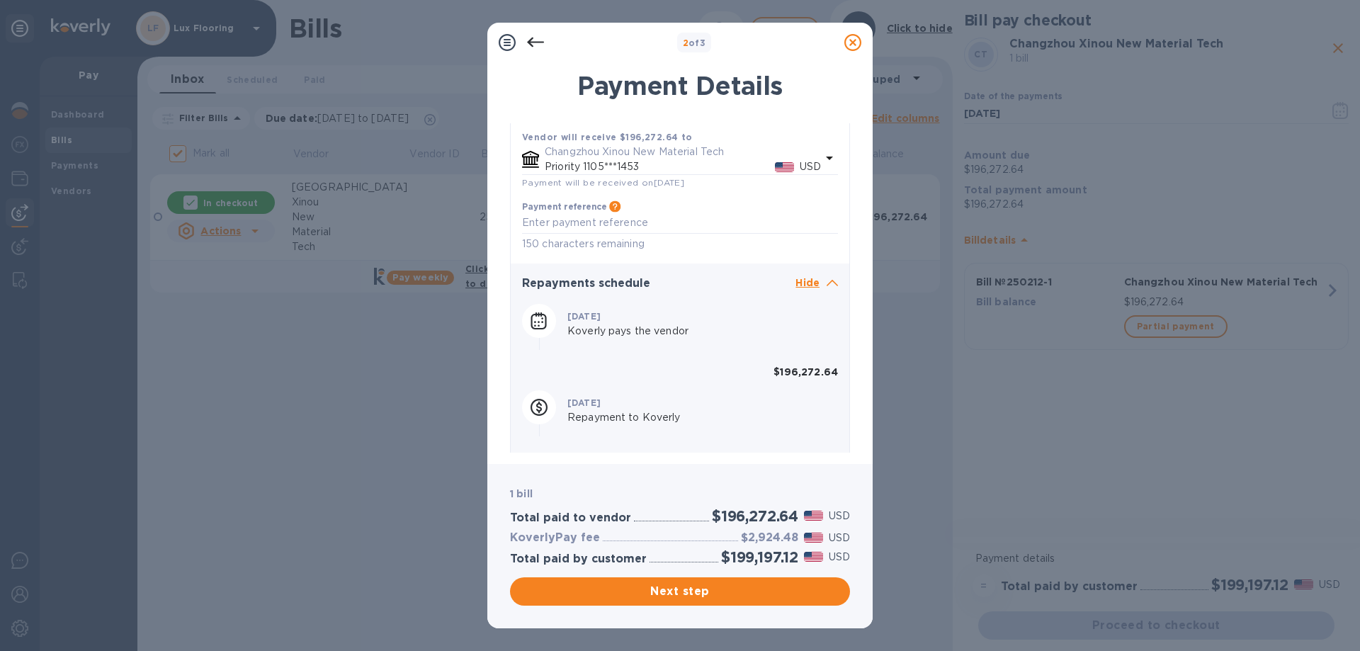
click at [536, 45] on icon at bounding box center [535, 42] width 17 height 17
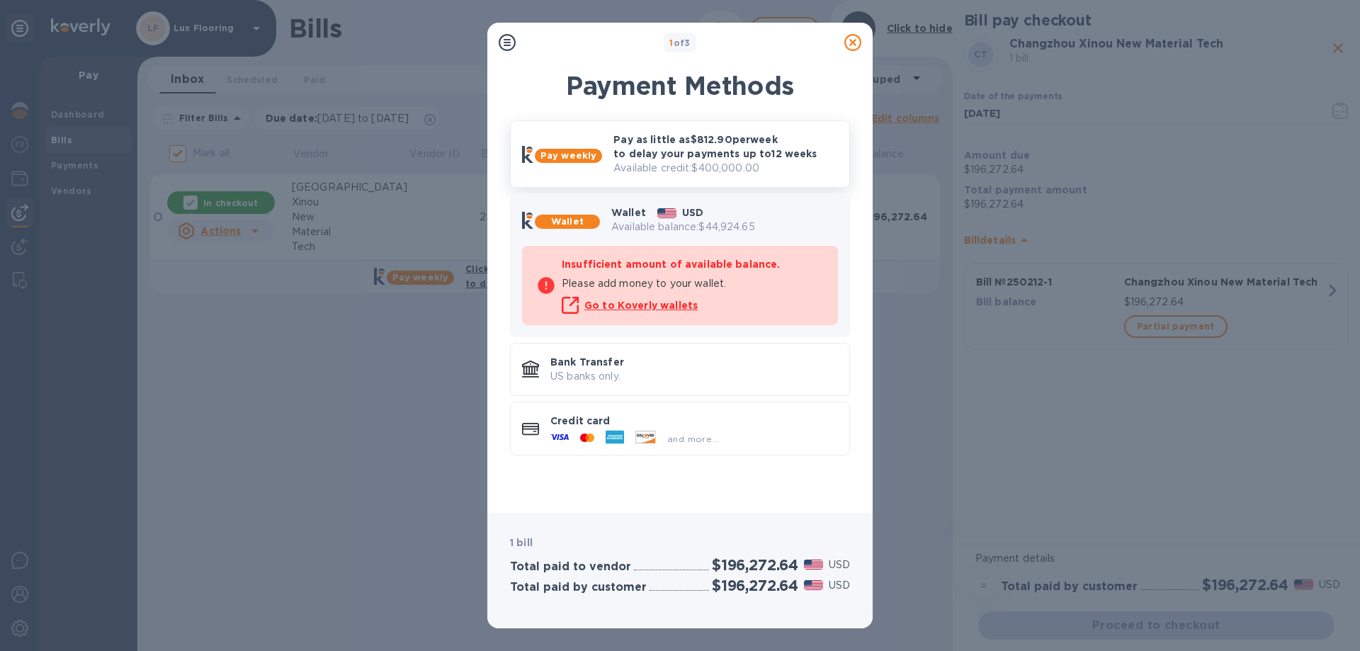
click at [656, 164] on p "Available credit: $400,000.00" at bounding box center [726, 168] width 225 height 15
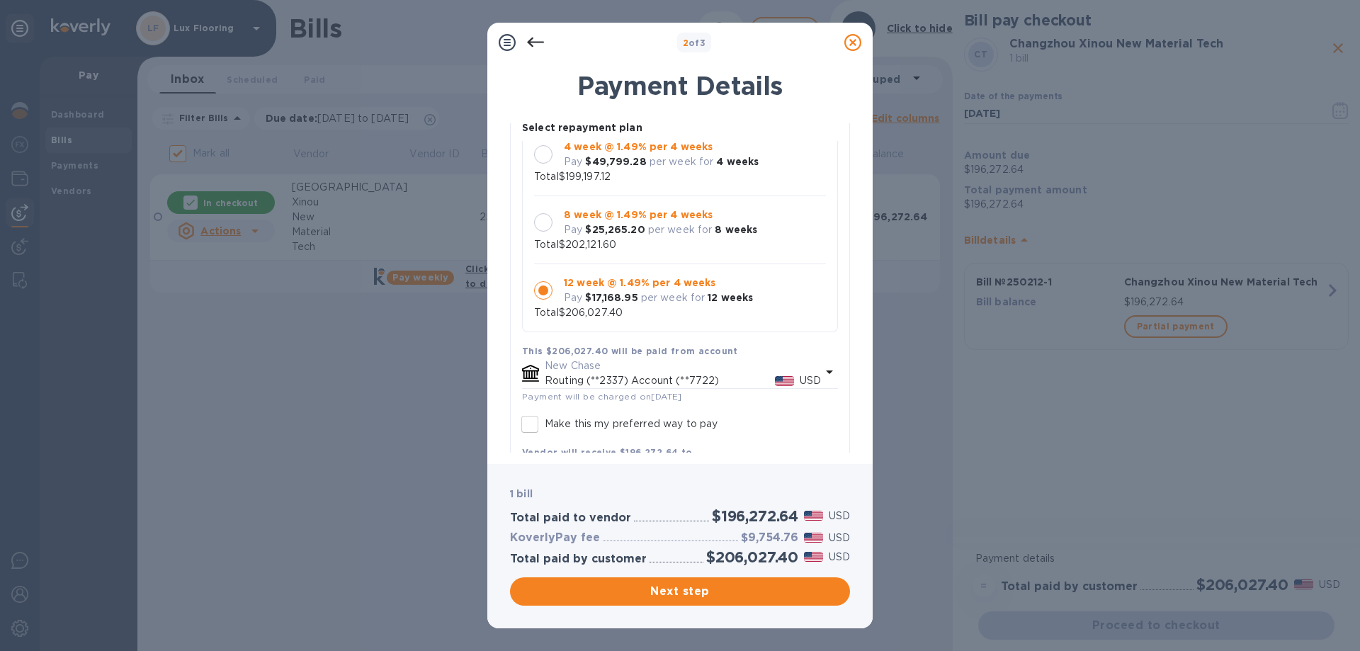
scroll to position [71, 0]
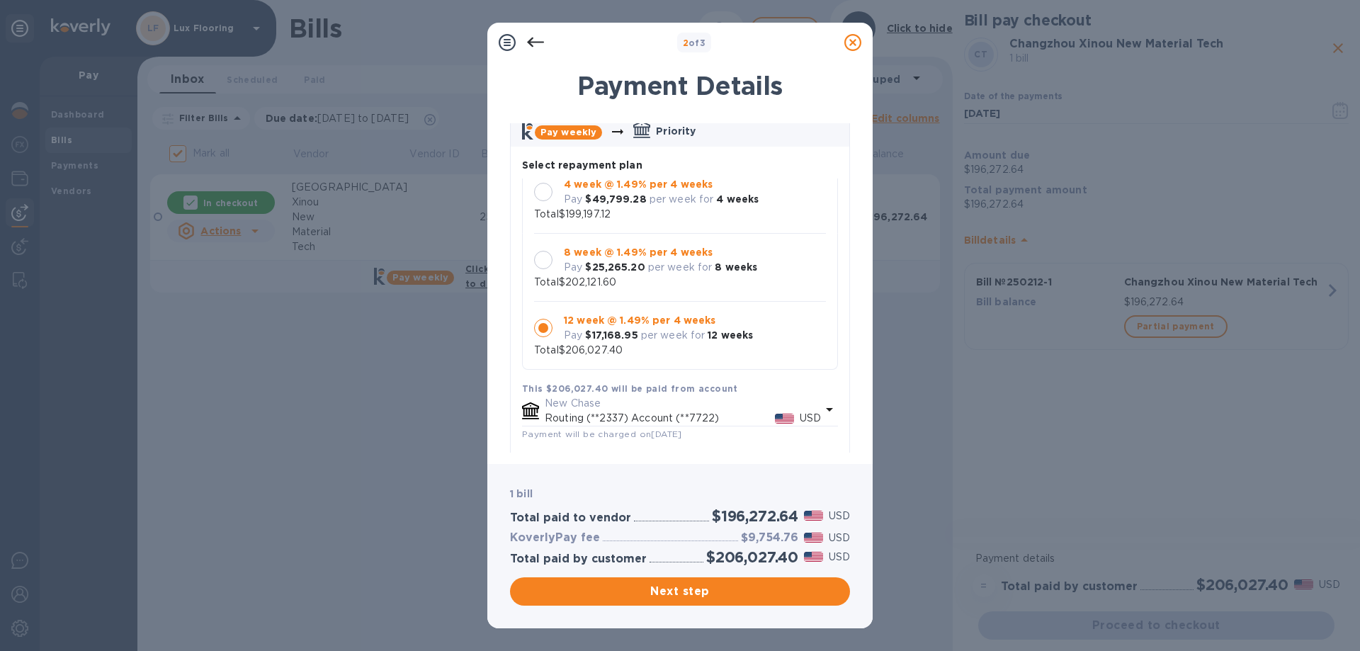
click at [627, 187] on b "4 week @ 1.49% per 4 weeks" at bounding box center [638, 184] width 149 height 11
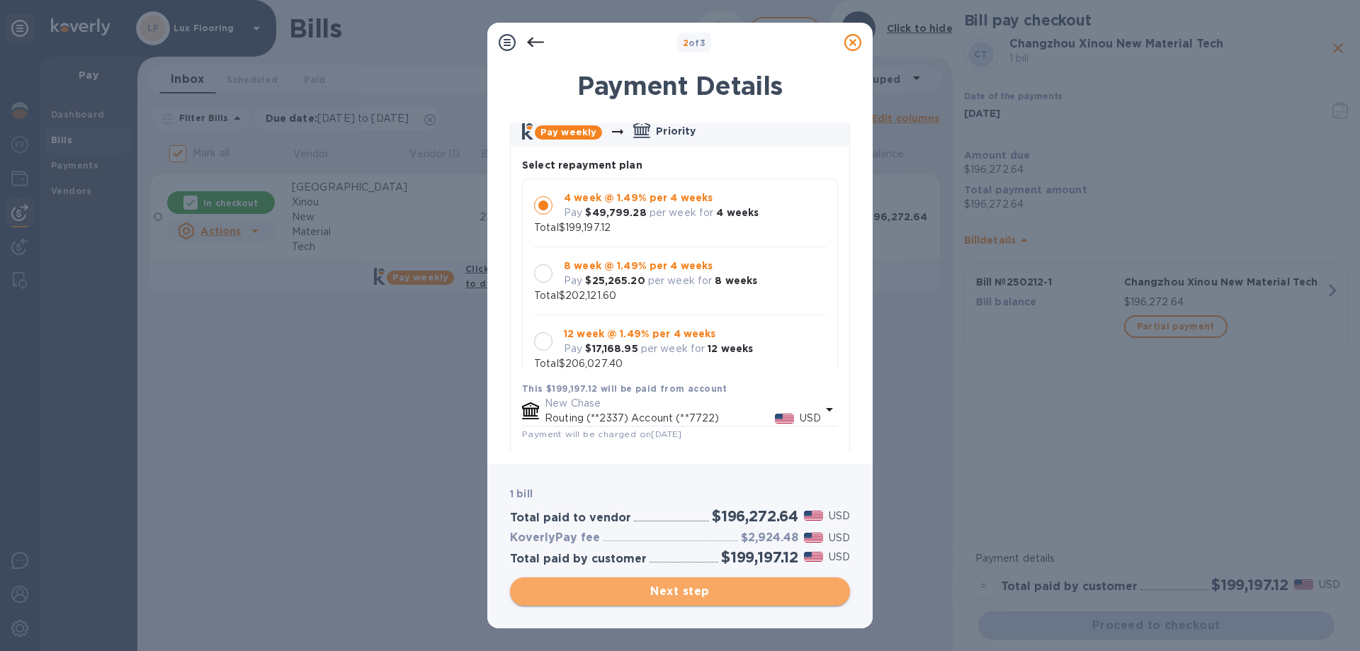
click at [691, 585] on span "Next step" at bounding box center [679, 591] width 317 height 17
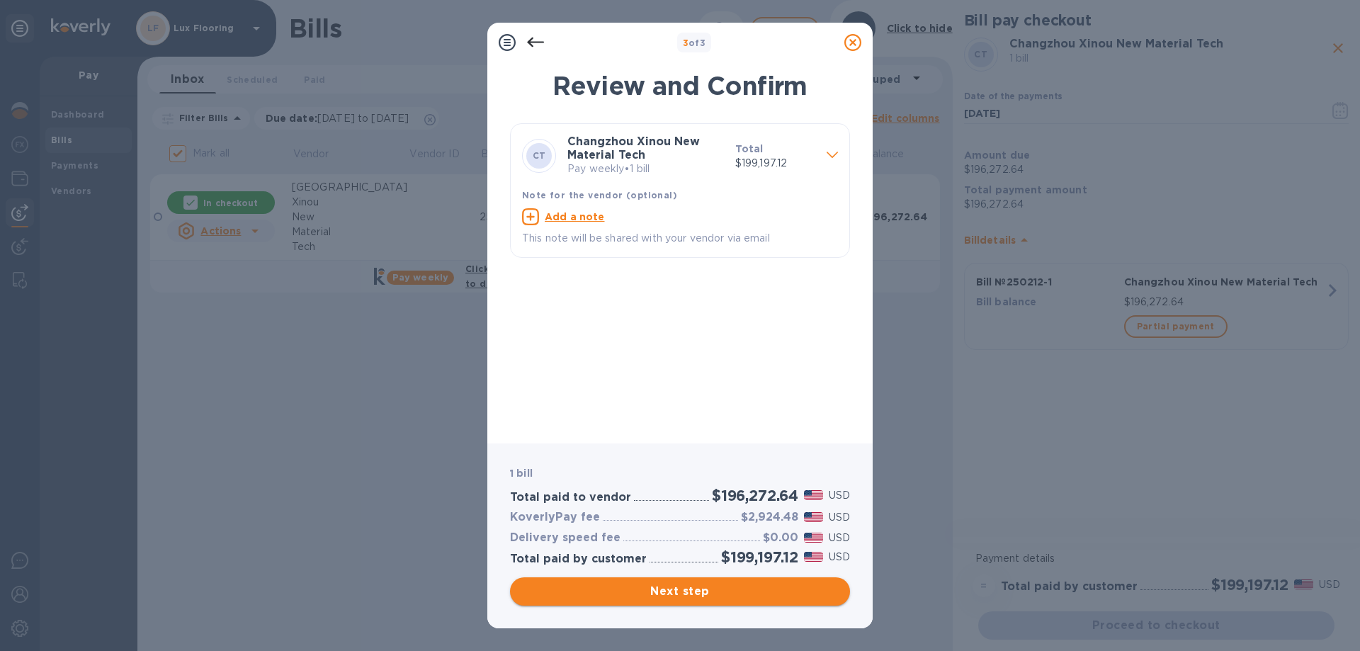
click at [671, 591] on span "Next step" at bounding box center [679, 591] width 317 height 17
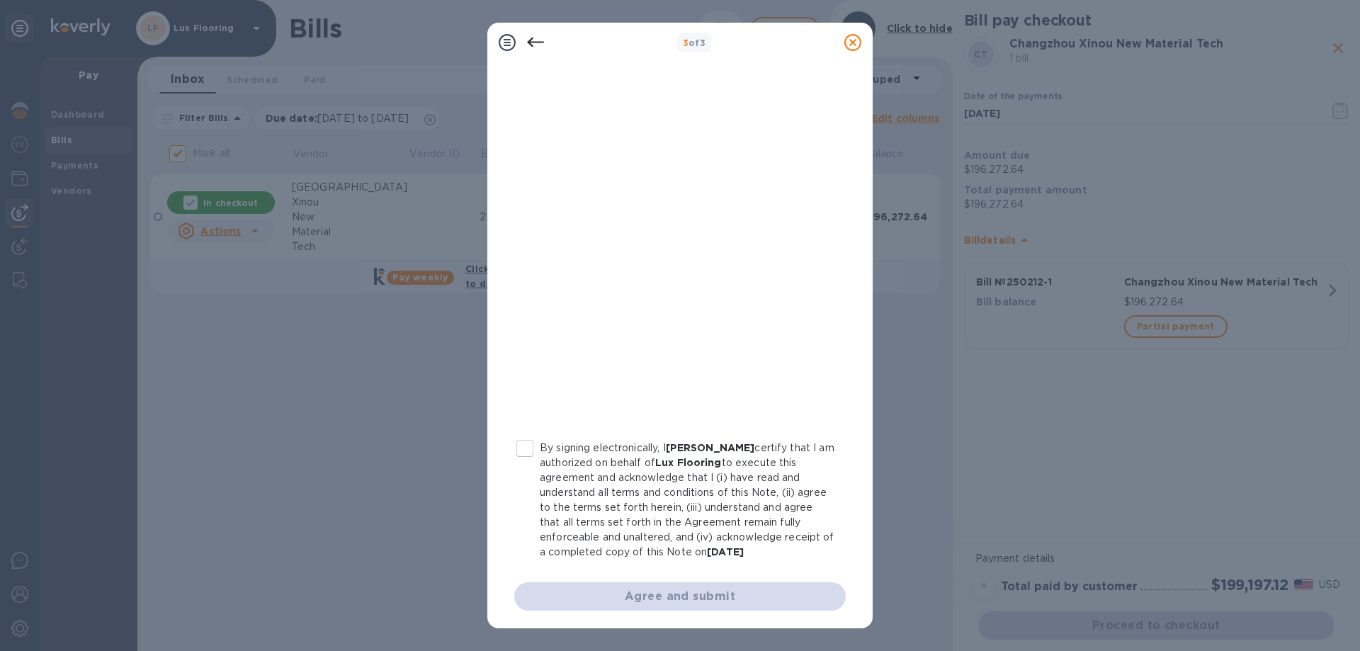
scroll to position [141, 0]
click at [527, 444] on input "By signing electronically, I [PERSON_NAME] certify that I am authorized on beha…" at bounding box center [525, 446] width 30 height 30
checkbox input "true"
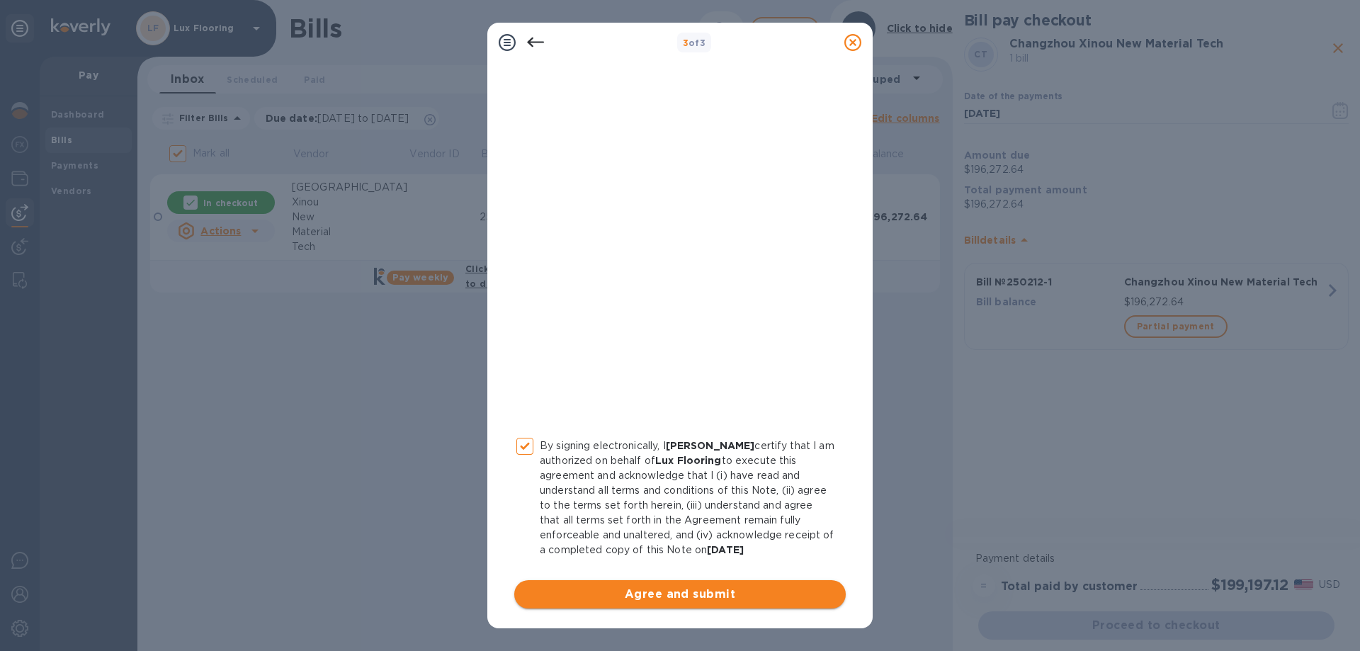
click at [674, 600] on span "Agree and submit" at bounding box center [680, 594] width 309 height 17
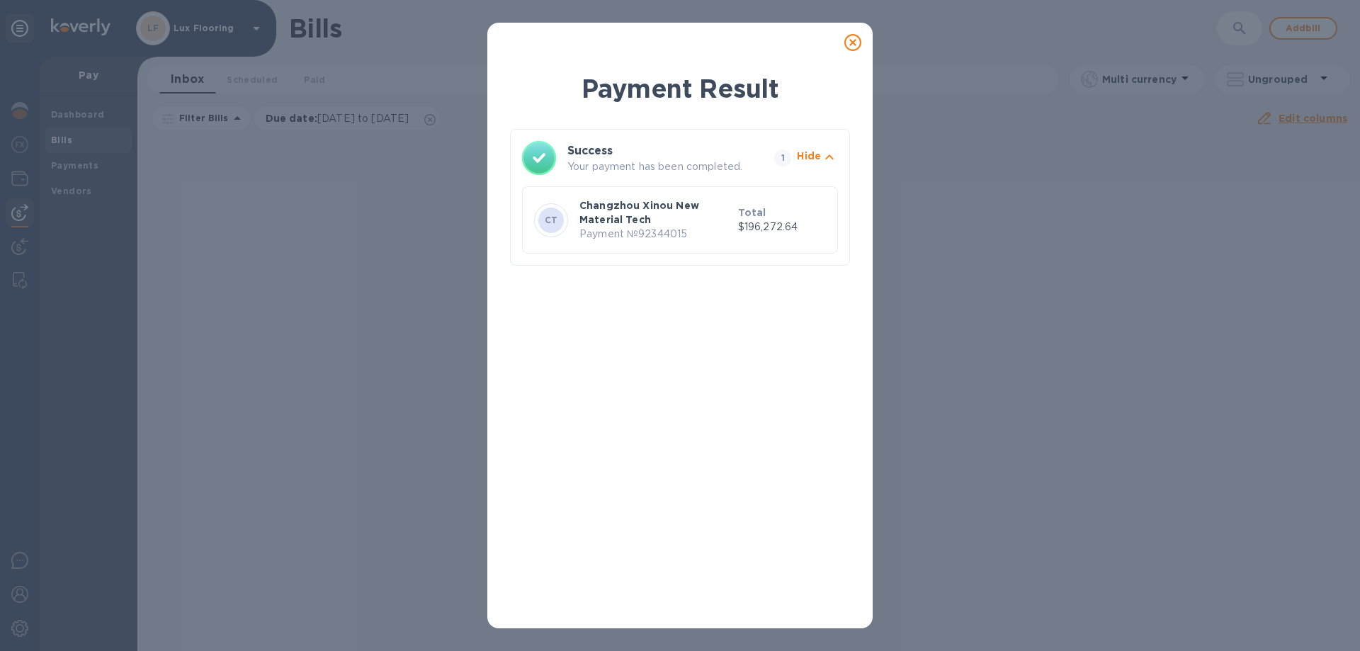
click at [852, 48] on icon at bounding box center [853, 42] width 17 height 17
